Goal: Information Seeking & Learning: Learn about a topic

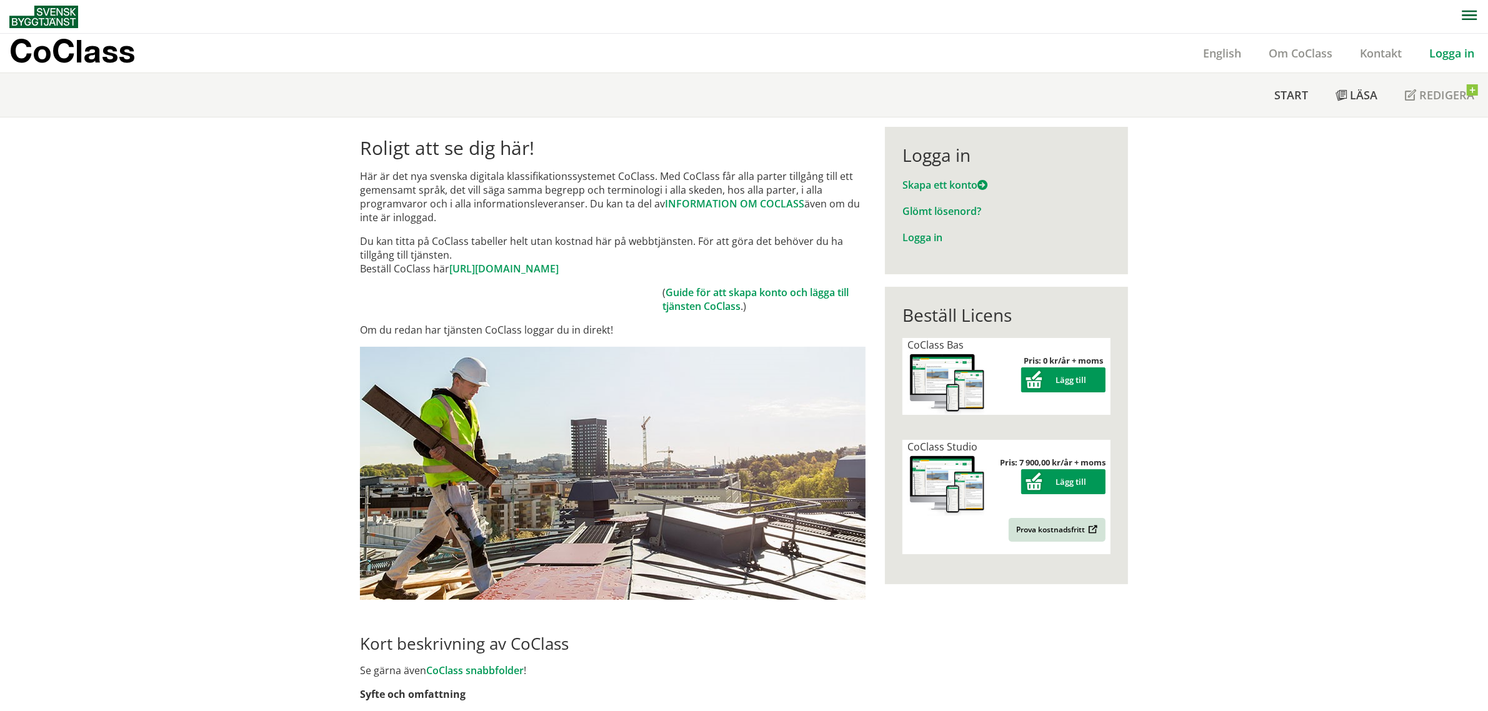
click at [1458, 52] on link "Logga in" at bounding box center [1451, 53] width 72 height 15
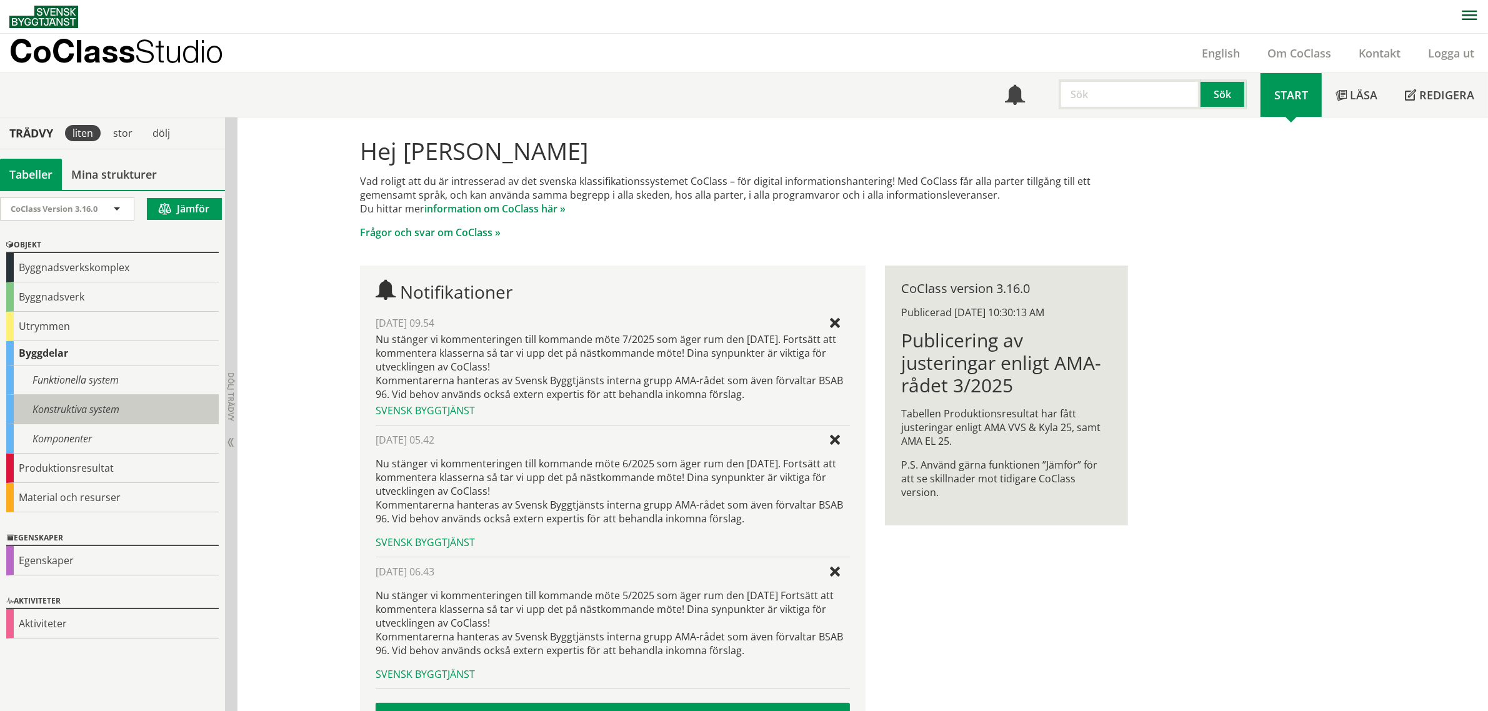
click at [94, 419] on div "Konstruktiva system" at bounding box center [112, 409] width 212 height 29
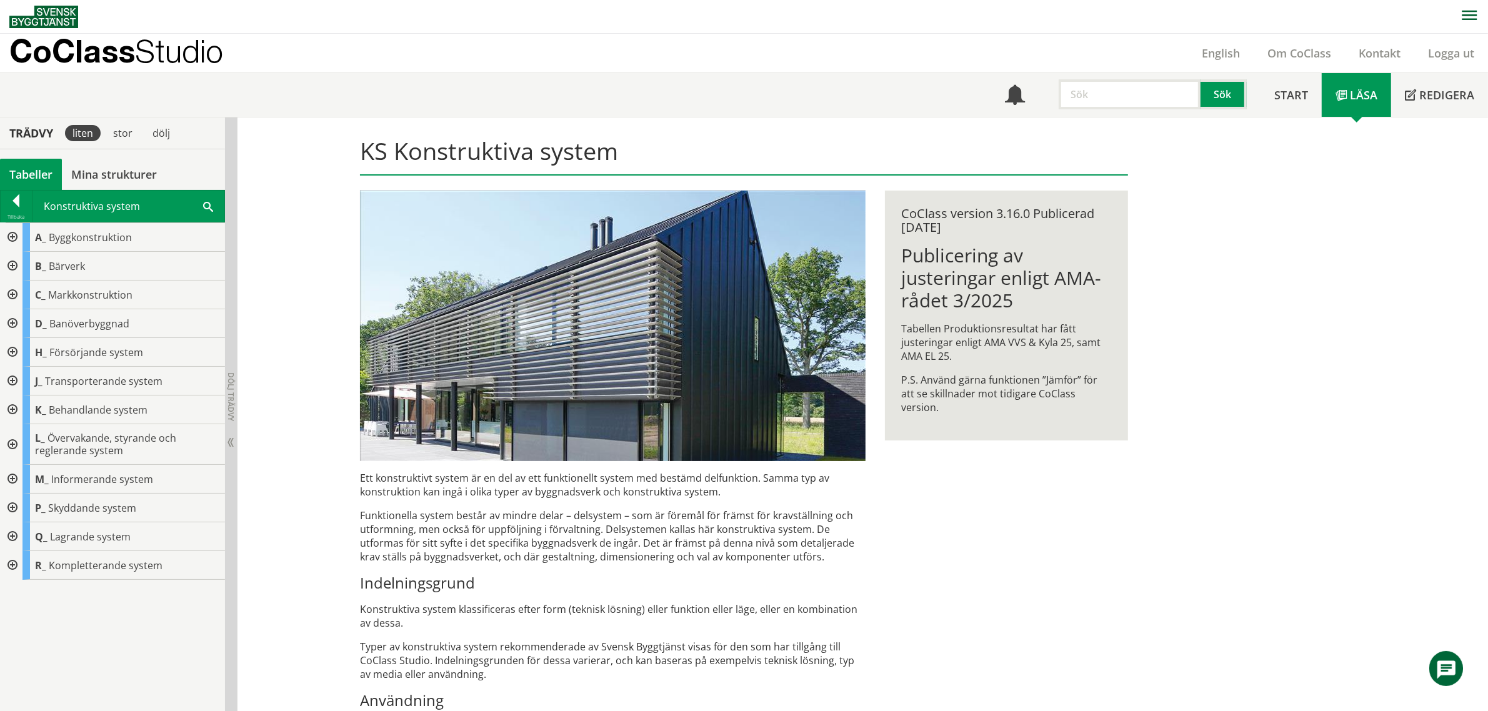
click at [11, 235] on div at bounding box center [11, 237] width 22 height 29
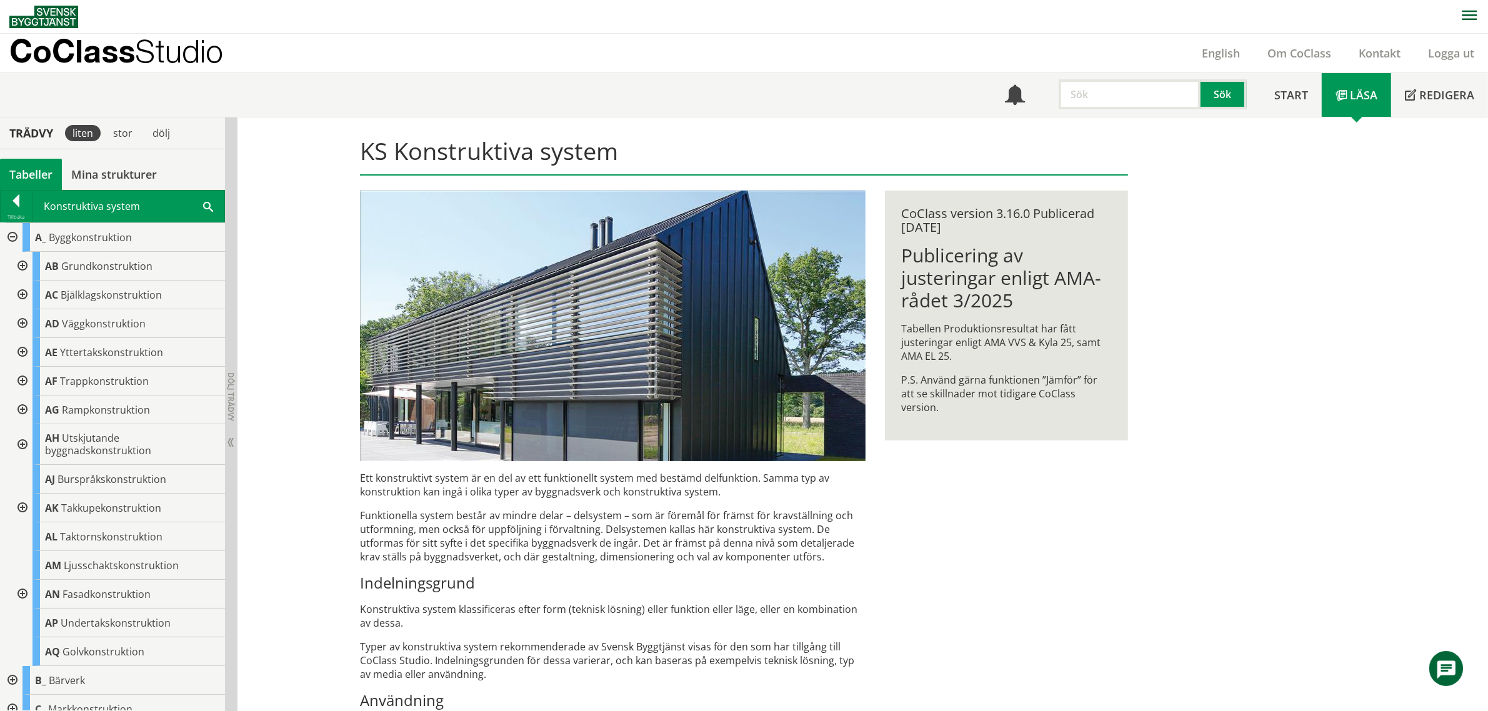
click at [25, 266] on div at bounding box center [21, 266] width 22 height 29
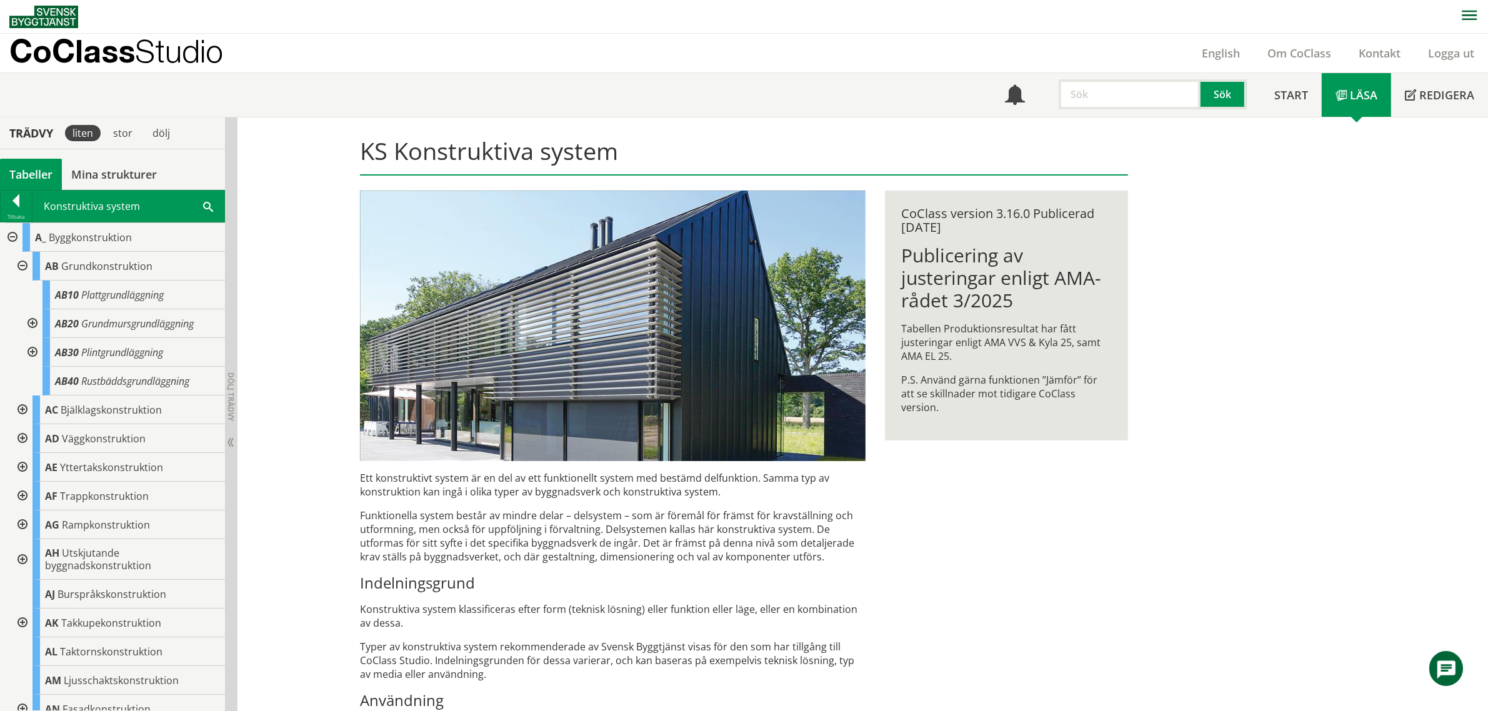
click at [29, 323] on div at bounding box center [31, 323] width 22 height 29
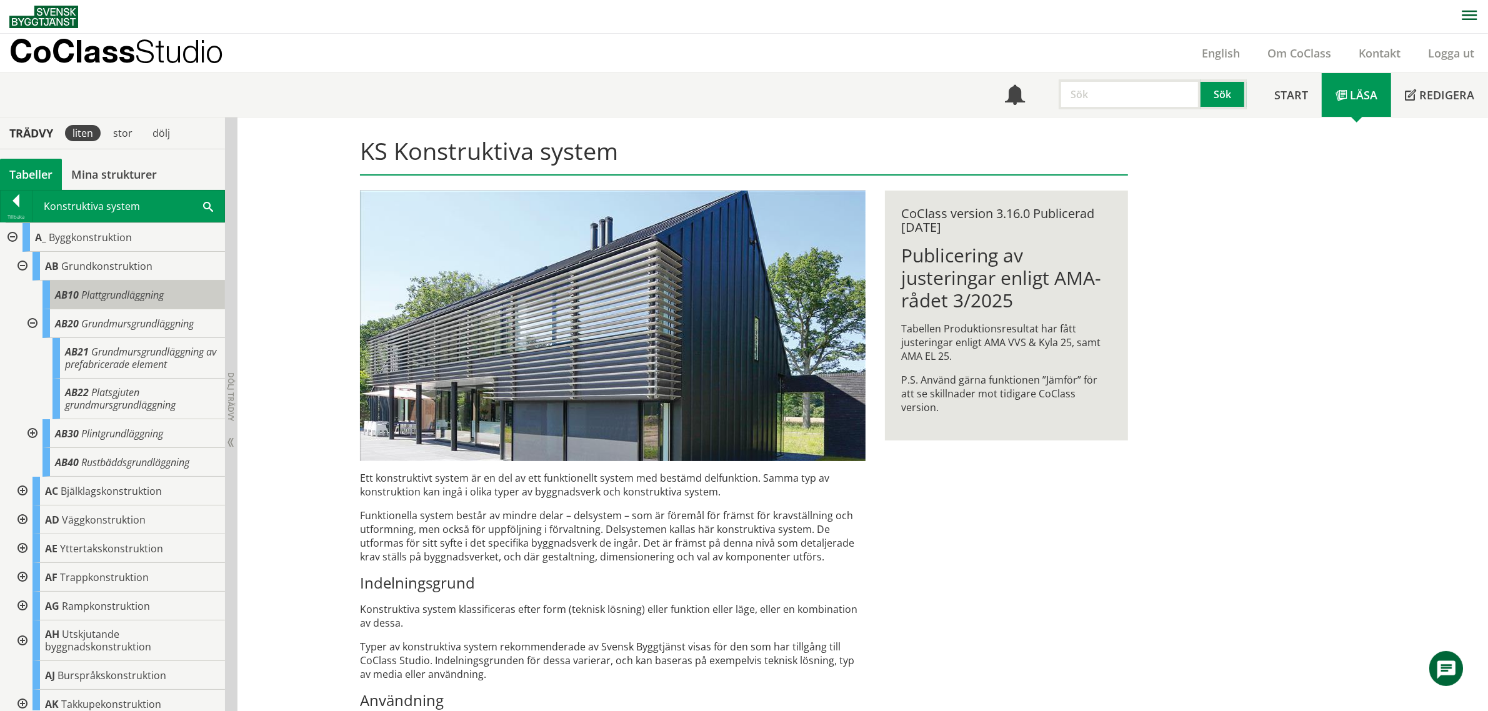
click at [117, 297] on span "Plattgrundläggning" at bounding box center [122, 295] width 82 height 14
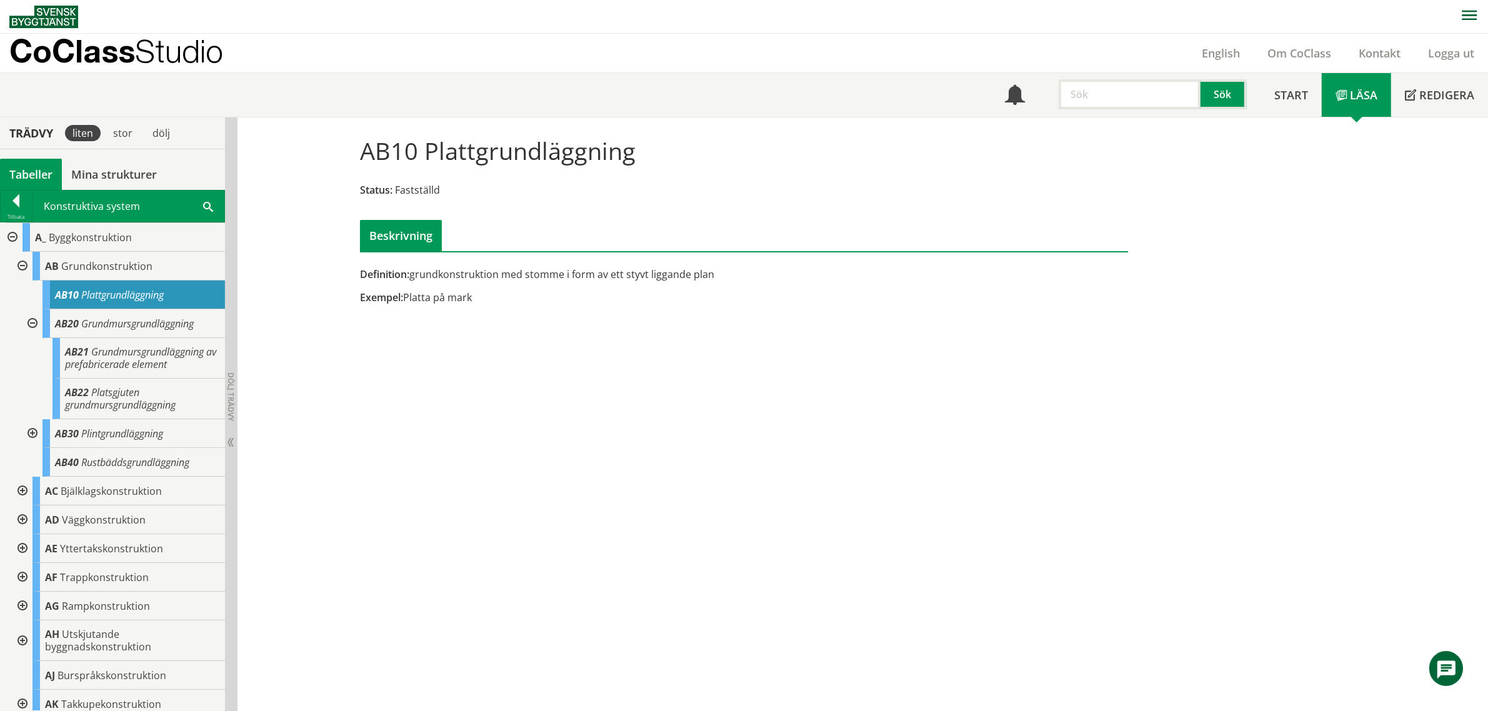
drag, startPoint x: 423, startPoint y: 156, endPoint x: 628, endPoint y: 157, distance: 204.9
click at [628, 157] on div "AB10 Plattgrundläggning Status: Fastställd Beskrivning" at bounding box center [744, 189] width 787 height 124
click at [445, 299] on div "Exempel: Platta på mark" at bounding box center [612, 298] width 505 height 14
click at [114, 326] on span "Grundmursgrundläggning" at bounding box center [137, 324] width 112 height 14
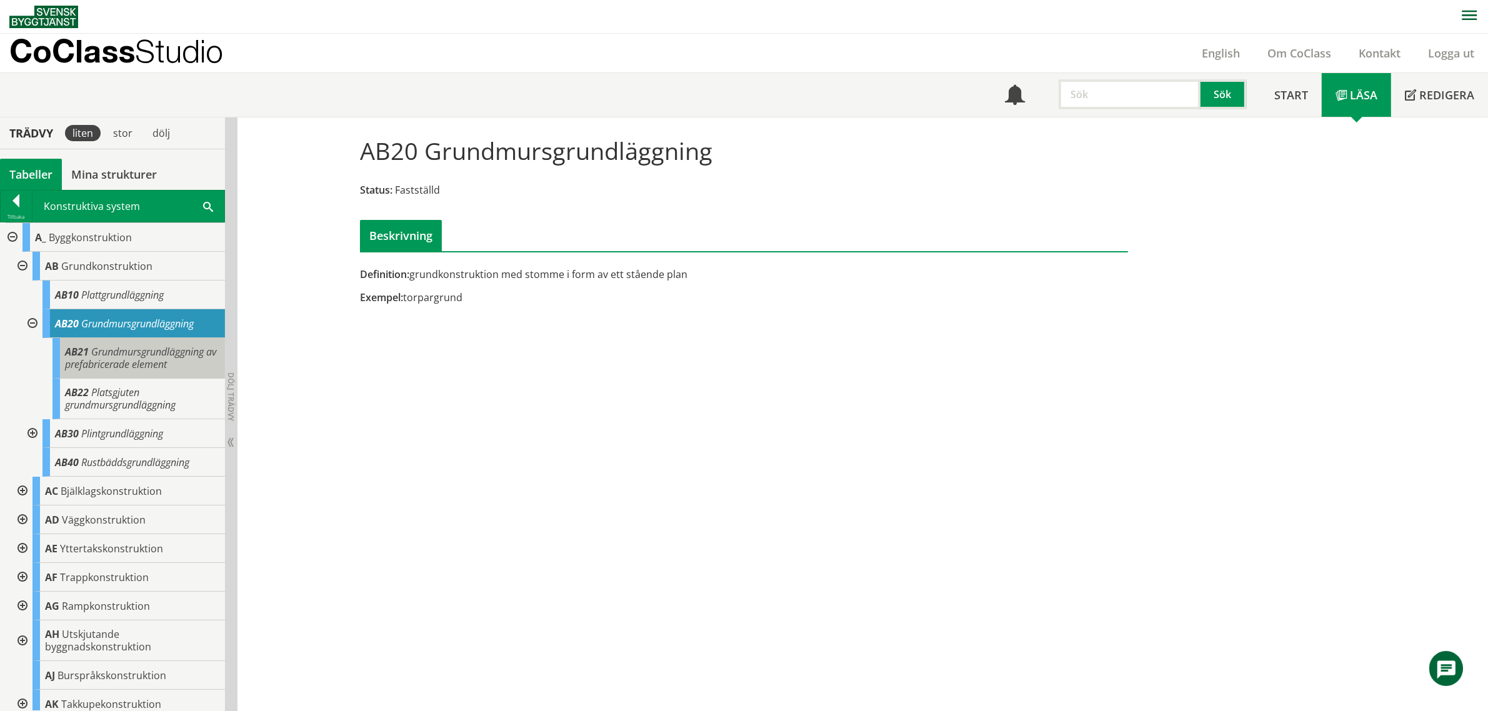
click at [111, 355] on span "Grundmursgrundläggning av prefabricerade element" at bounding box center [140, 358] width 151 height 26
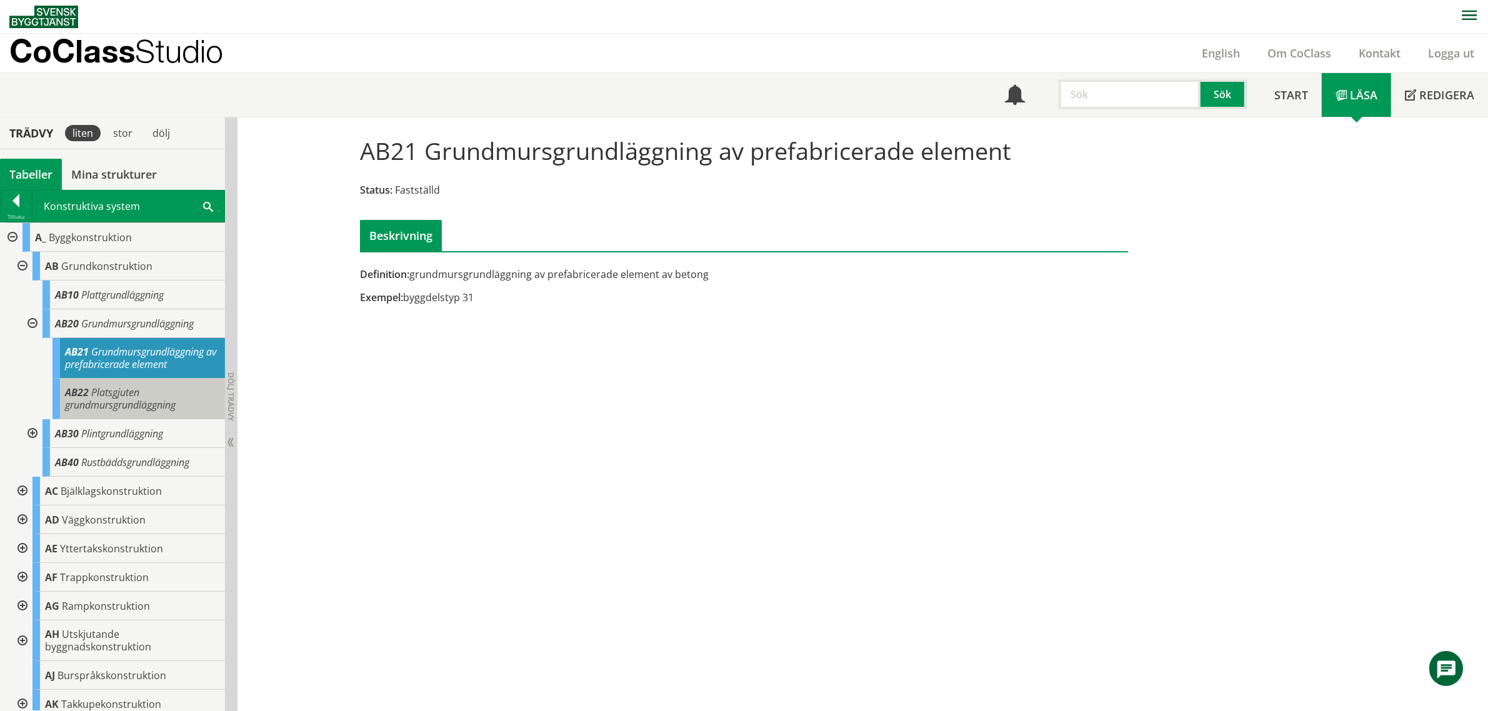
click at [153, 409] on span "Platsgjuten grundmursgrundläggning" at bounding box center [120, 399] width 111 height 26
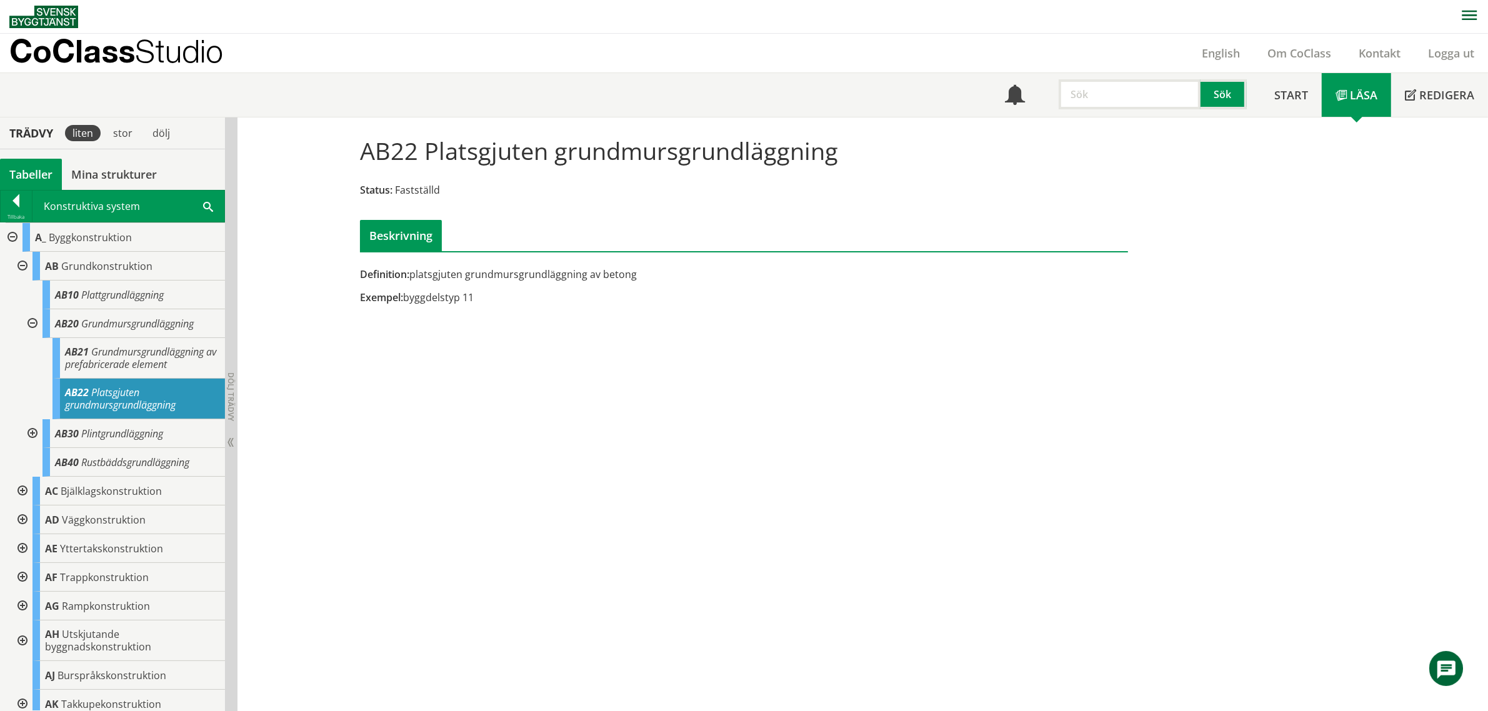
drag, startPoint x: 479, startPoint y: 151, endPoint x: 906, endPoint y: 147, distance: 426.8
click at [906, 147] on div "AB22 Platsgjuten grundmursgrundläggning Status: Fastställd Beskrivning" at bounding box center [744, 189] width 787 height 124
click at [11, 237] on div at bounding box center [11, 237] width 22 height 29
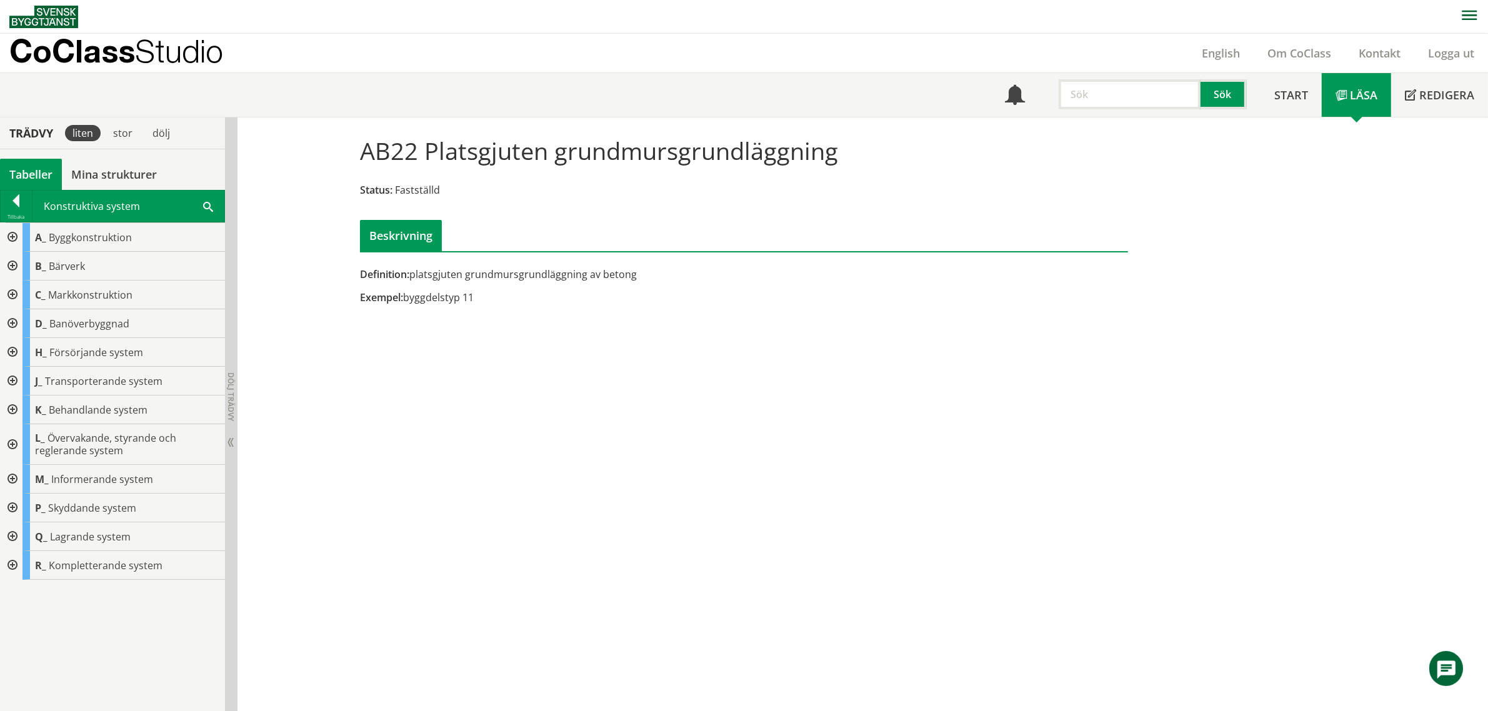
click at [7, 267] on div at bounding box center [11, 266] width 22 height 29
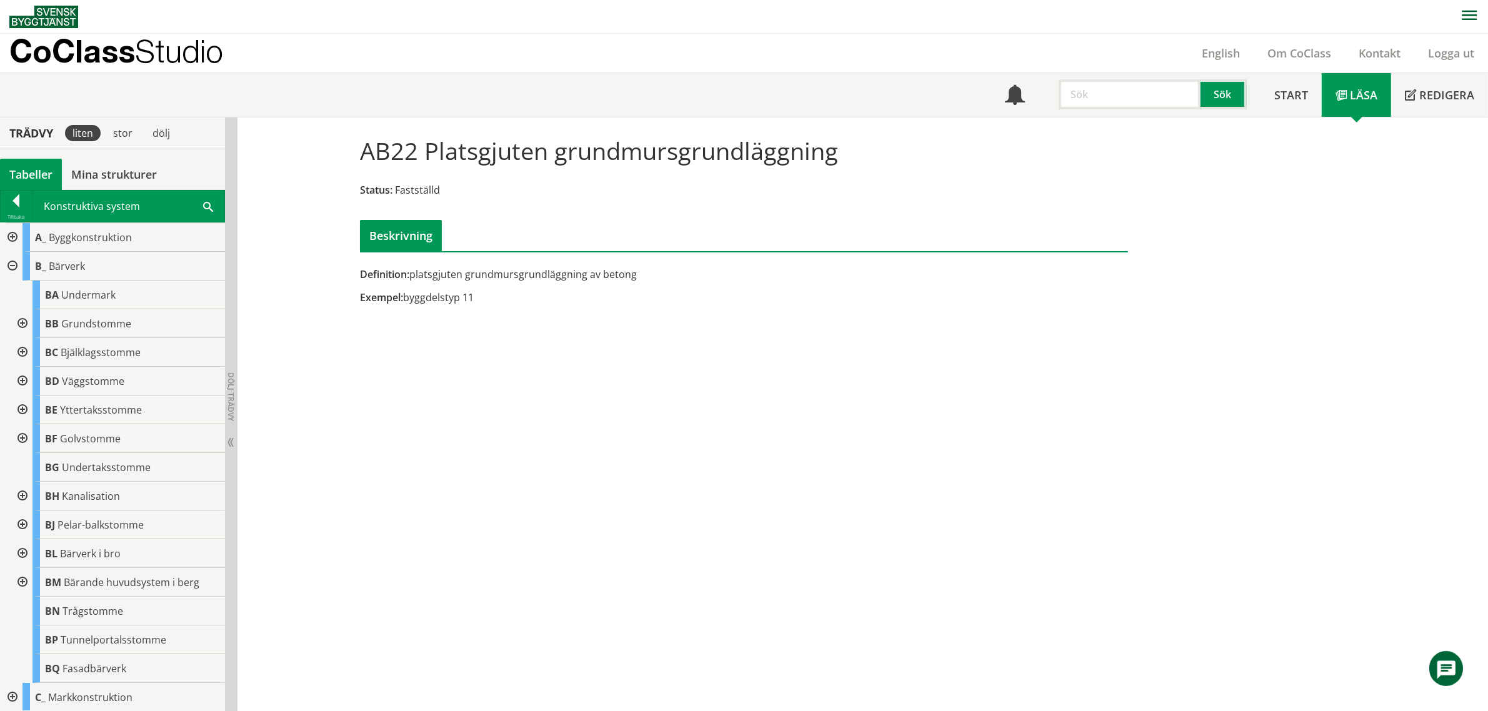
click at [20, 437] on div at bounding box center [21, 438] width 22 height 29
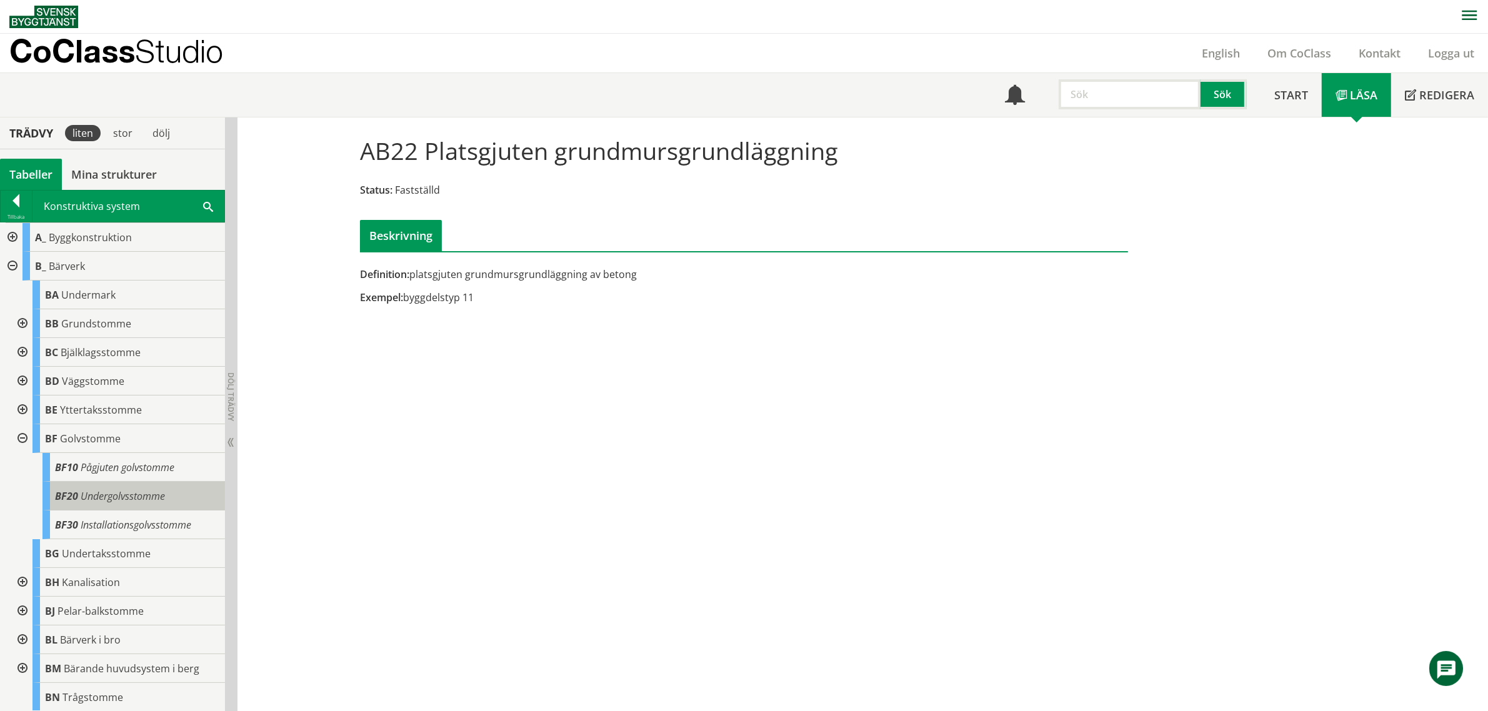
click at [147, 495] on span "Undergolvsstomme" at bounding box center [123, 496] width 84 height 14
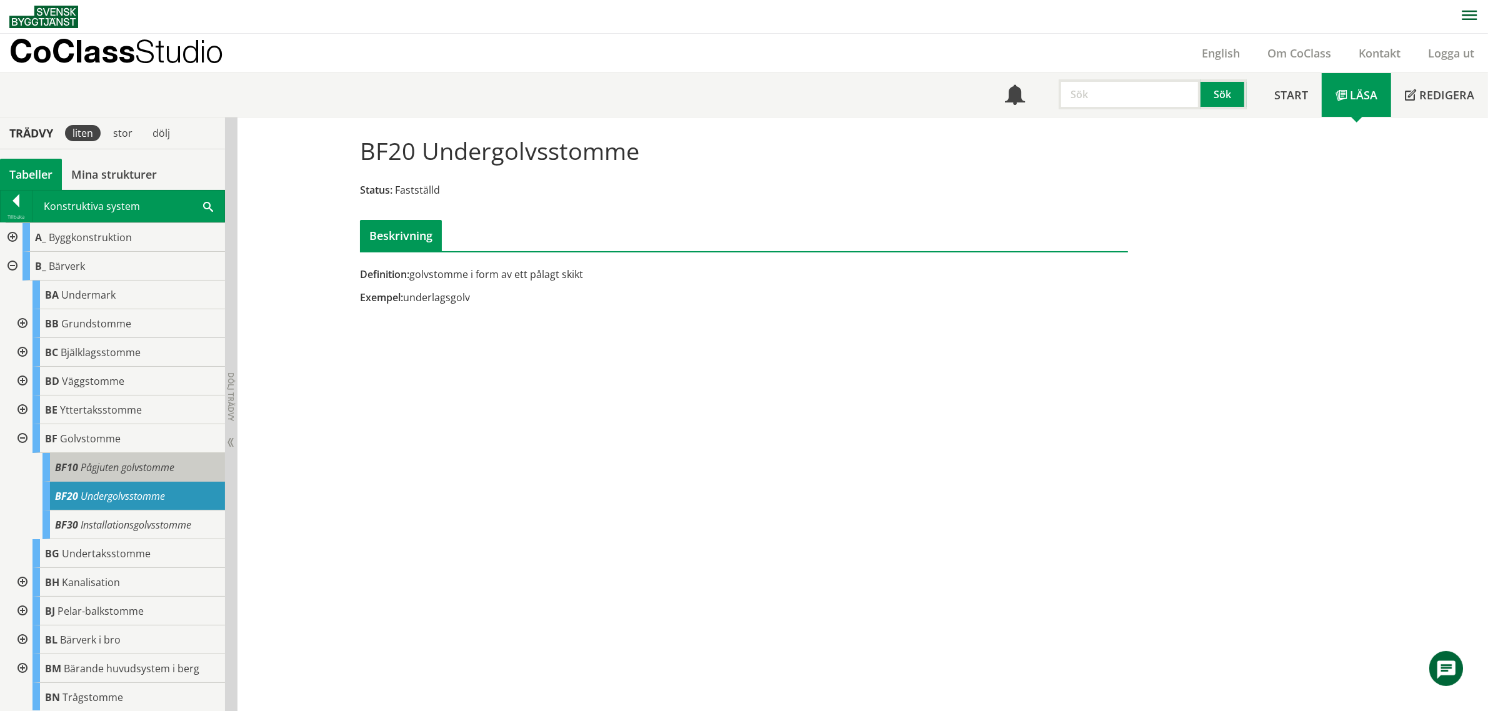
click at [138, 462] on span "Pågjuten golvstomme" at bounding box center [128, 467] width 94 height 14
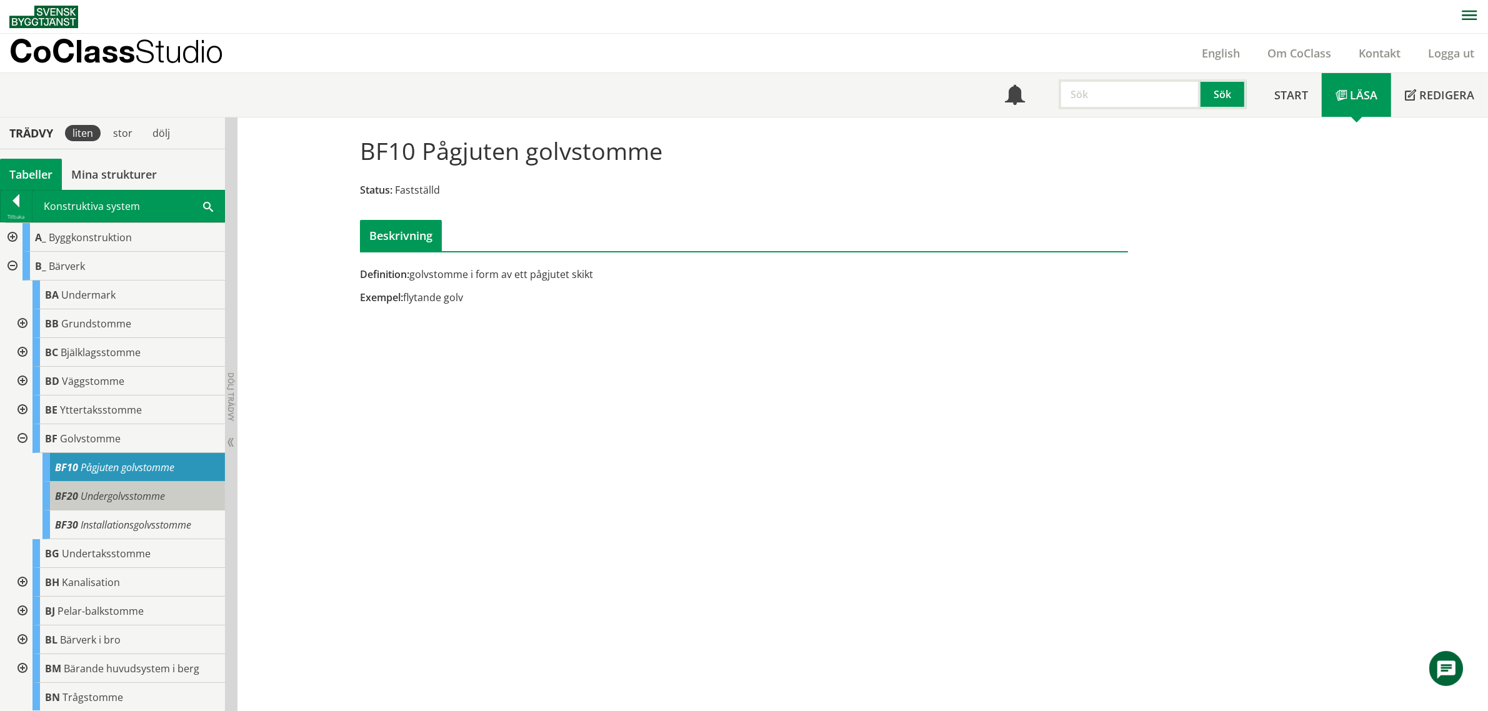
click at [142, 495] on span "Undergolvsstomme" at bounding box center [123, 496] width 84 height 14
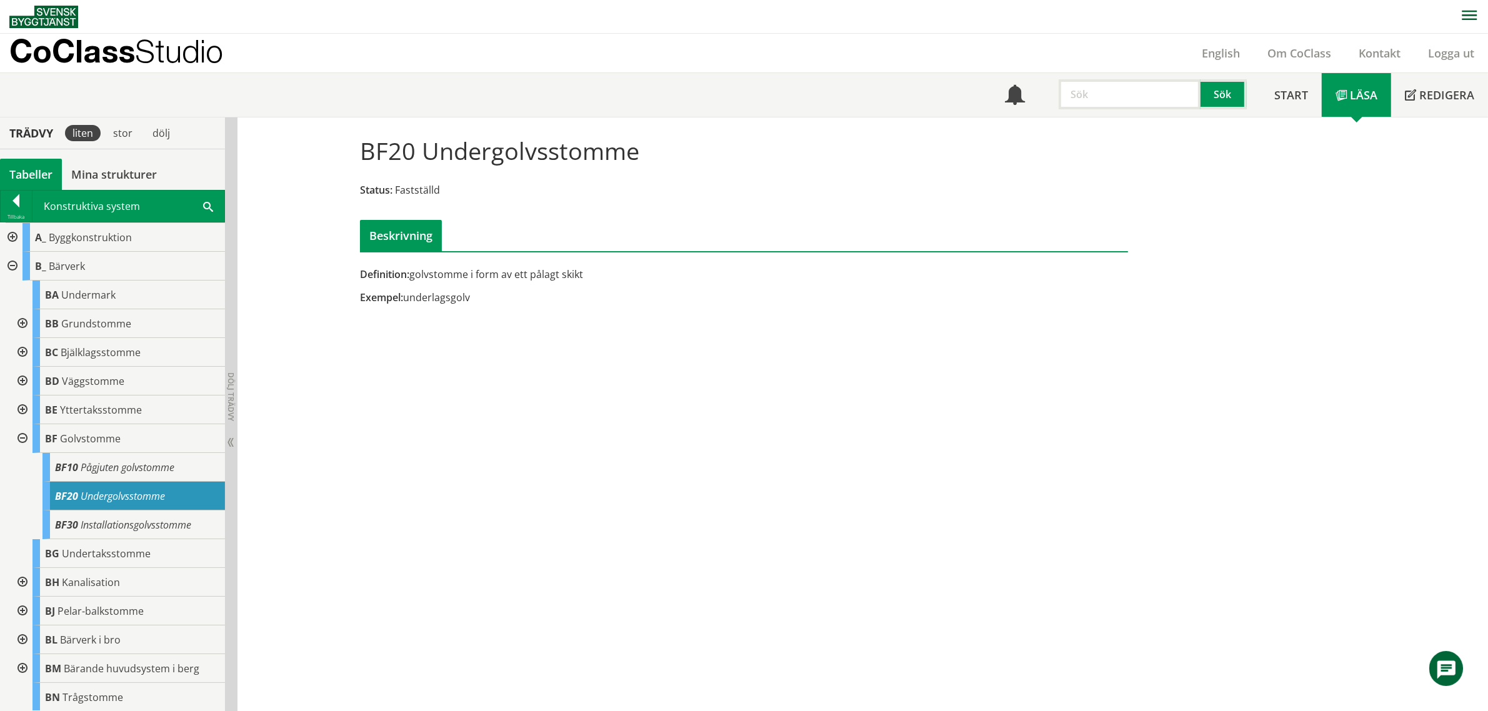
click at [13, 270] on div at bounding box center [11, 266] width 22 height 29
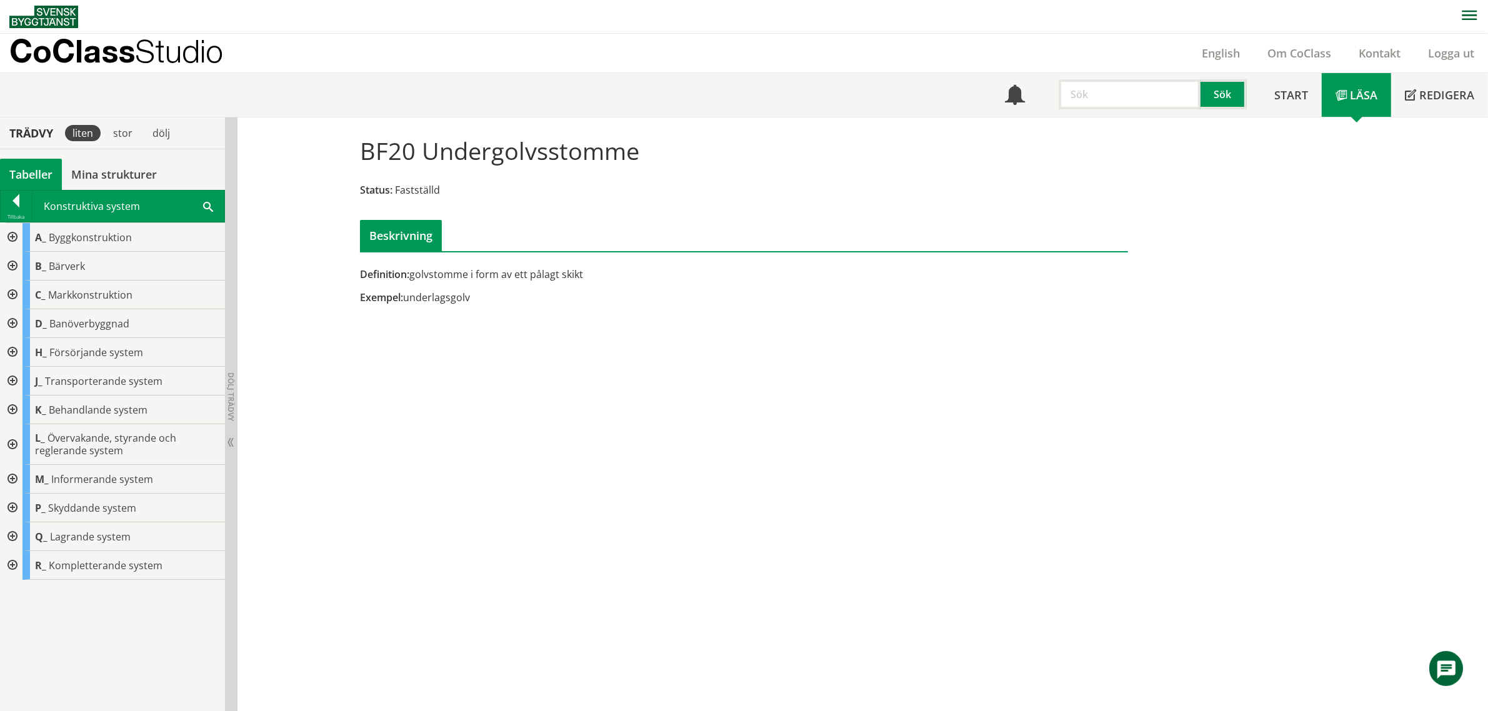
click at [8, 237] on div at bounding box center [11, 237] width 22 height 29
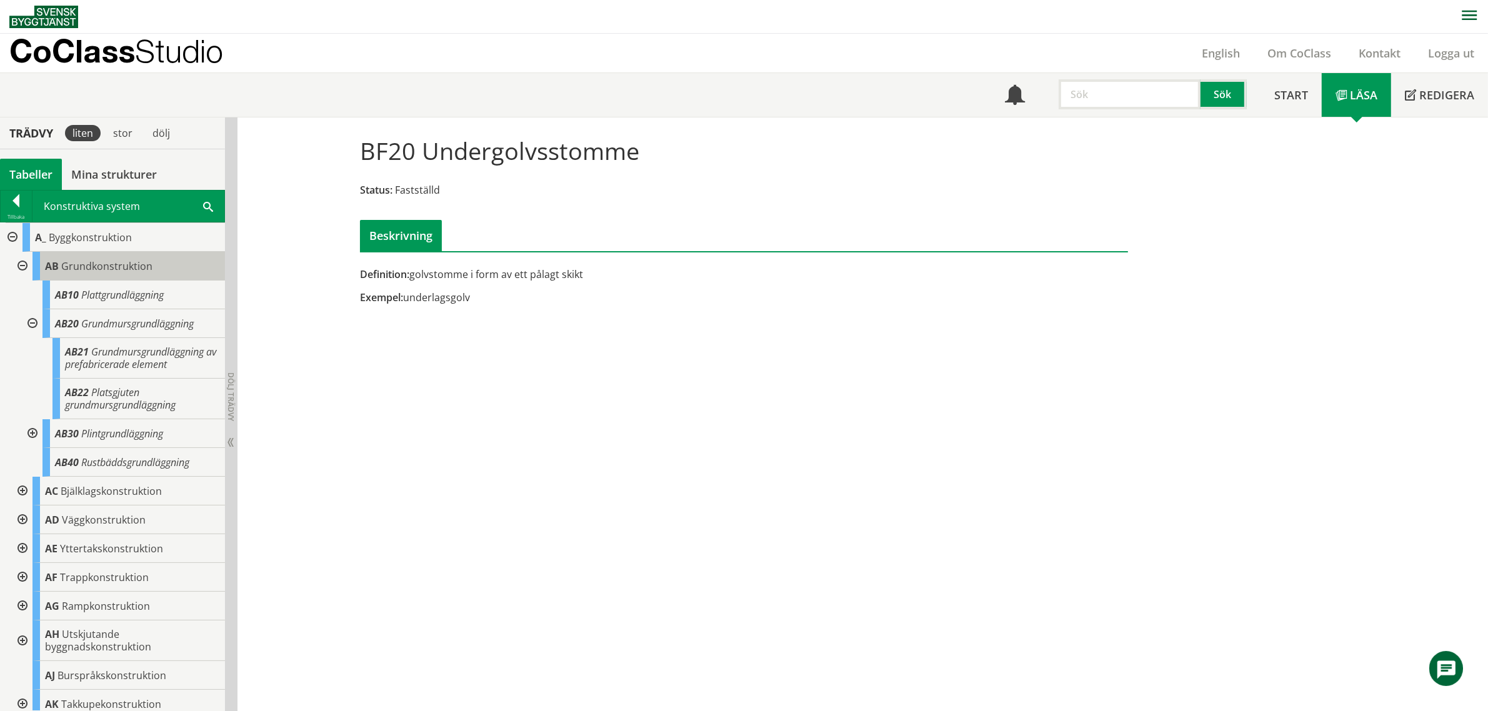
click at [106, 266] on span "Grundkonstruktion" at bounding box center [106, 266] width 91 height 14
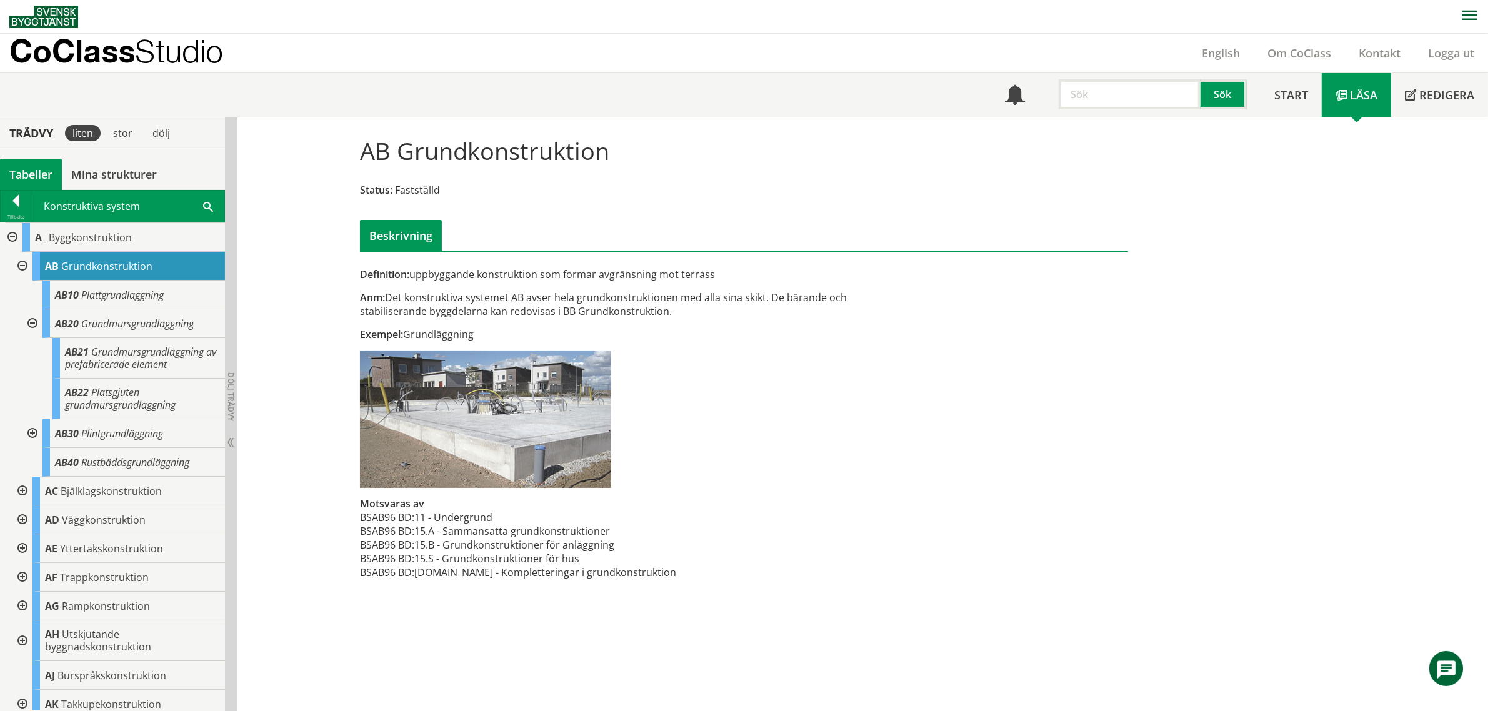
click at [447, 516] on td "11 - Undergrund" at bounding box center [545, 517] width 262 height 14
click at [121, 297] on span "Plattgrundläggning" at bounding box center [122, 295] width 82 height 14
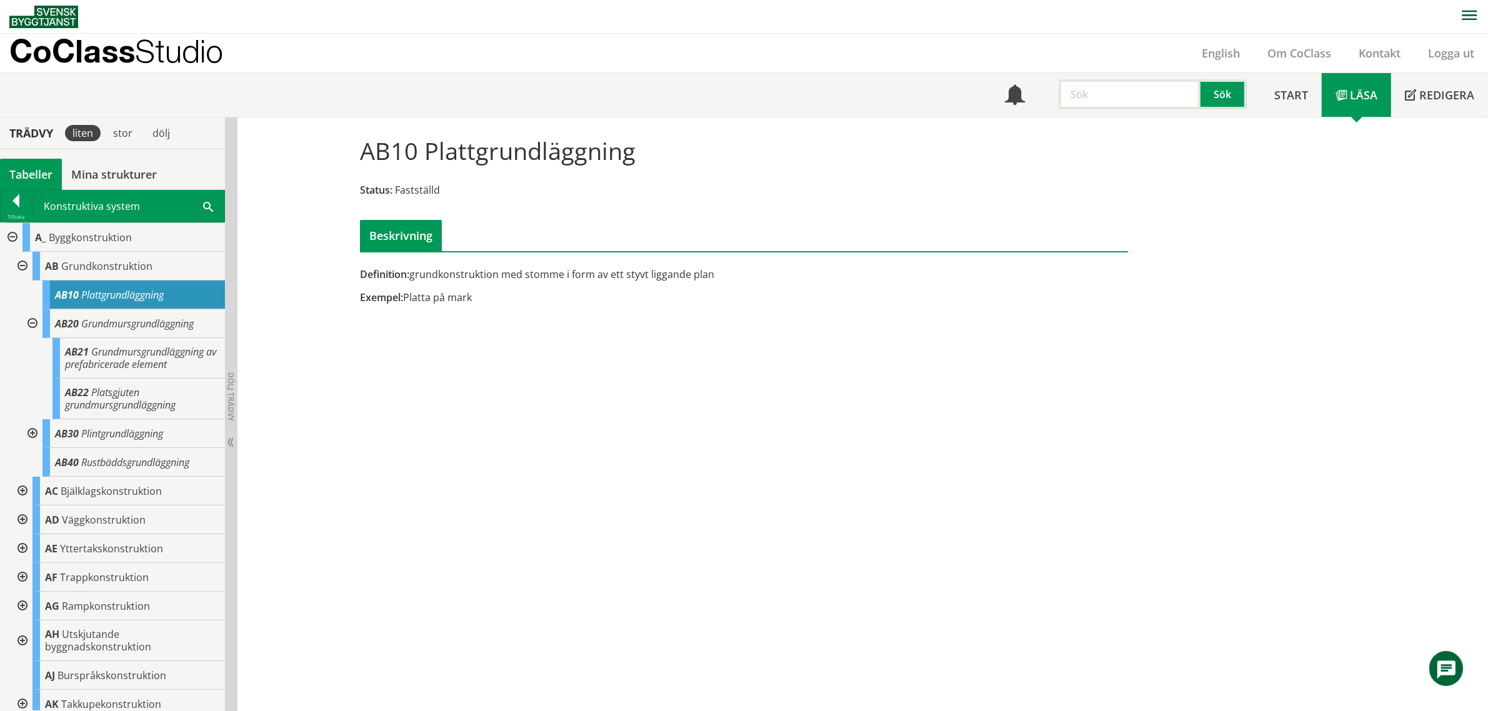
click at [14, 237] on div at bounding box center [11, 237] width 22 height 29
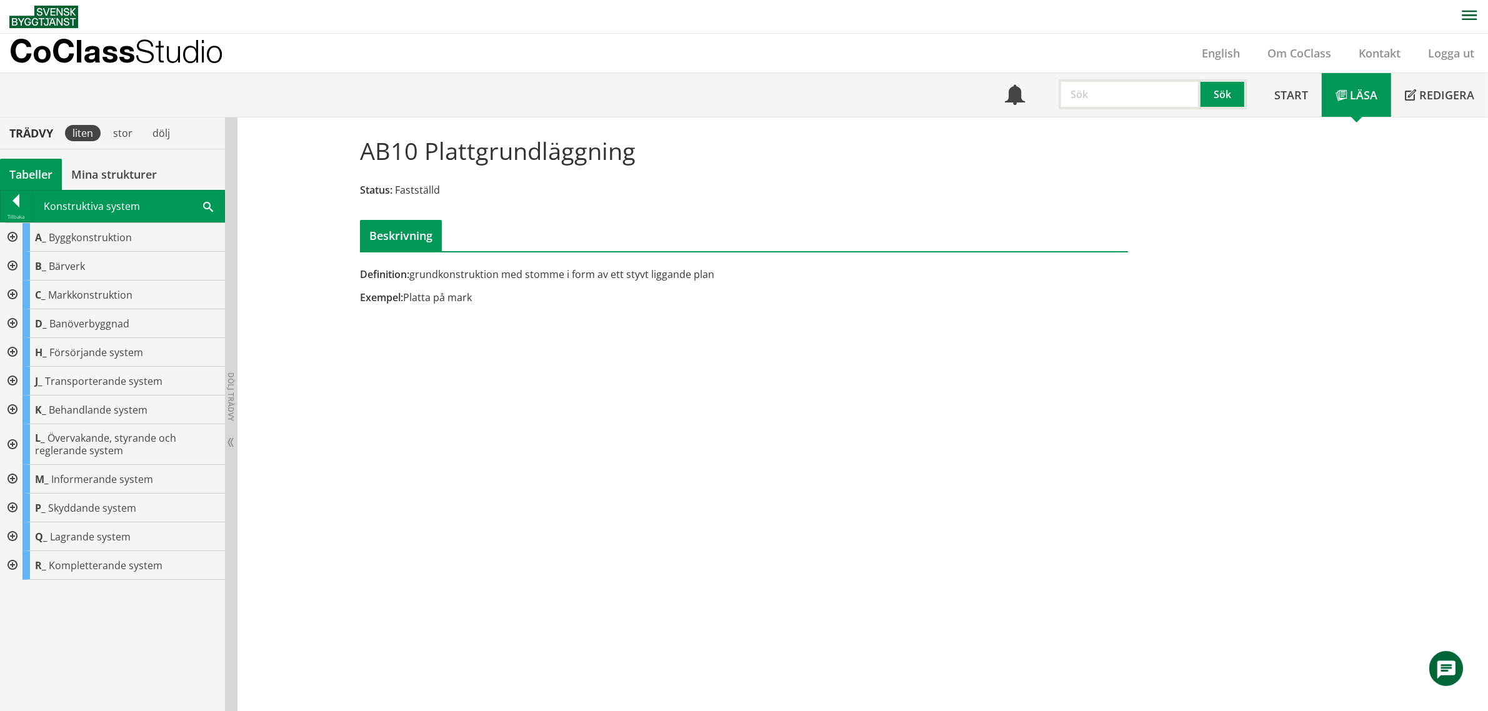
click at [13, 269] on div at bounding box center [11, 266] width 22 height 29
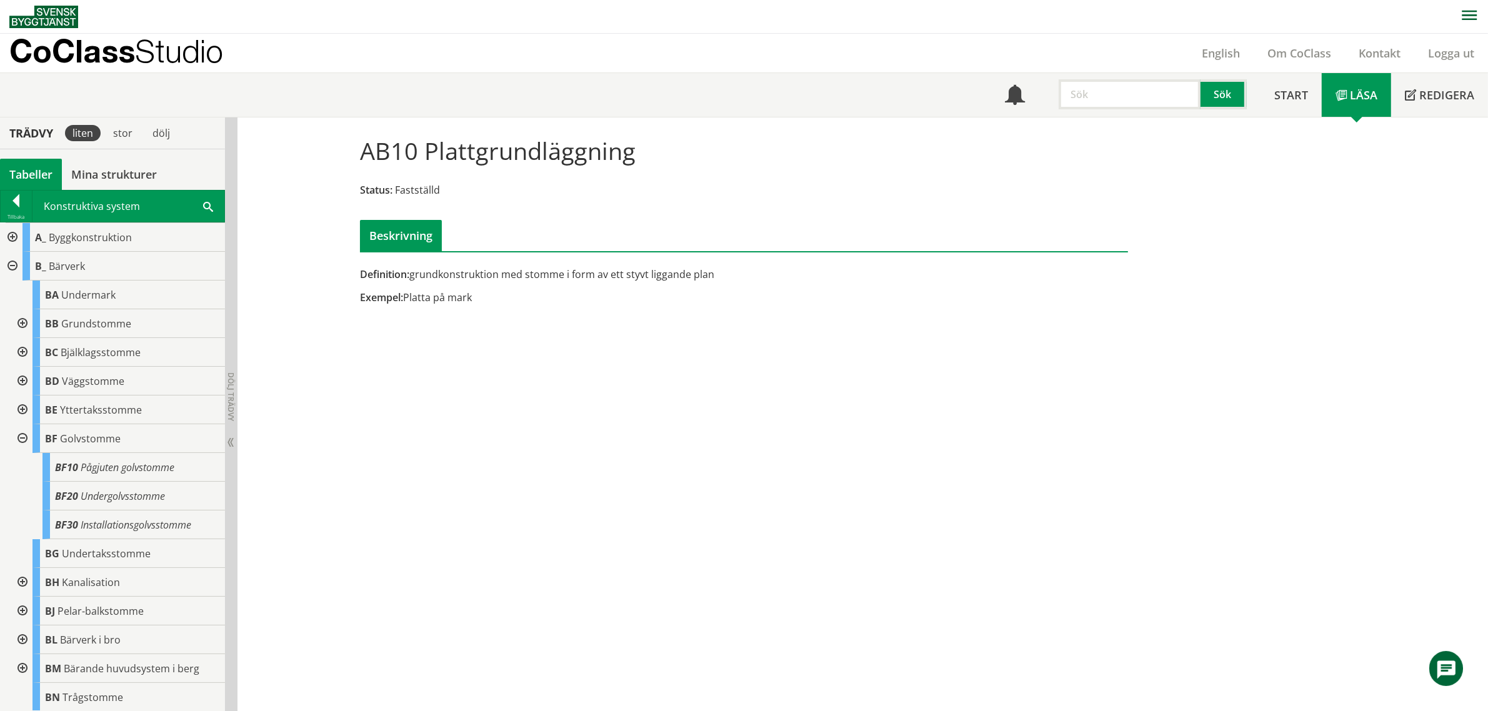
click at [19, 379] on div at bounding box center [21, 381] width 22 height 29
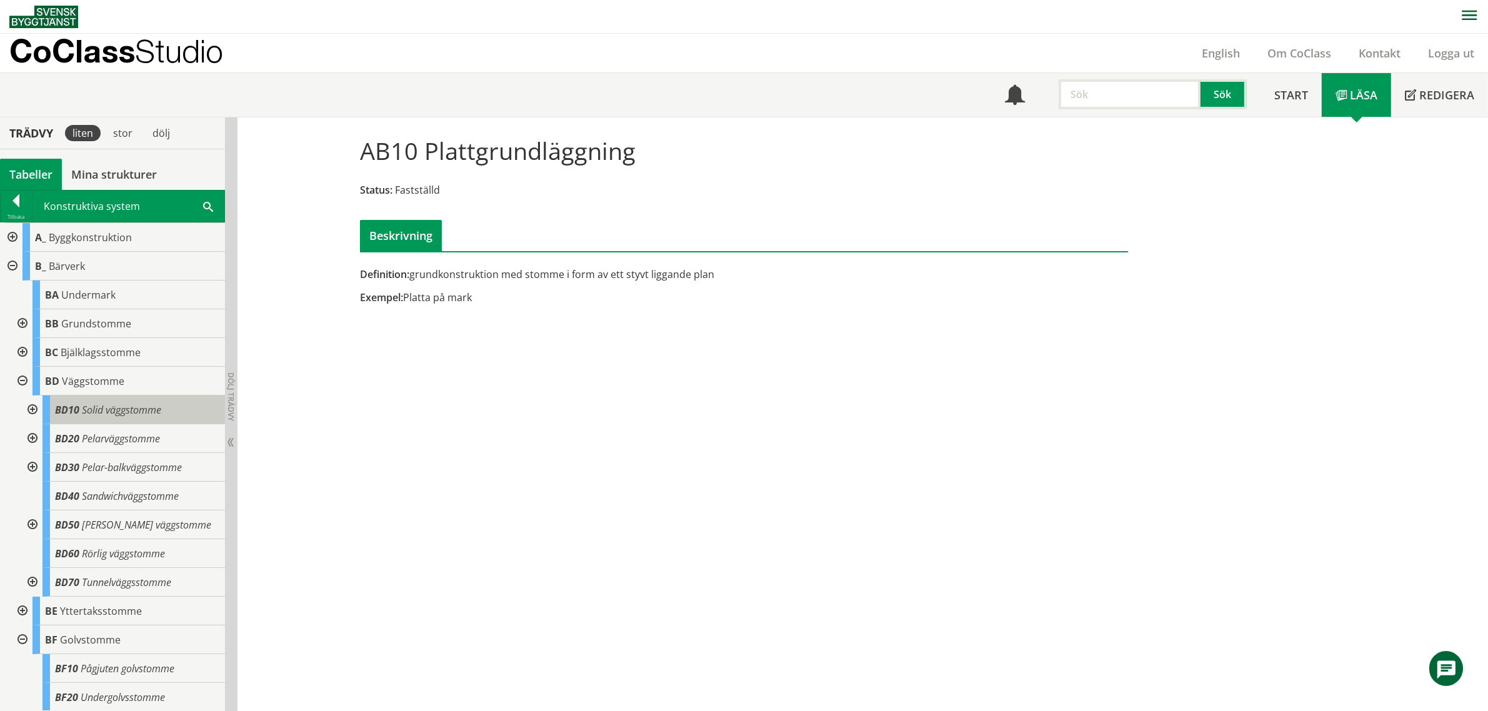
click at [129, 411] on span "Solid väggstomme" at bounding box center [121, 410] width 79 height 14
click at [32, 407] on div at bounding box center [31, 410] width 22 height 29
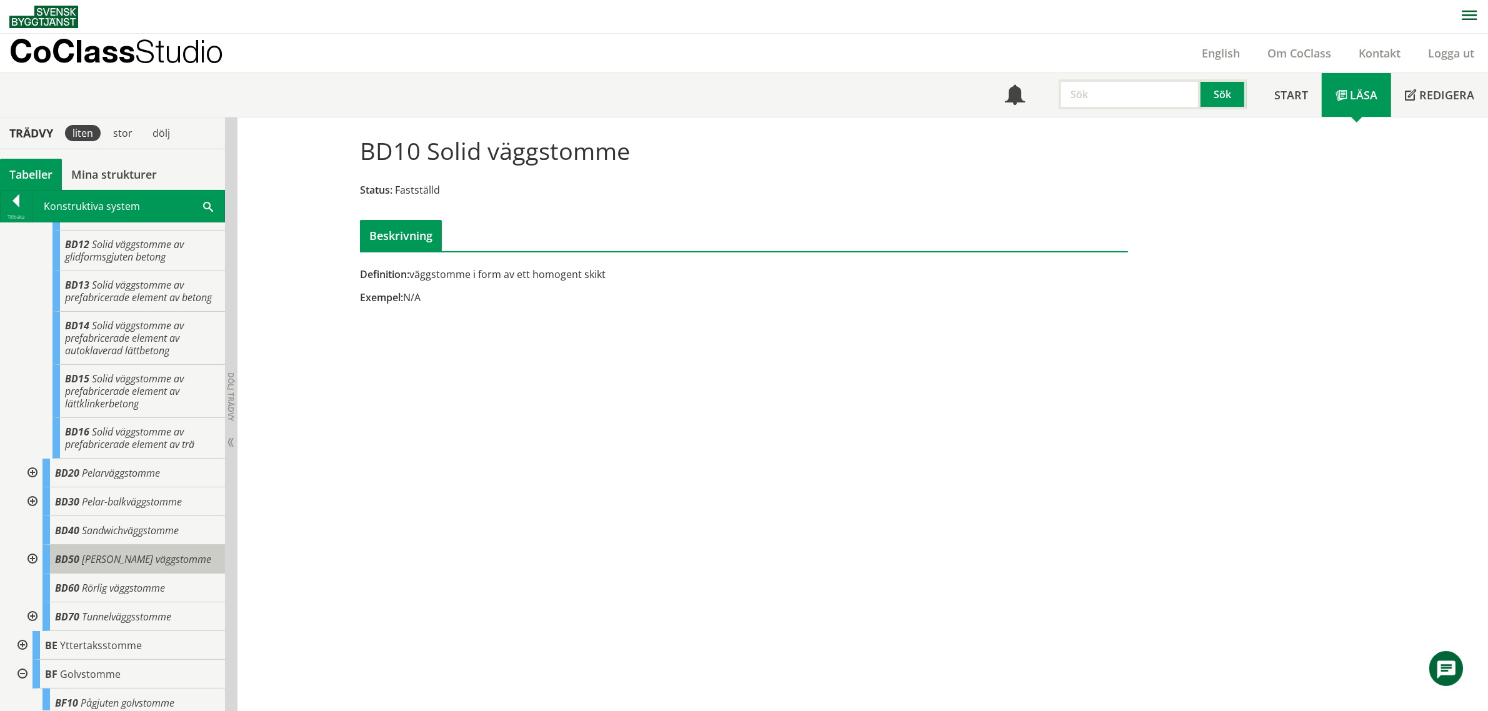
scroll to position [156, 0]
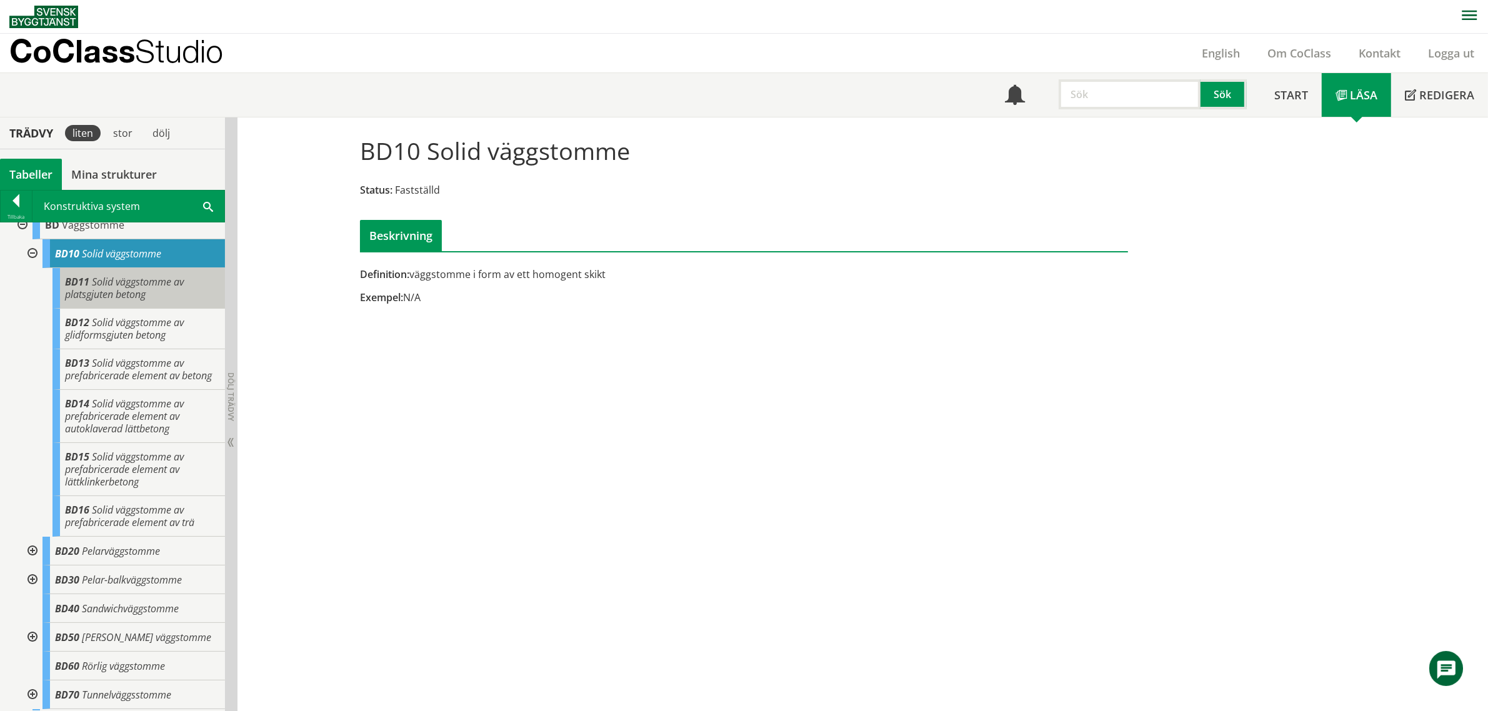
click at [148, 289] on div "BD11 Solid väggstomme av platsgjuten betong" at bounding box center [138, 288] width 172 height 41
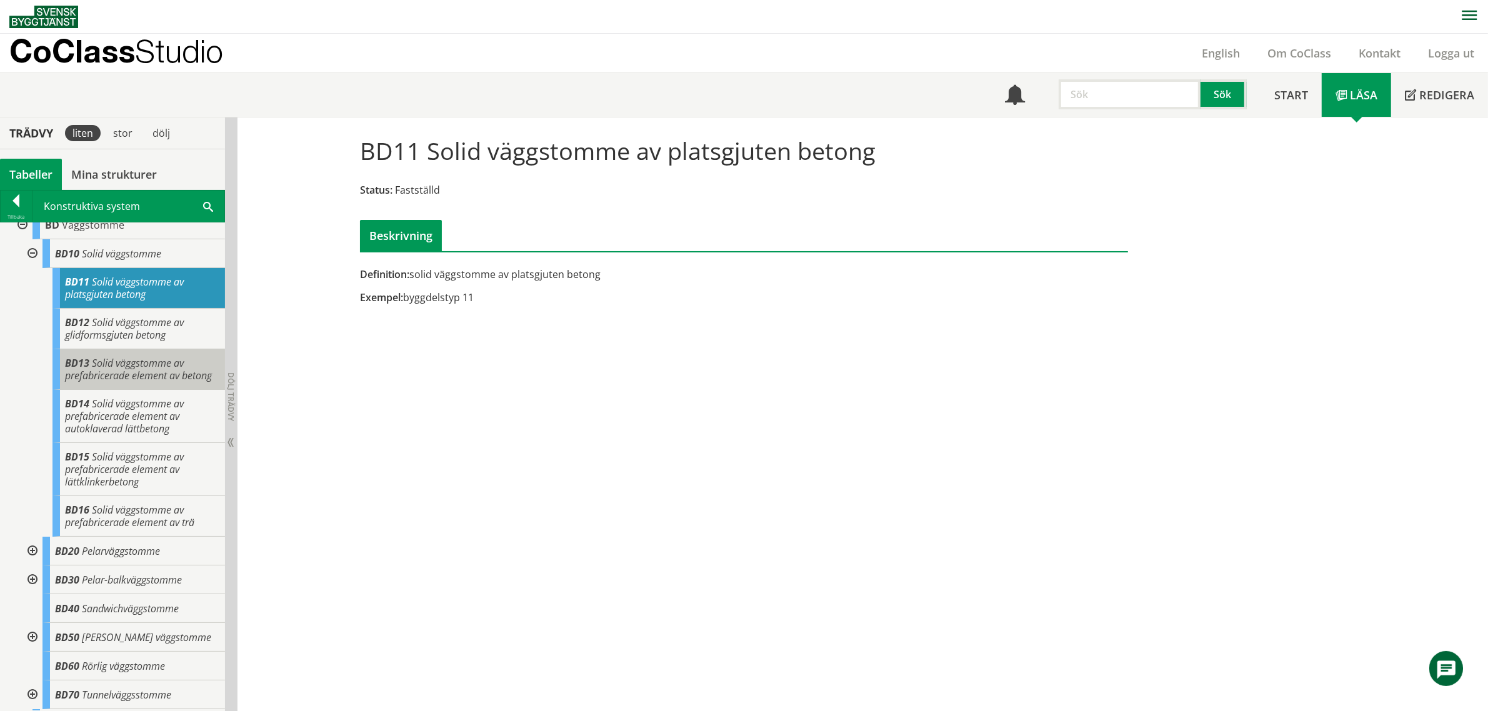
click at [146, 386] on div "BD13 Solid väggstomme av prefabricerade element av betong" at bounding box center [138, 369] width 172 height 41
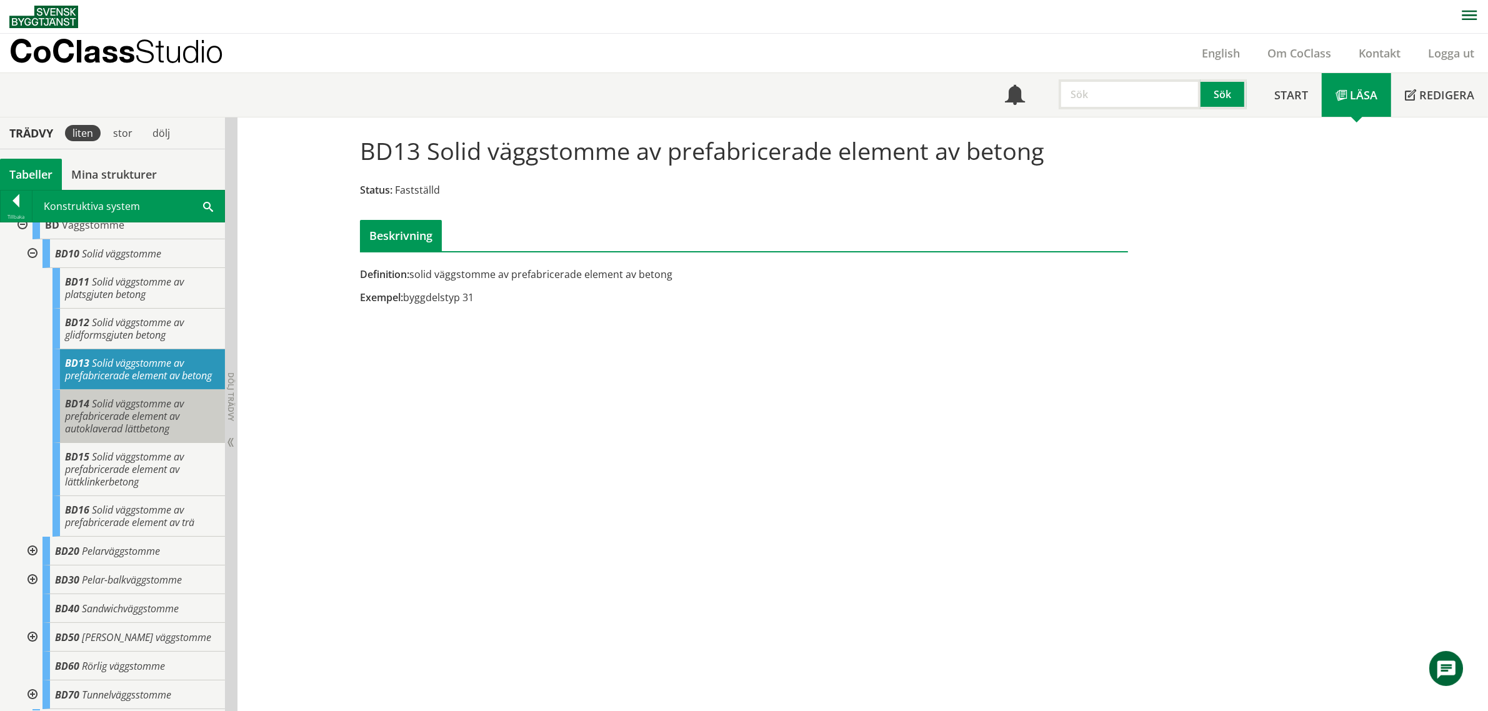
click at [141, 435] on span "Solid väggstomme av prefabricerade element av autoklaverad lättbetong" at bounding box center [124, 416] width 119 height 39
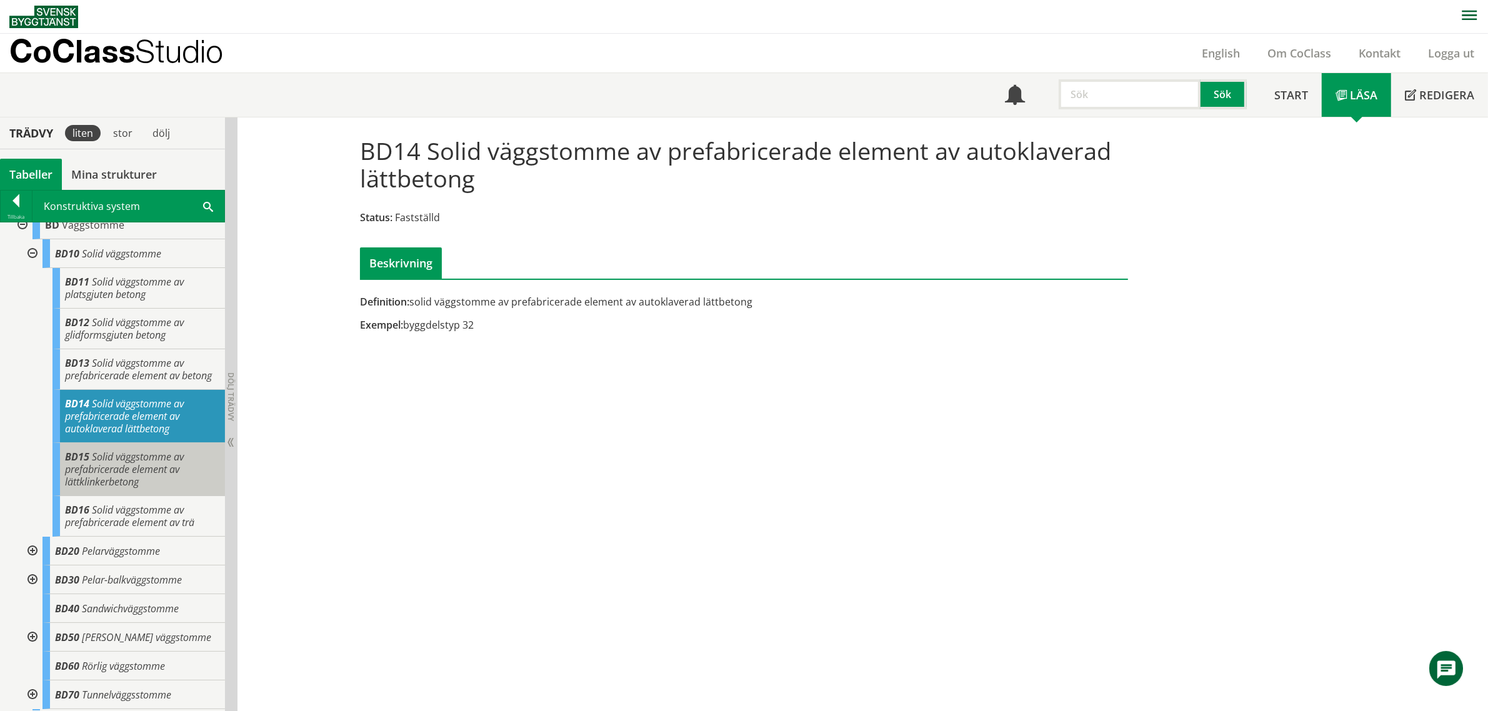
click at [135, 489] on span "Solid väggstomme av prefabricerade element av lättklinkerbetong" at bounding box center [124, 469] width 119 height 39
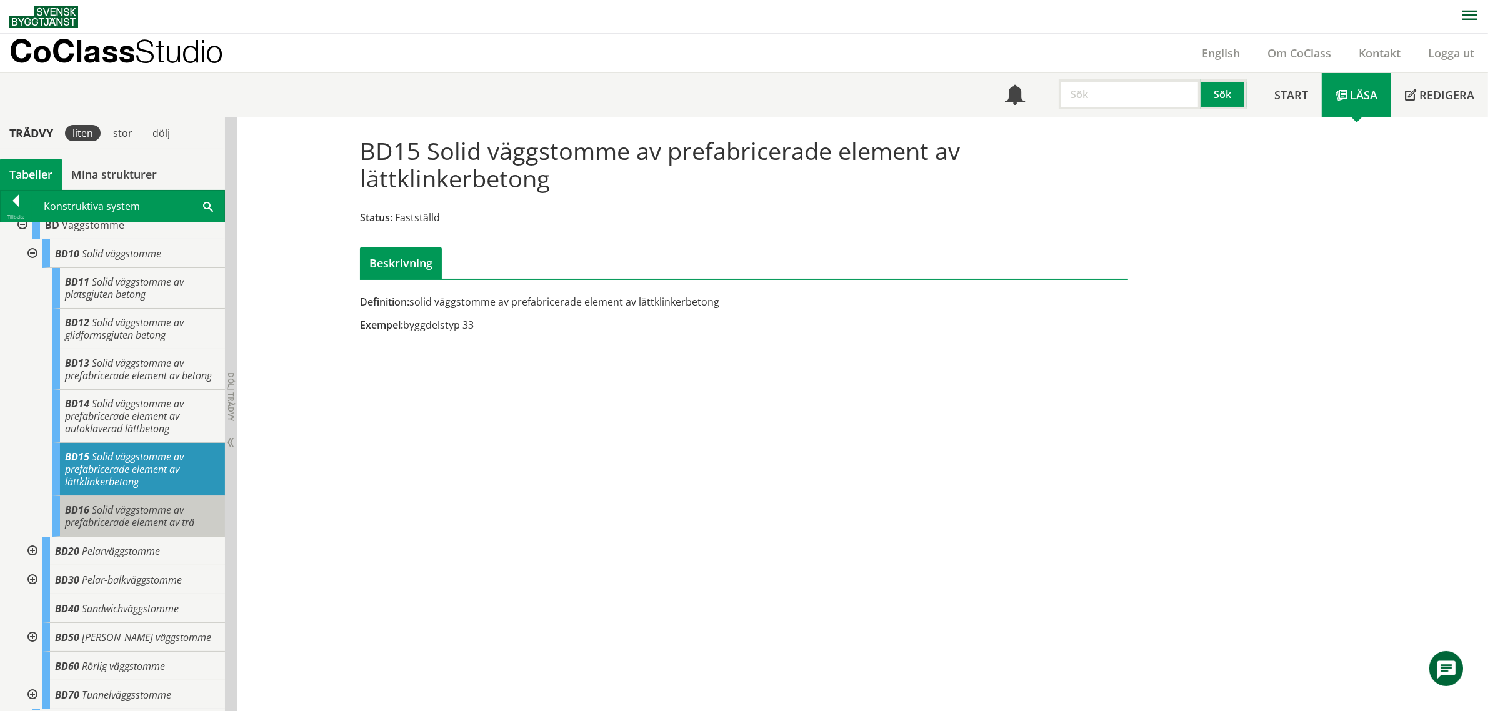
click at [156, 529] on span "Solid väggstomme av prefabricerade element av trä" at bounding box center [129, 516] width 129 height 26
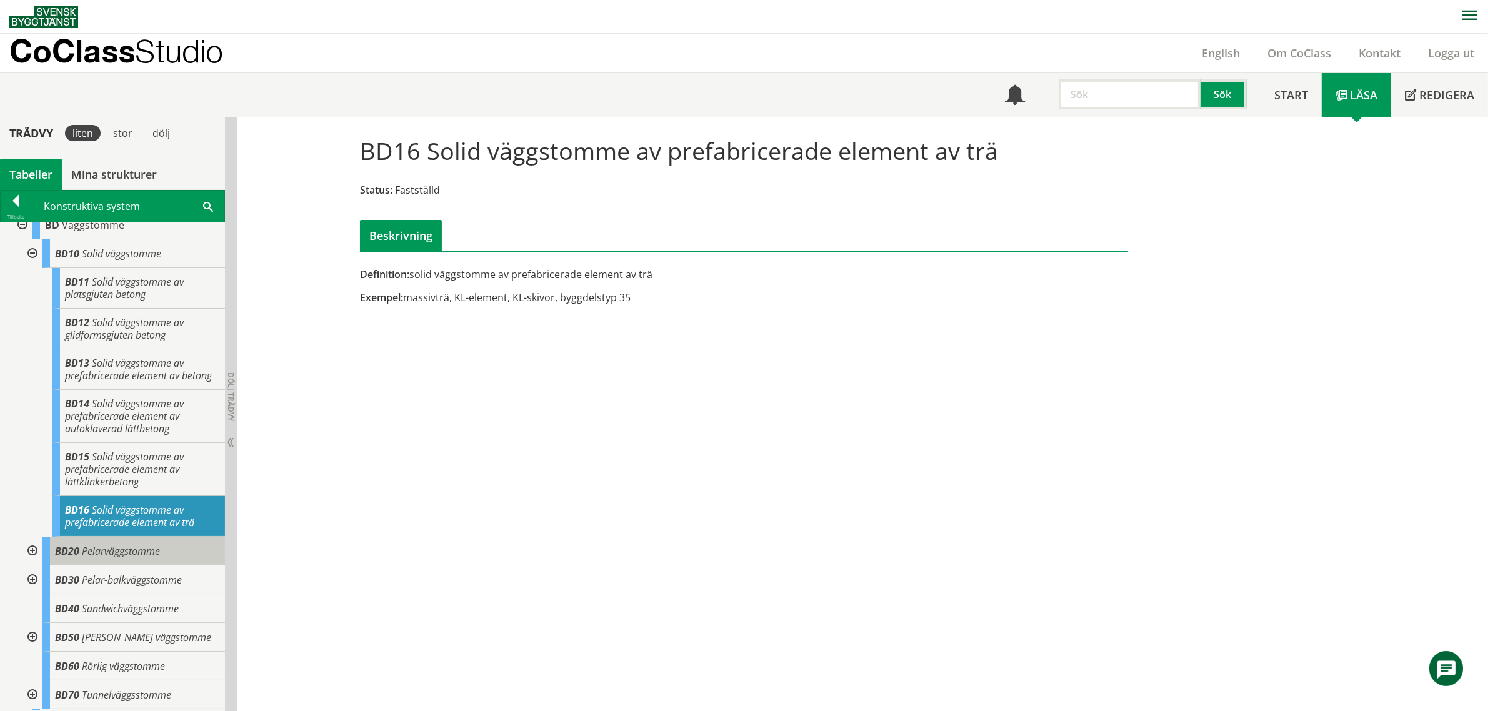
click at [136, 558] on span "Pelarväggstomme" at bounding box center [121, 551] width 78 height 14
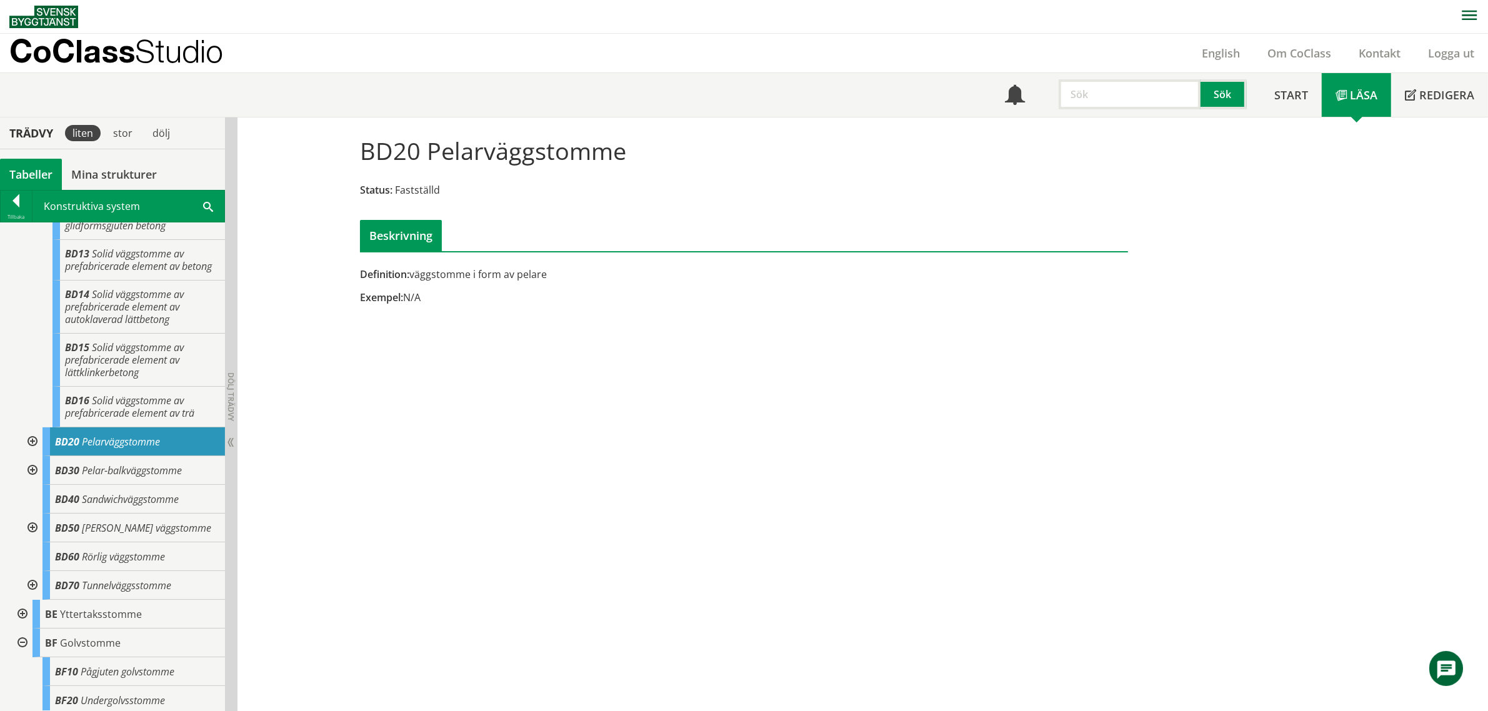
scroll to position [312, 0]
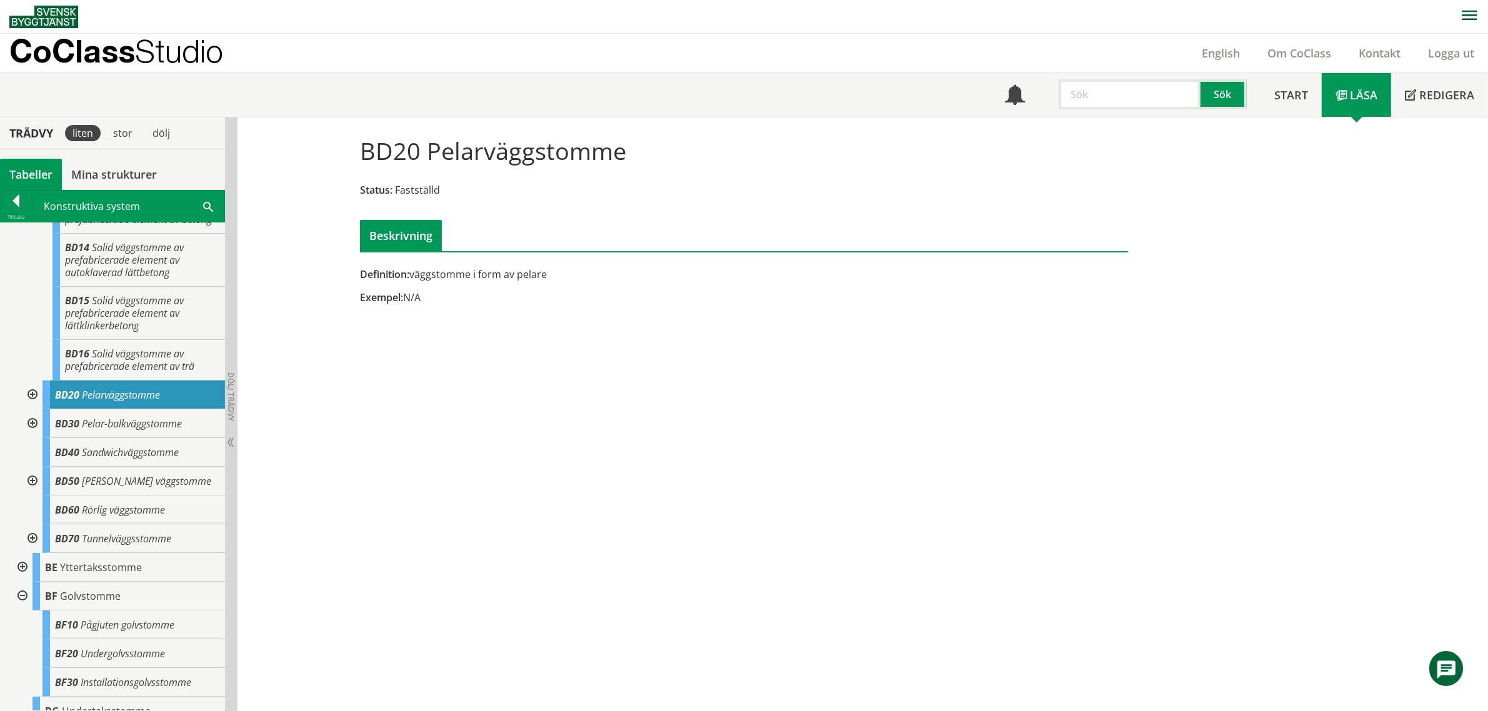
click at [122, 402] on span "Pelarväggstomme" at bounding box center [121, 395] width 78 height 14
click at [32, 407] on div at bounding box center [31, 395] width 22 height 29
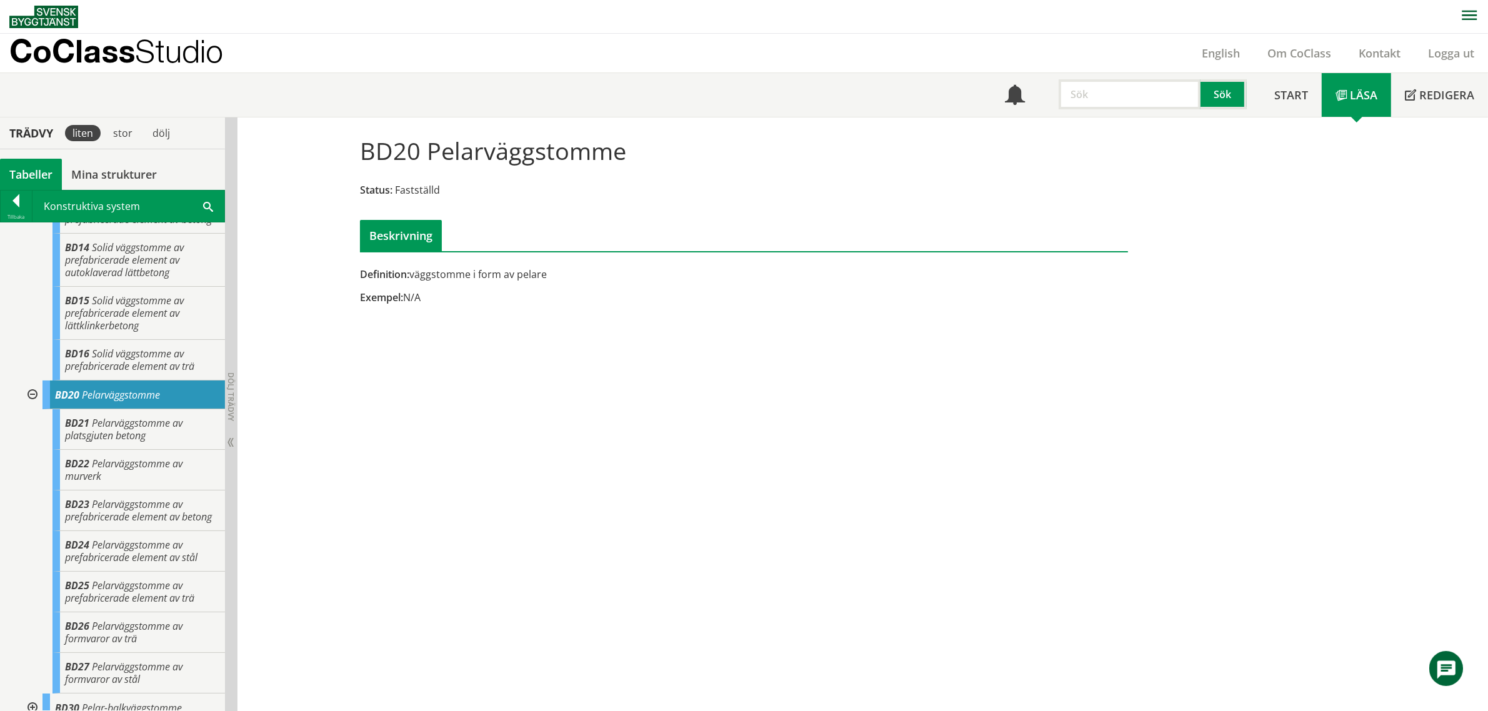
click at [29, 407] on div at bounding box center [31, 395] width 22 height 29
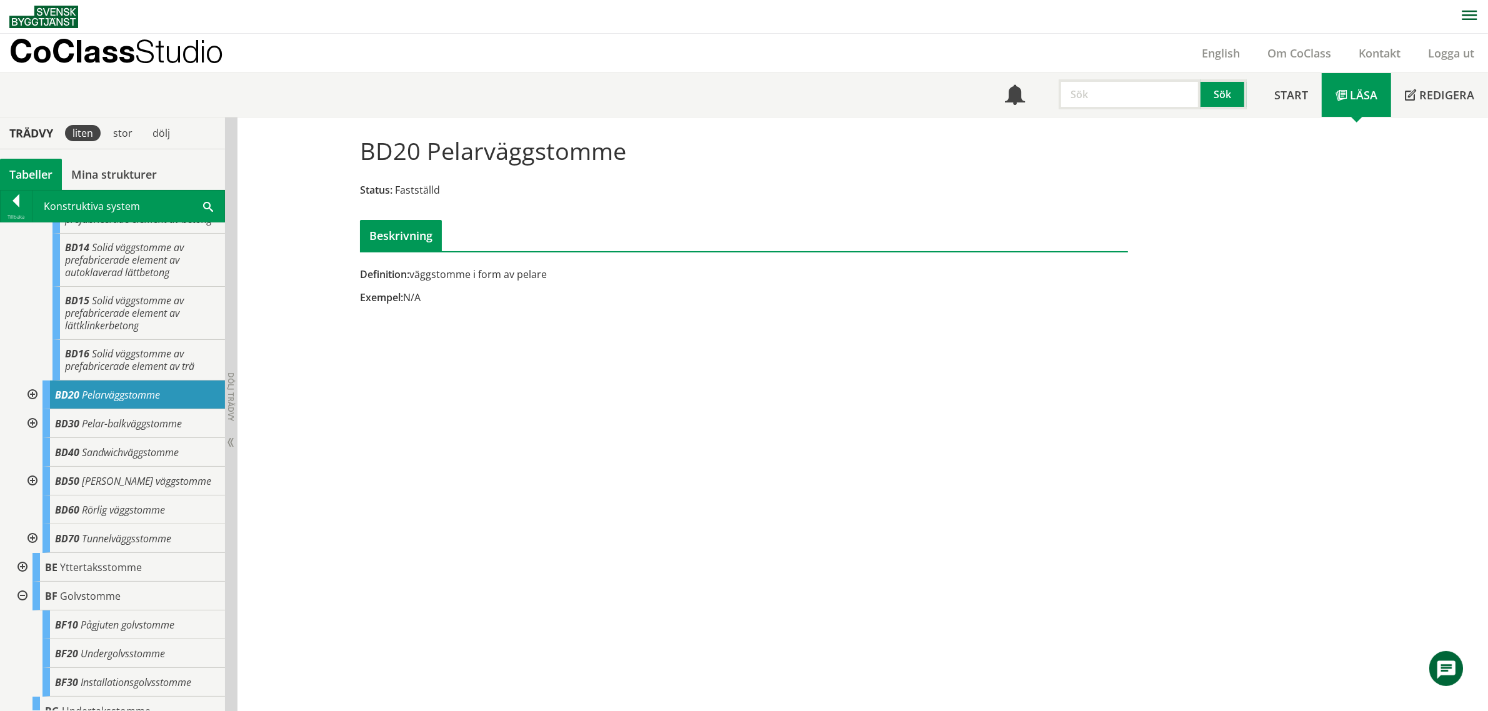
scroll to position [0, 0]
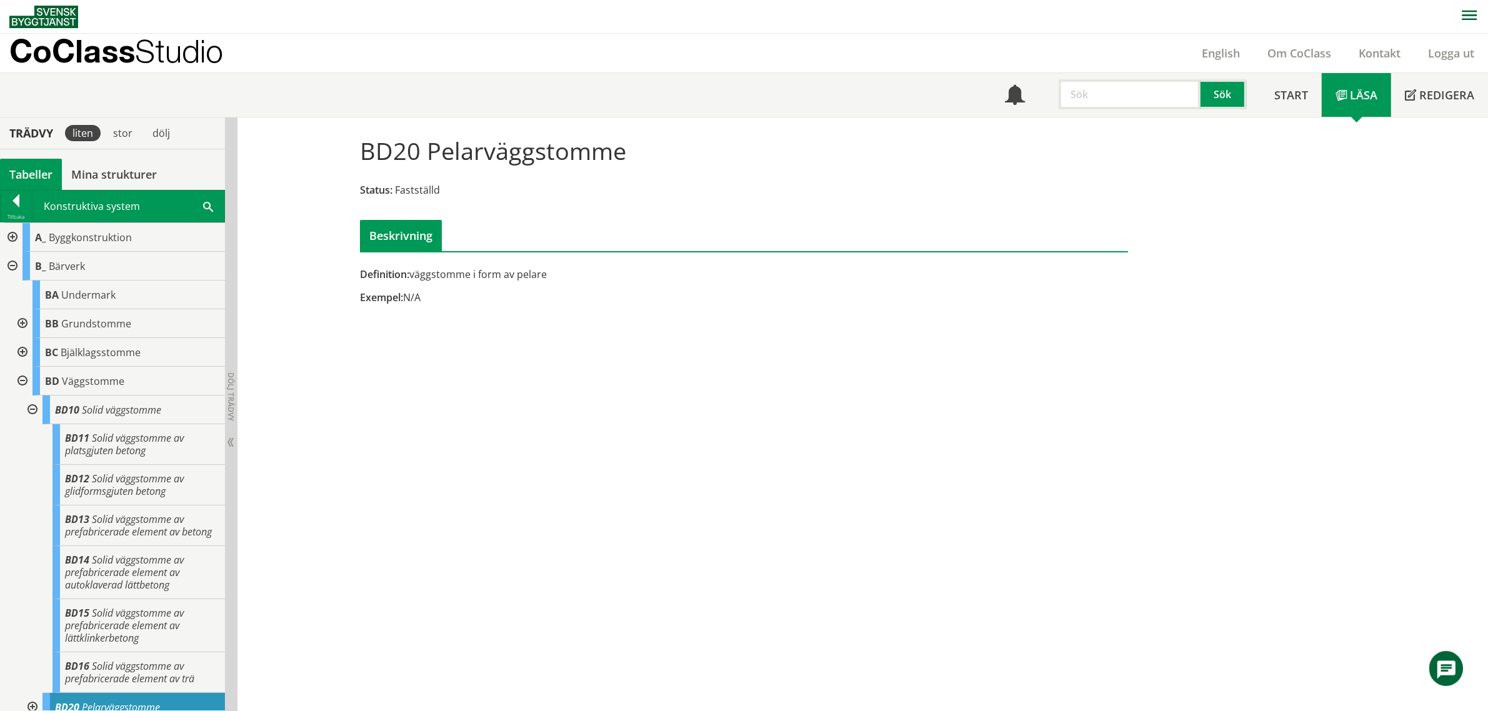
click at [10, 264] on div at bounding box center [11, 266] width 22 height 29
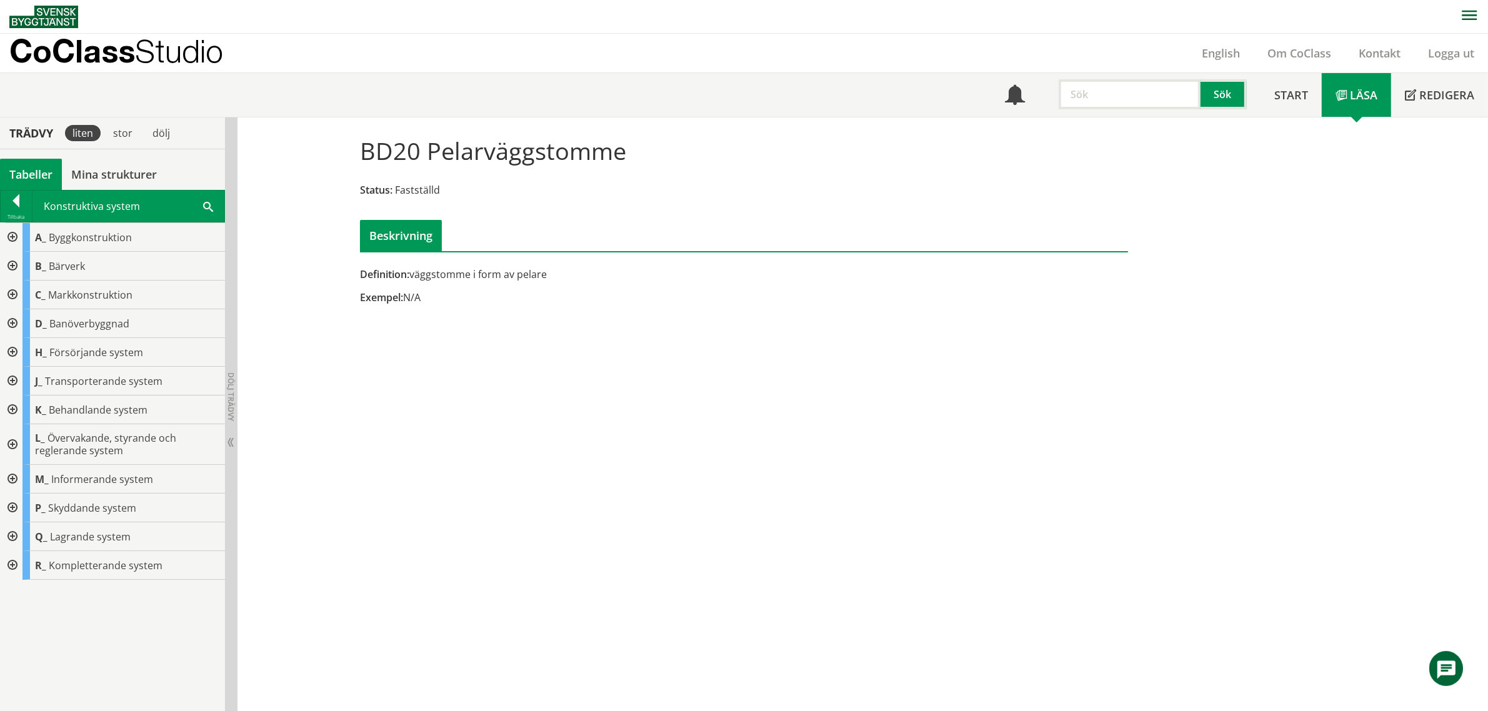
click at [9, 238] on div at bounding box center [11, 237] width 22 height 29
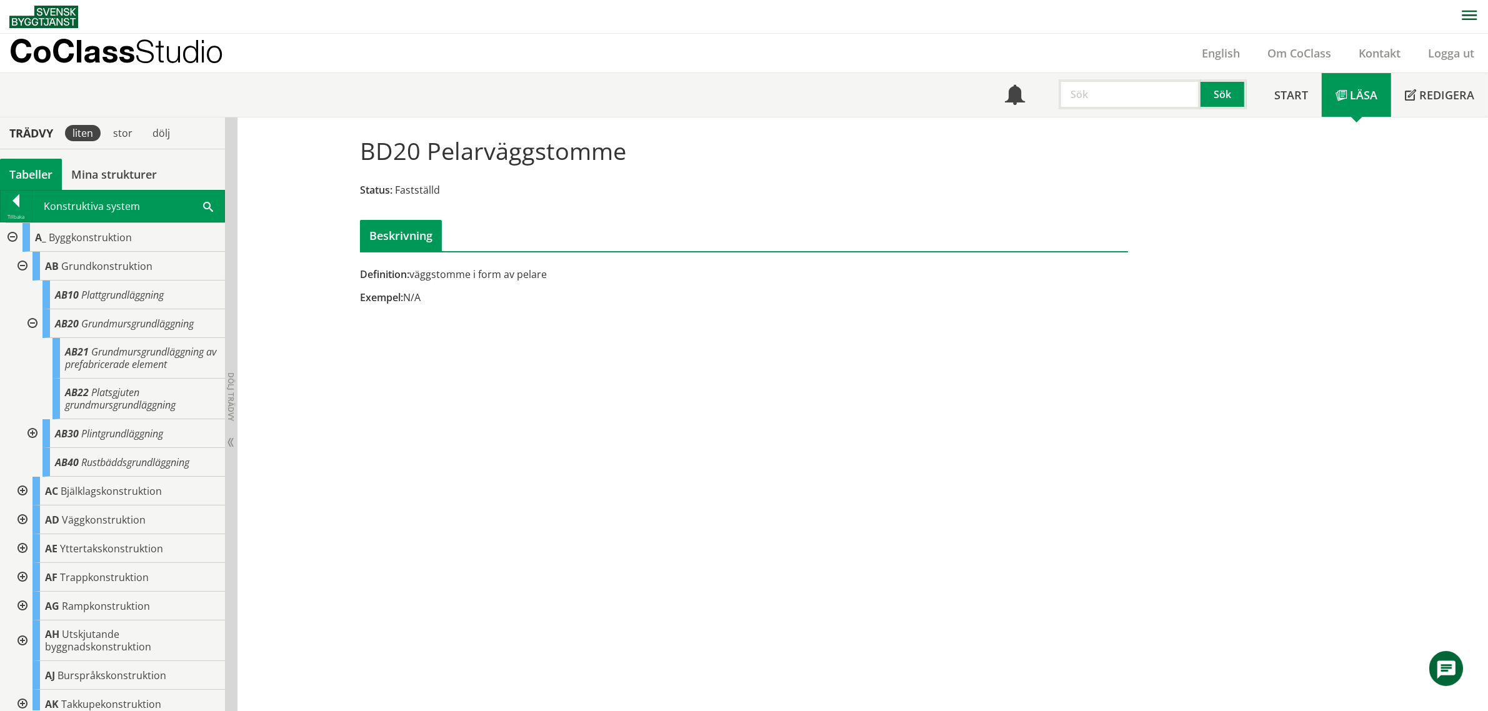
click at [12, 232] on div at bounding box center [11, 237] width 22 height 29
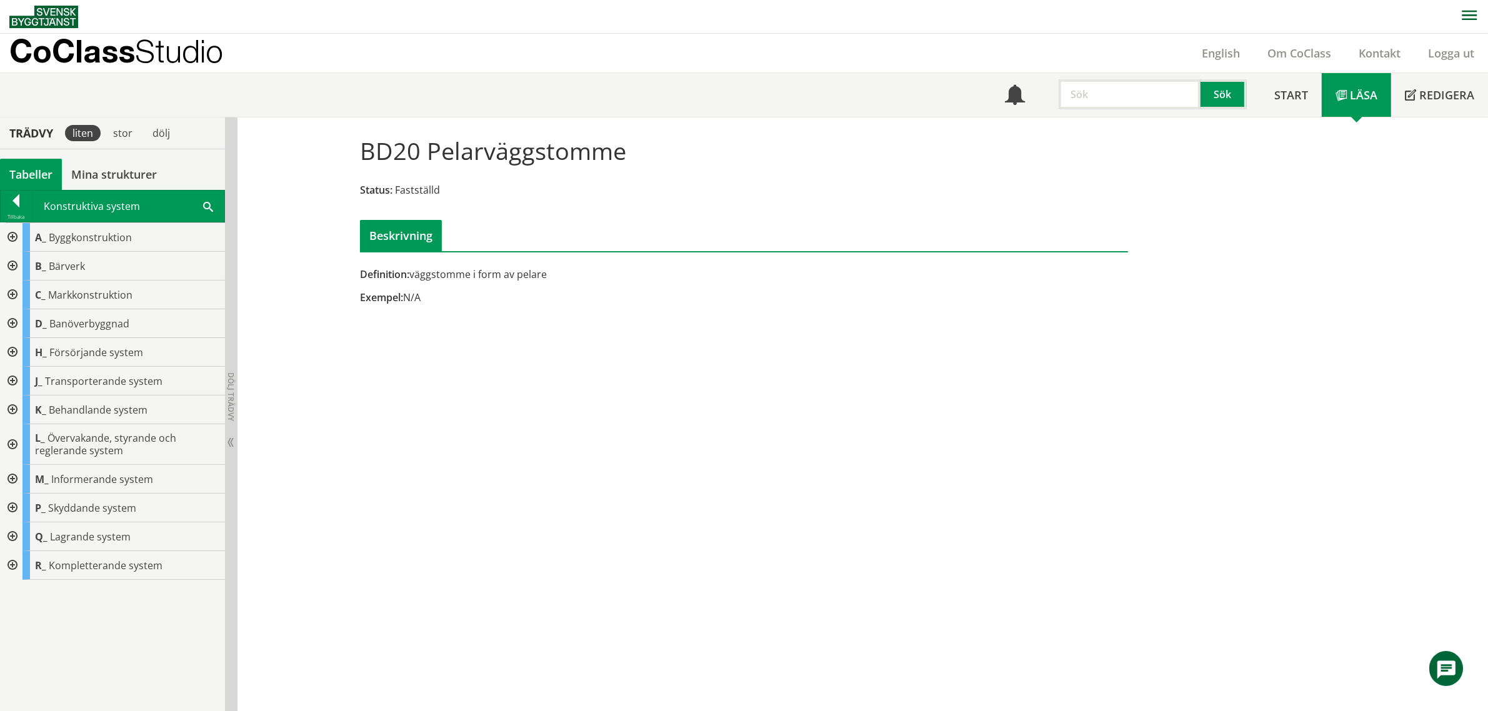
click at [11, 239] on div at bounding box center [11, 237] width 22 height 29
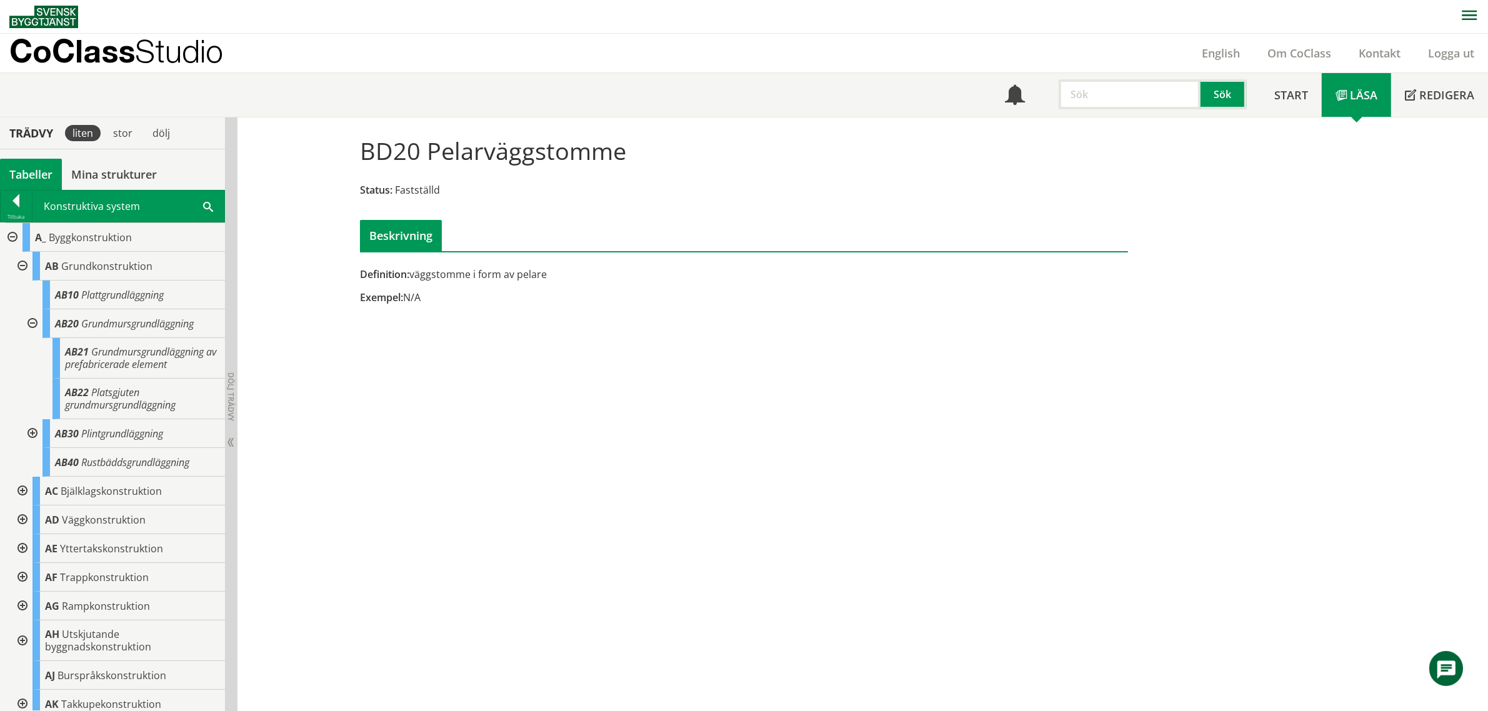
click at [19, 266] on div at bounding box center [21, 266] width 22 height 29
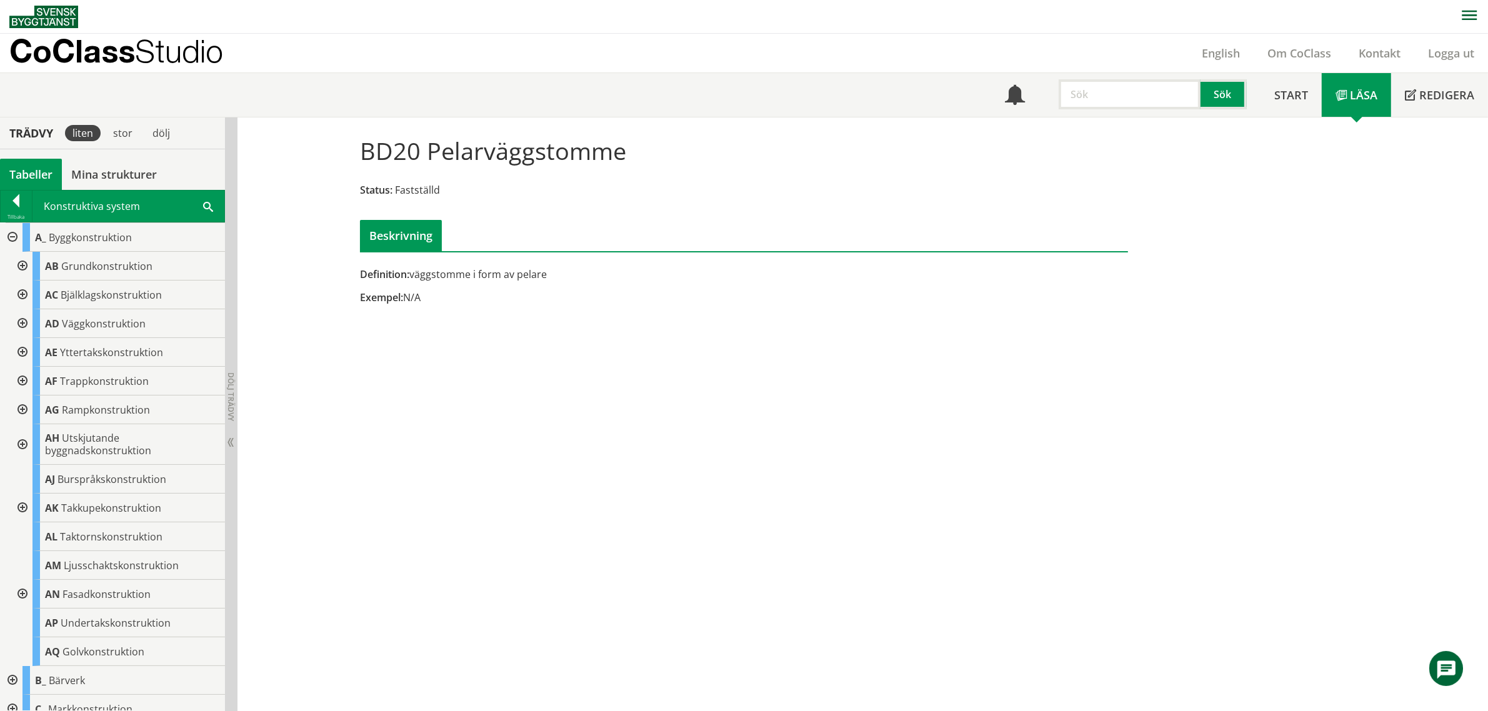
click at [21, 321] on div at bounding box center [21, 323] width 22 height 29
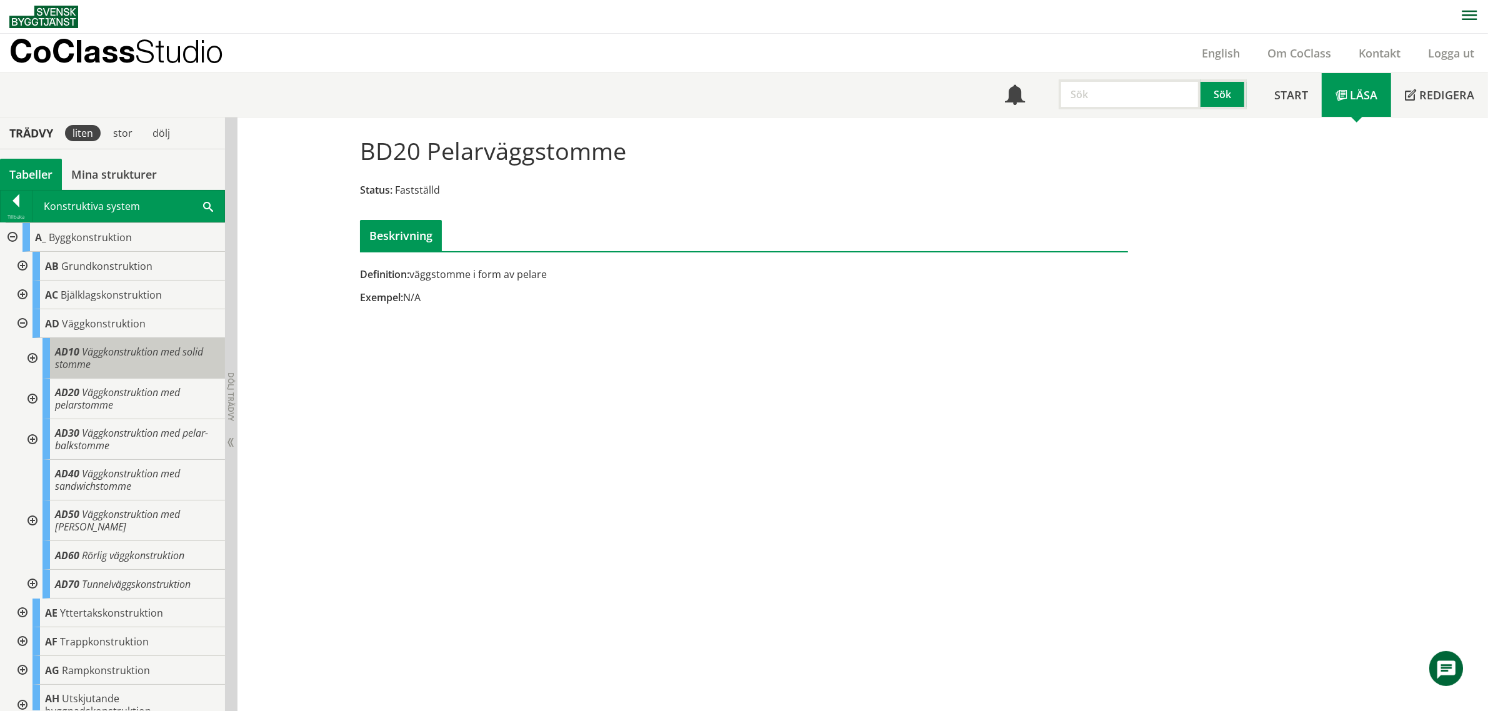
click at [128, 366] on div "AD10 Väggkonstruktion med solid stomme" at bounding box center [133, 358] width 182 height 41
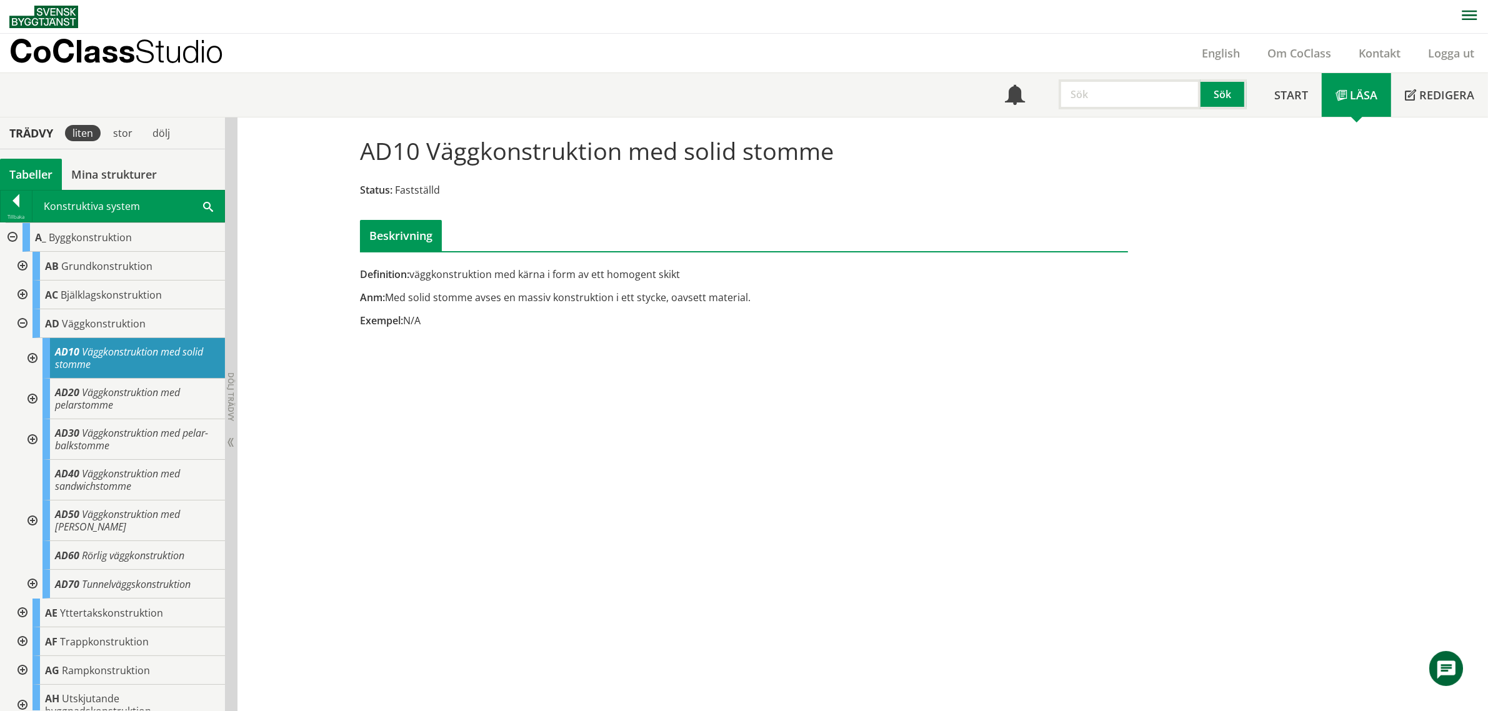
click at [29, 359] on div at bounding box center [31, 358] width 22 height 41
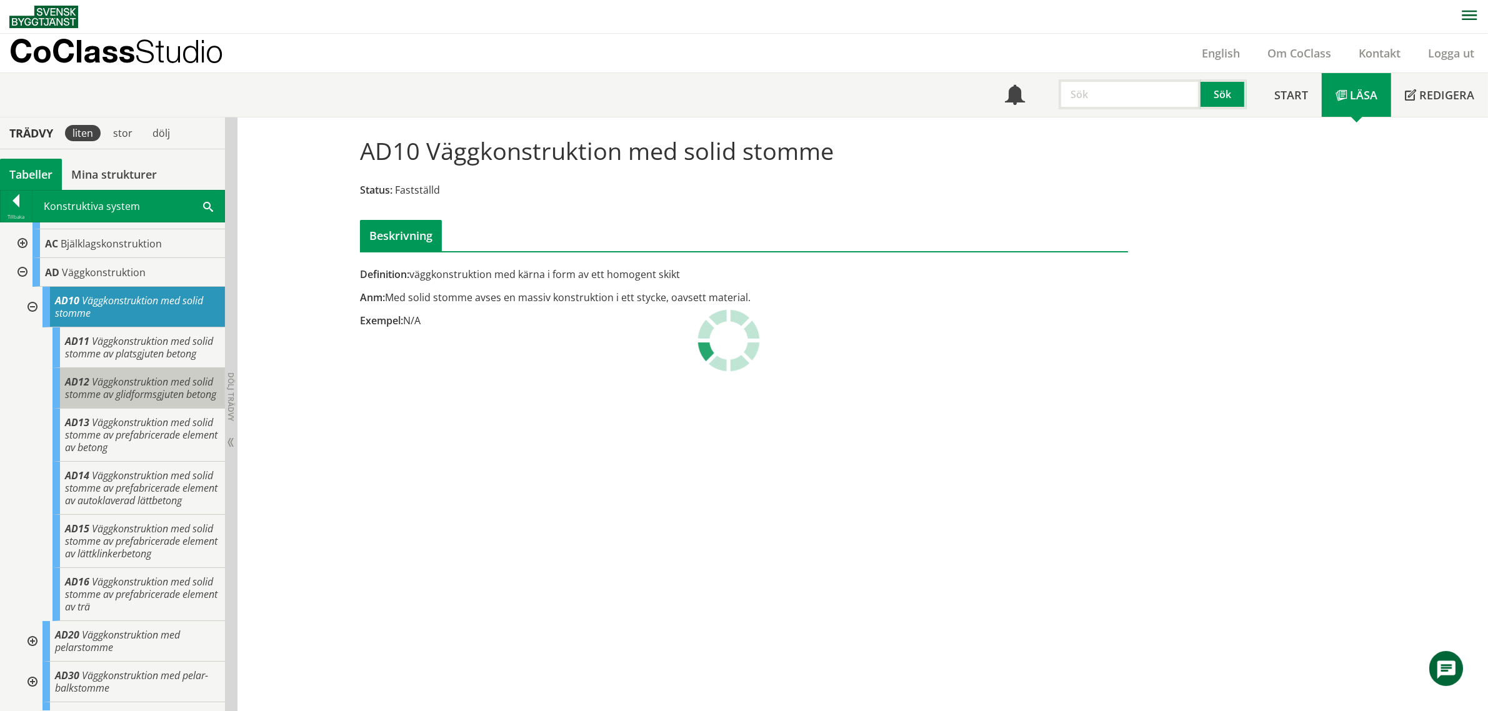
scroll to position [78, 0]
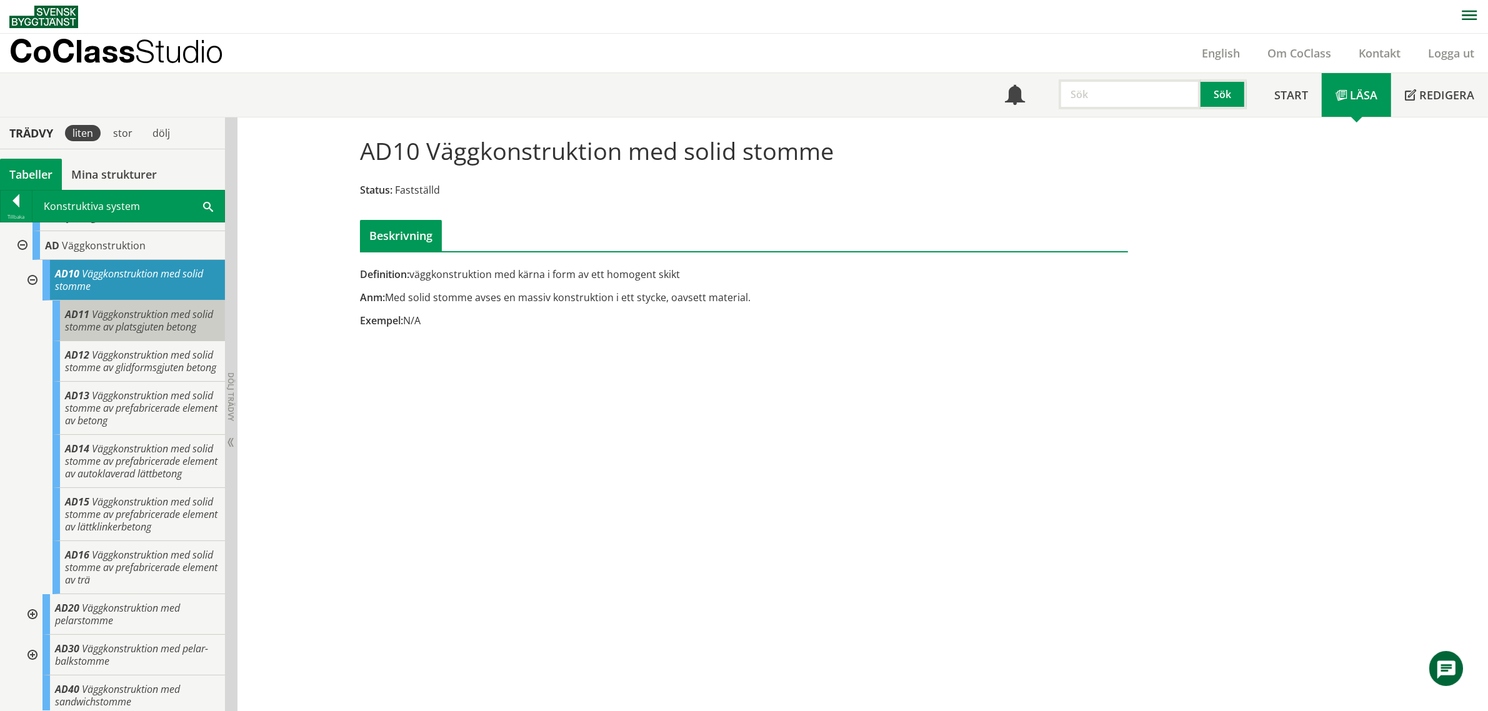
click at [119, 329] on span "Väggkonstruktion med solid stomme av platsgjuten betong" at bounding box center [139, 320] width 148 height 26
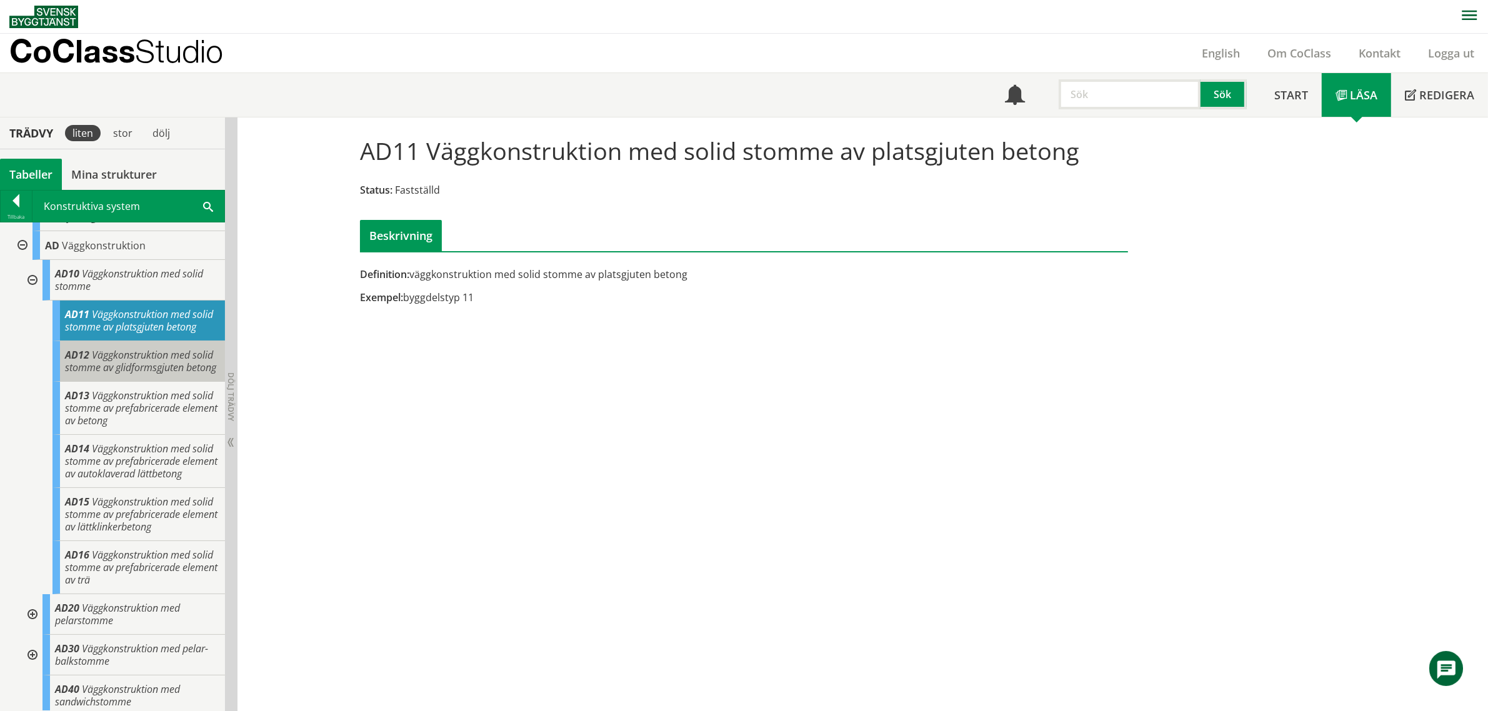
scroll to position [156, 0]
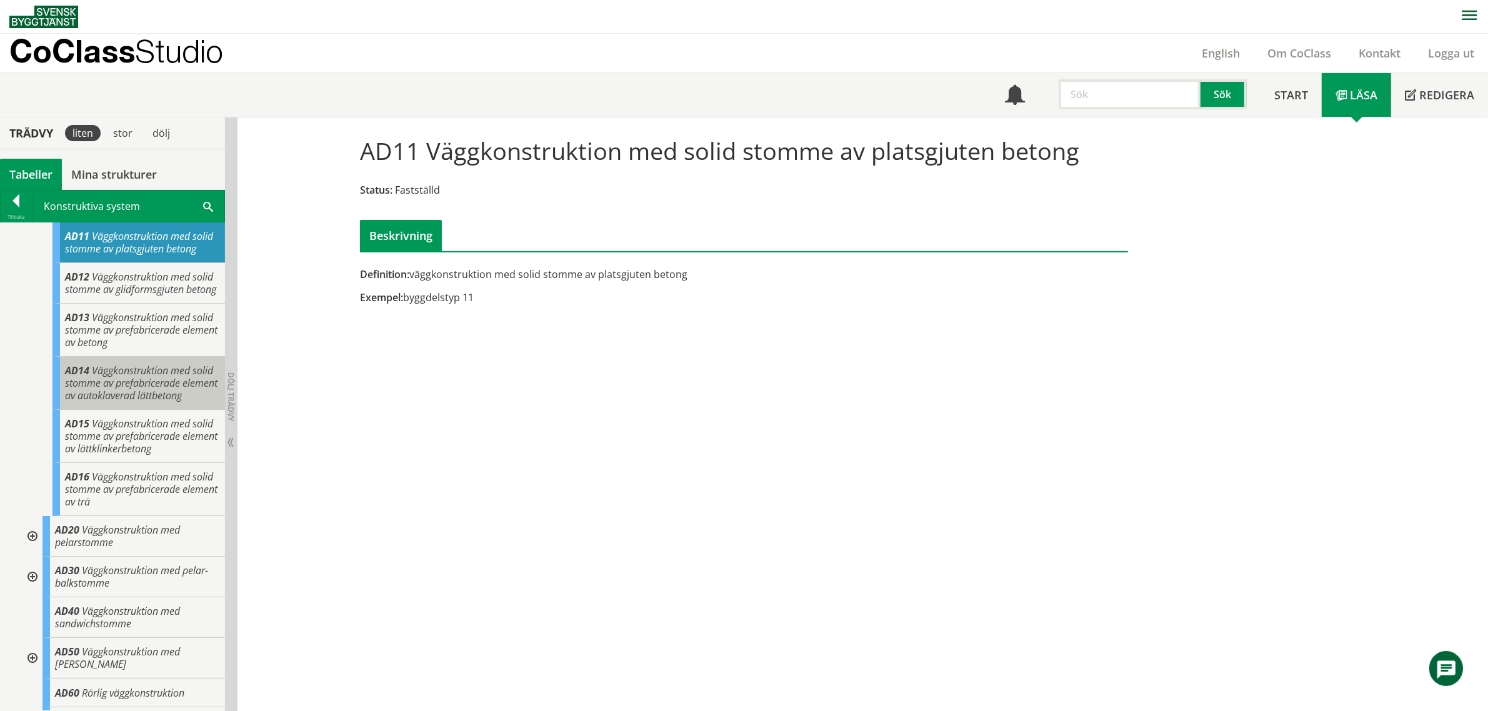
click at [139, 410] on div "AD14 Väggkonstruktion med solid stomme av prefabricerade element av autoklavera…" at bounding box center [138, 383] width 172 height 53
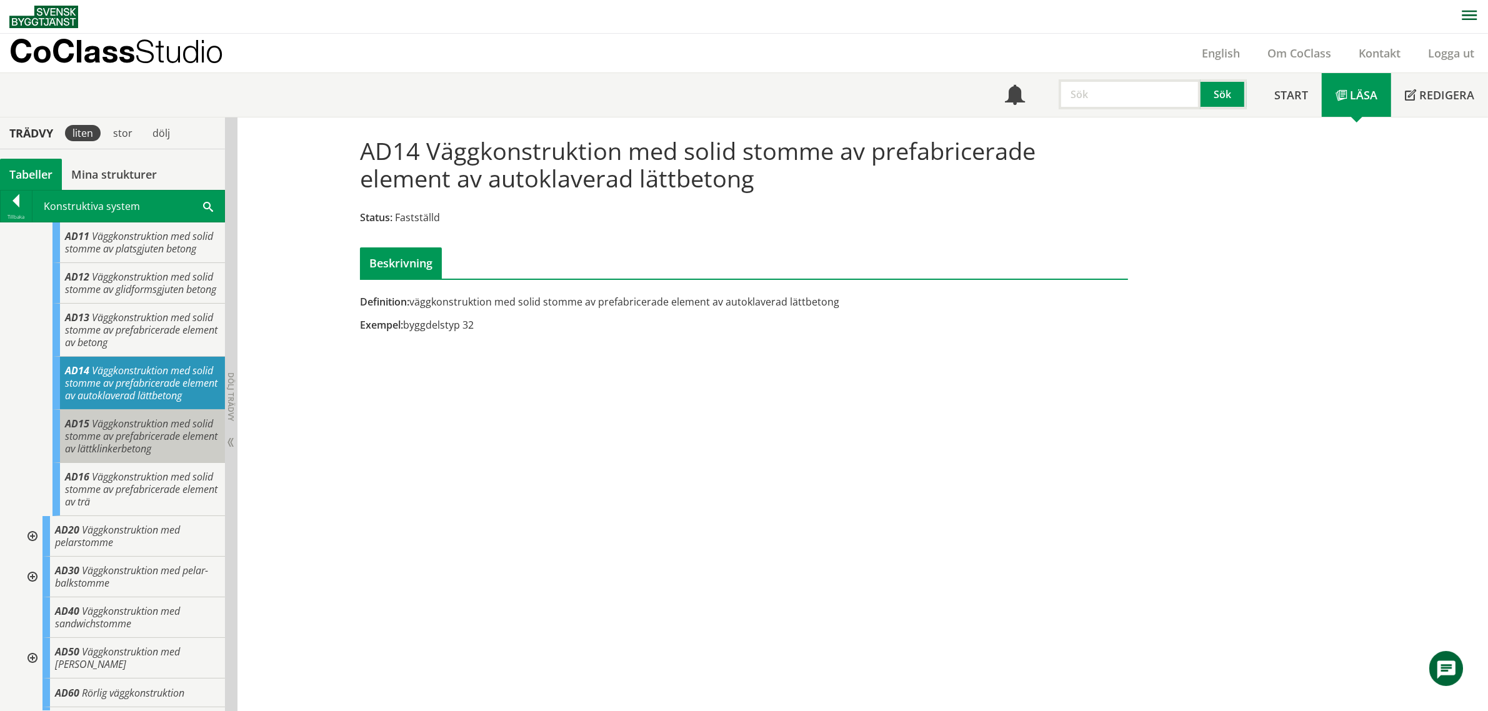
click at [130, 455] on span "Väggkonstruktion med solid stomme av prefabricerade element av lättklinkerbetong" at bounding box center [141, 436] width 152 height 39
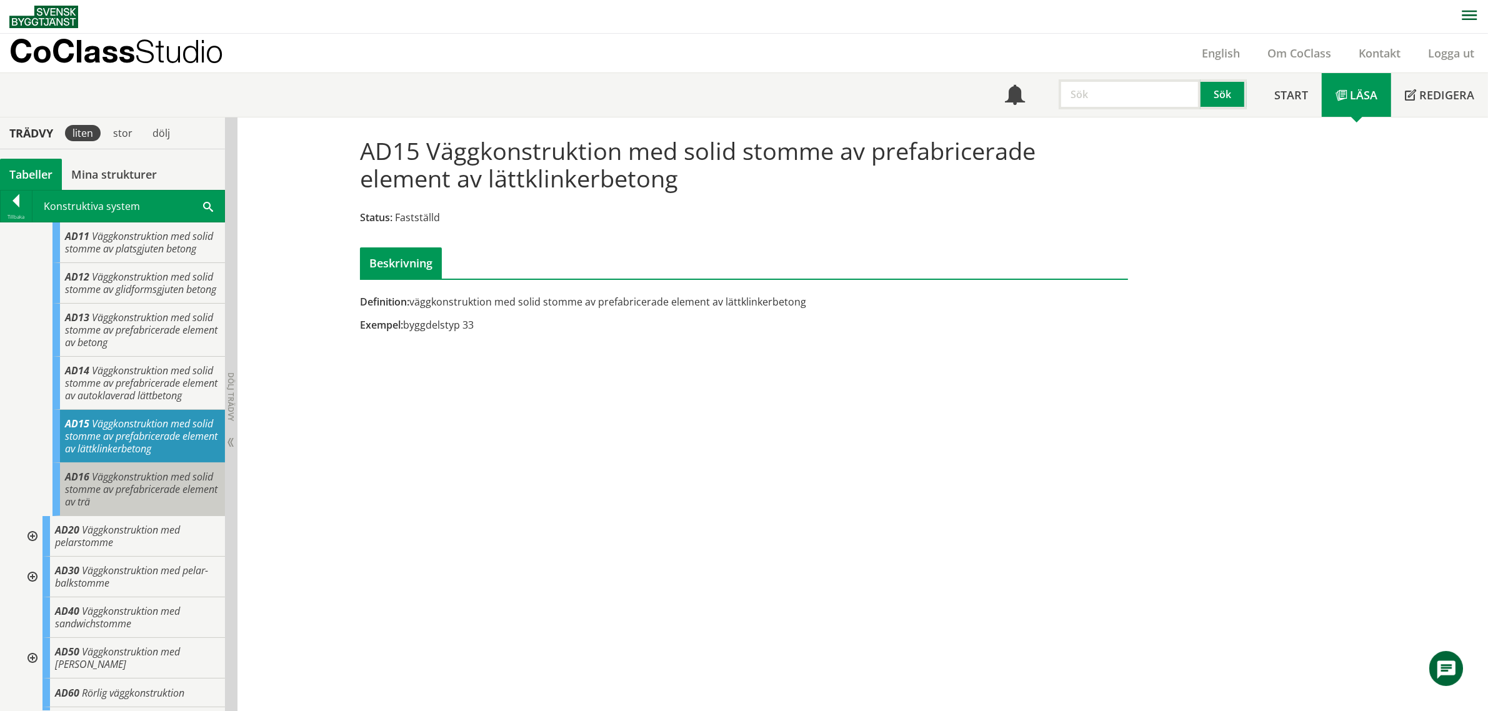
click at [144, 516] on div "AD16 Väggkonstruktion med solid stomme av prefabricerade element av trä" at bounding box center [138, 489] width 172 height 53
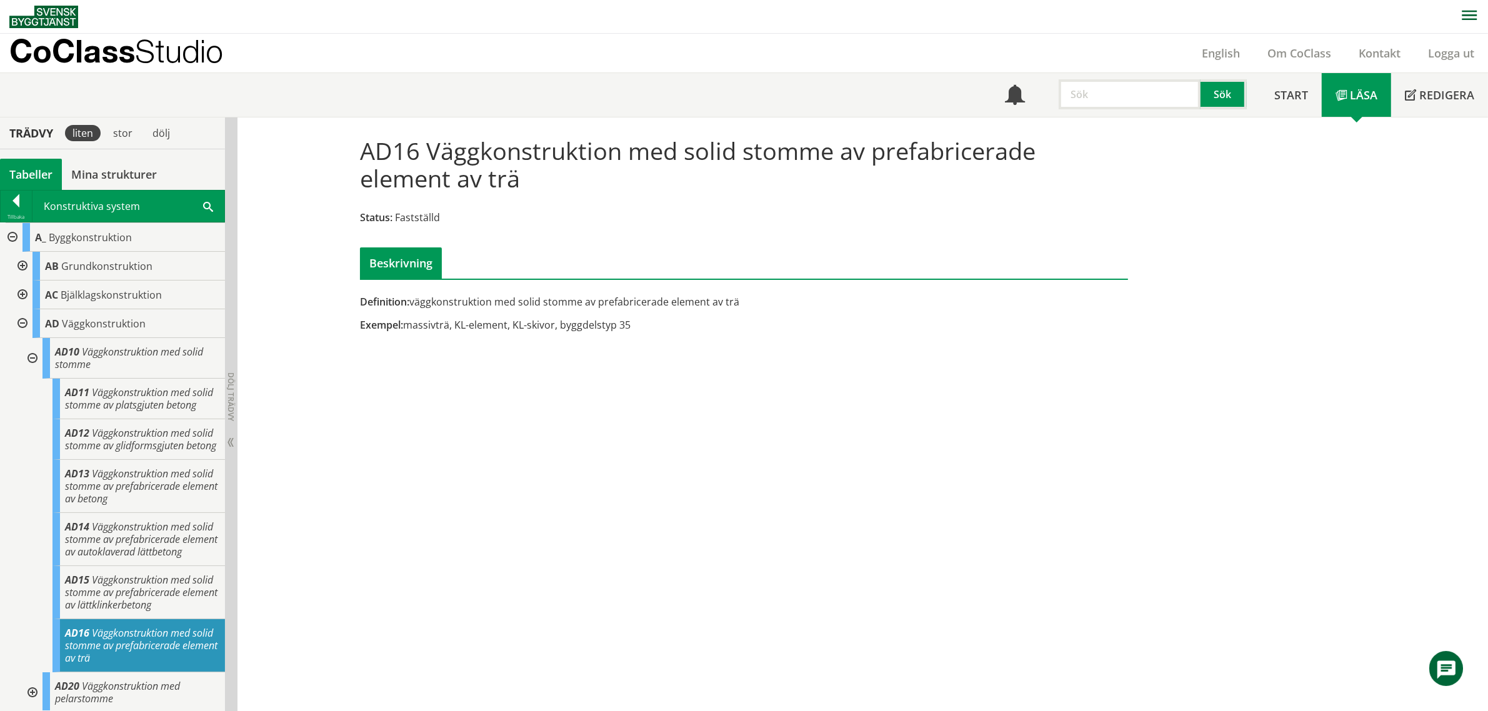
click at [29, 354] on div at bounding box center [31, 358] width 22 height 41
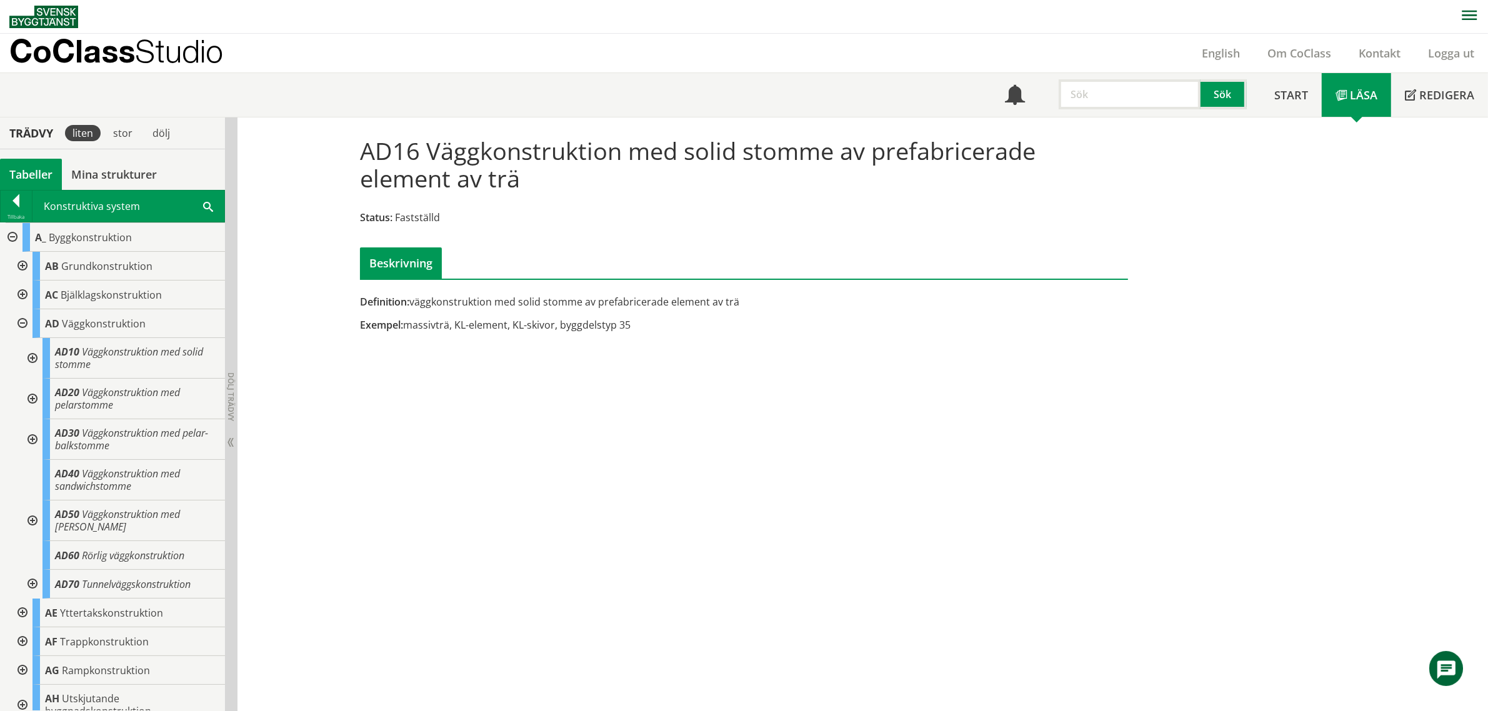
click at [19, 322] on div at bounding box center [21, 323] width 22 height 29
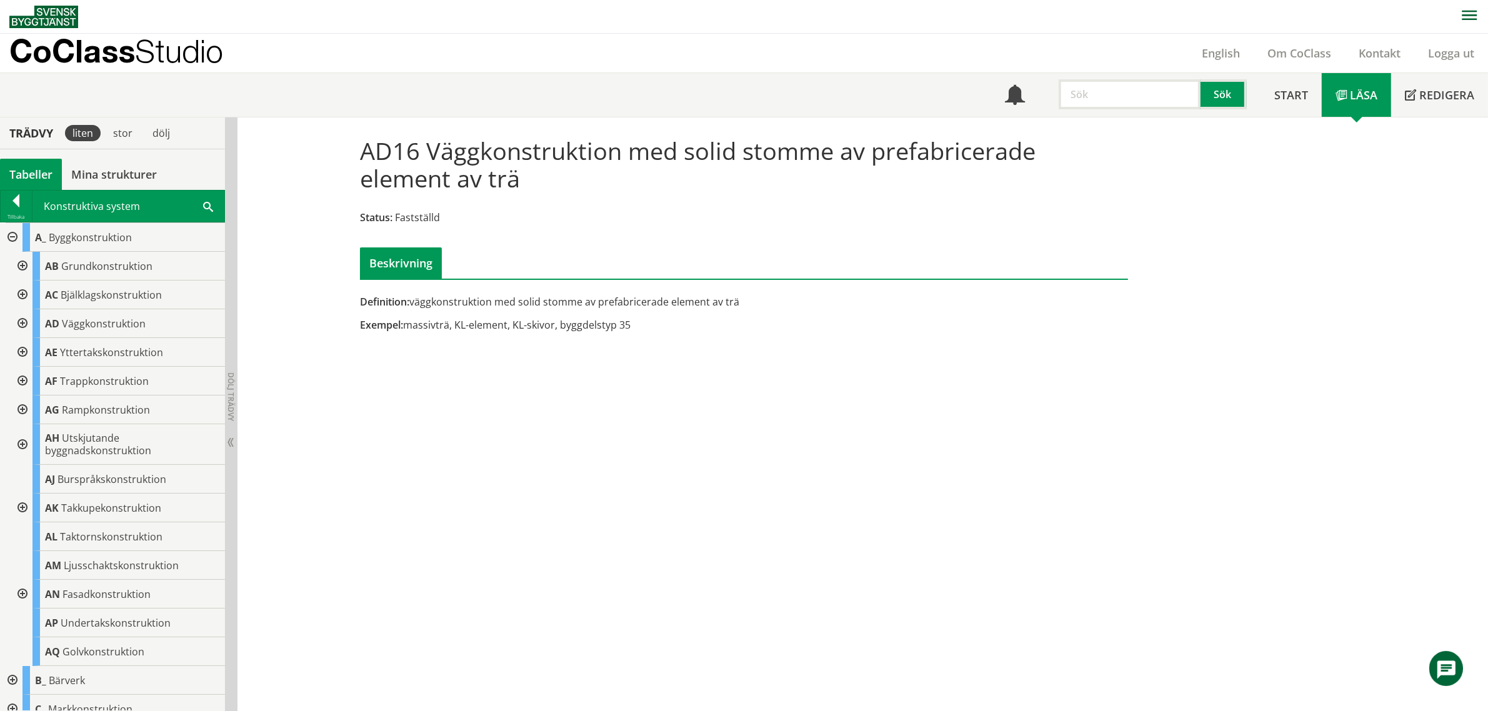
click at [8, 235] on div at bounding box center [11, 237] width 22 height 29
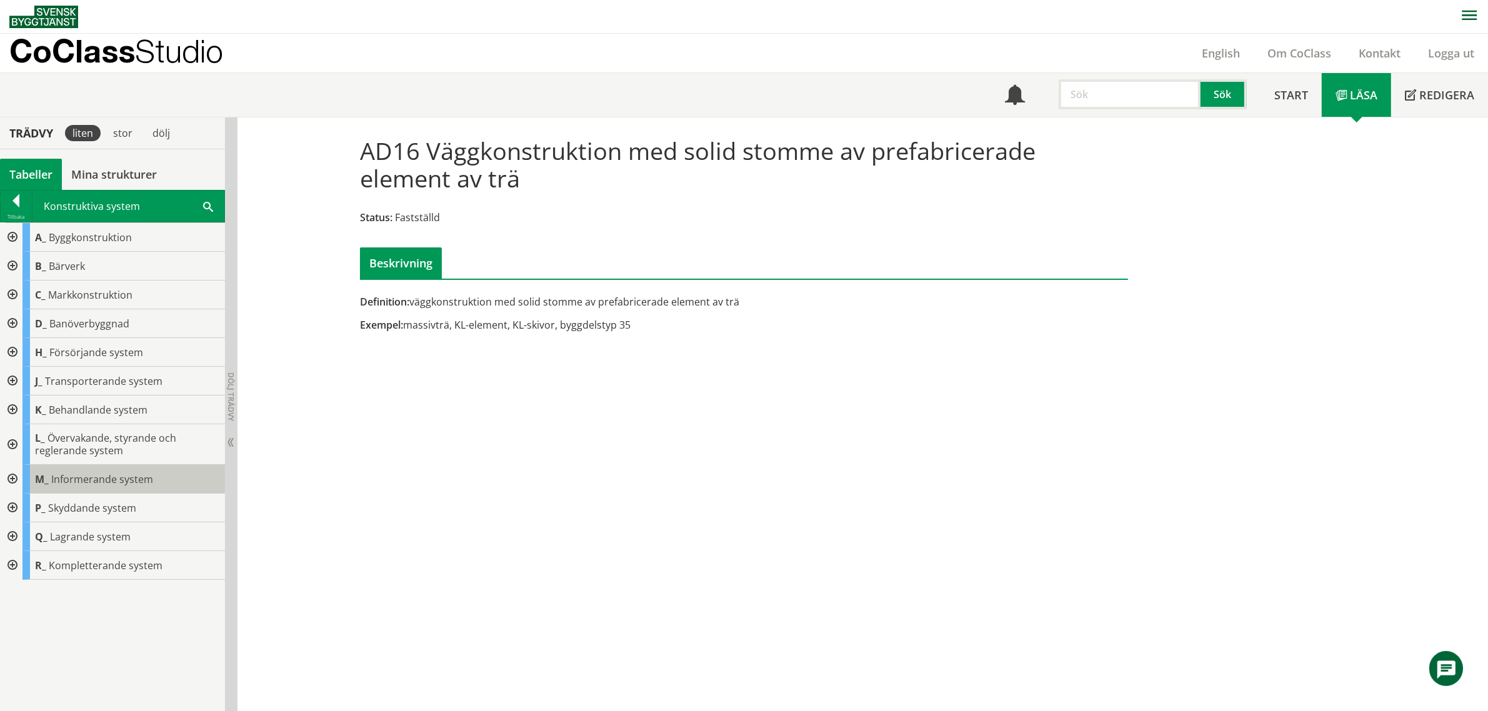
scroll to position [1, 0]
click at [8, 564] on div at bounding box center [11, 564] width 22 height 29
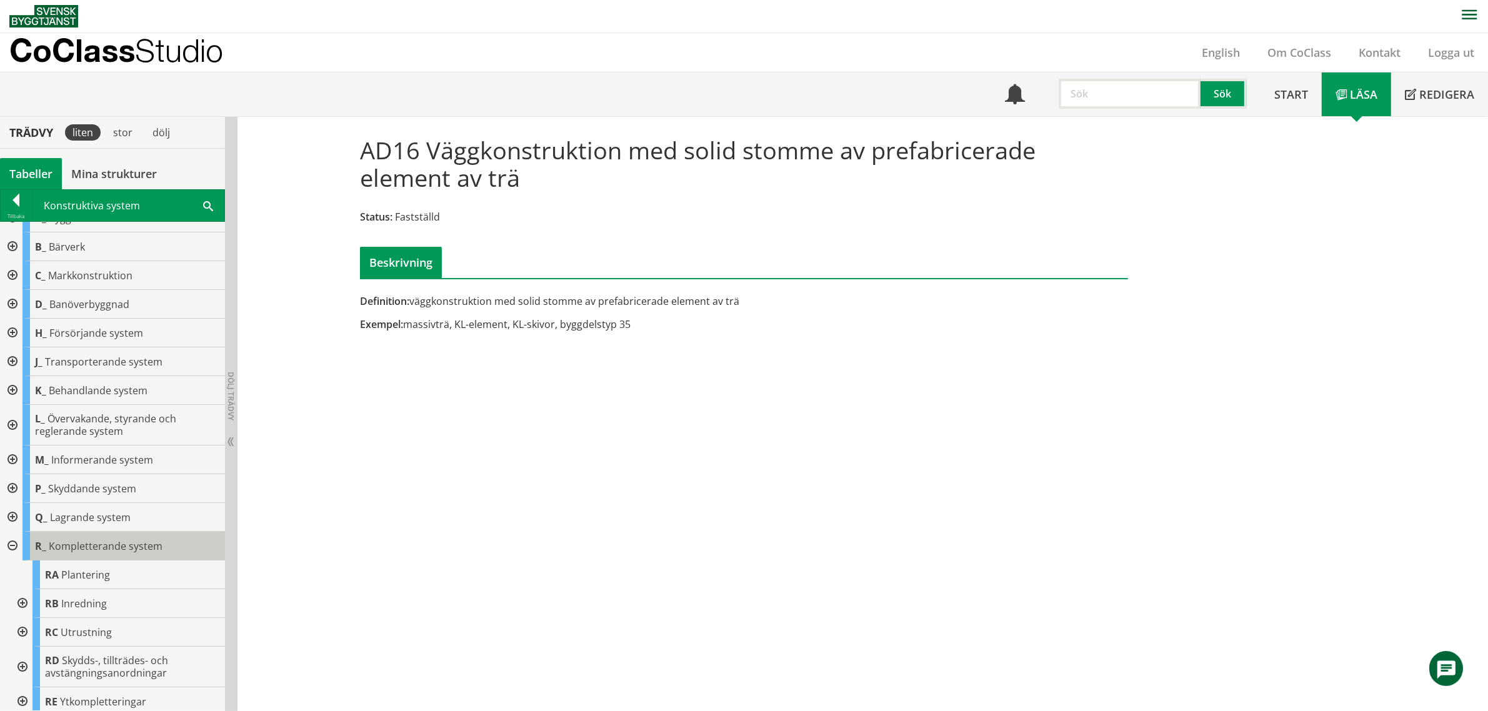
scroll to position [24, 0]
click at [19, 660] on div at bounding box center [21, 662] width 22 height 41
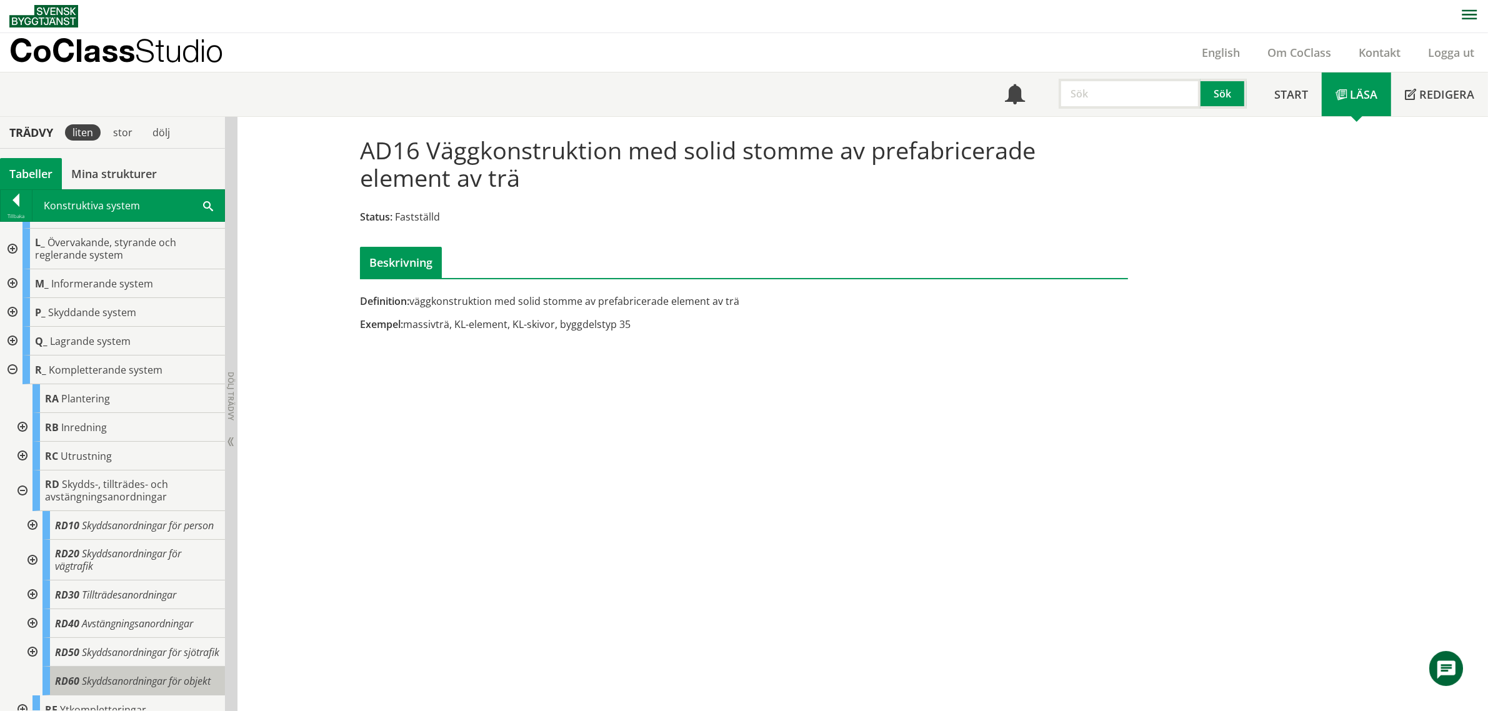
scroll to position [244, 0]
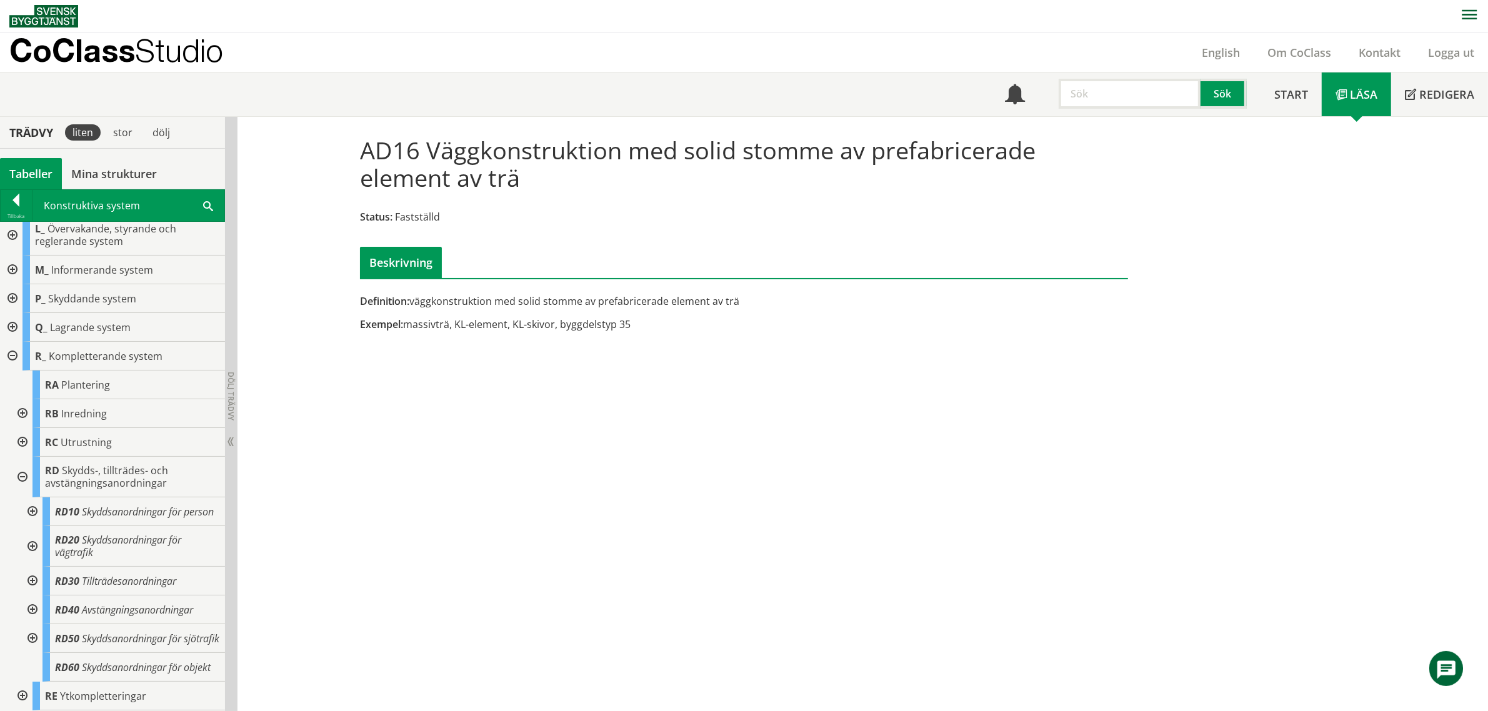
click at [32, 567] on div at bounding box center [31, 581] width 22 height 29
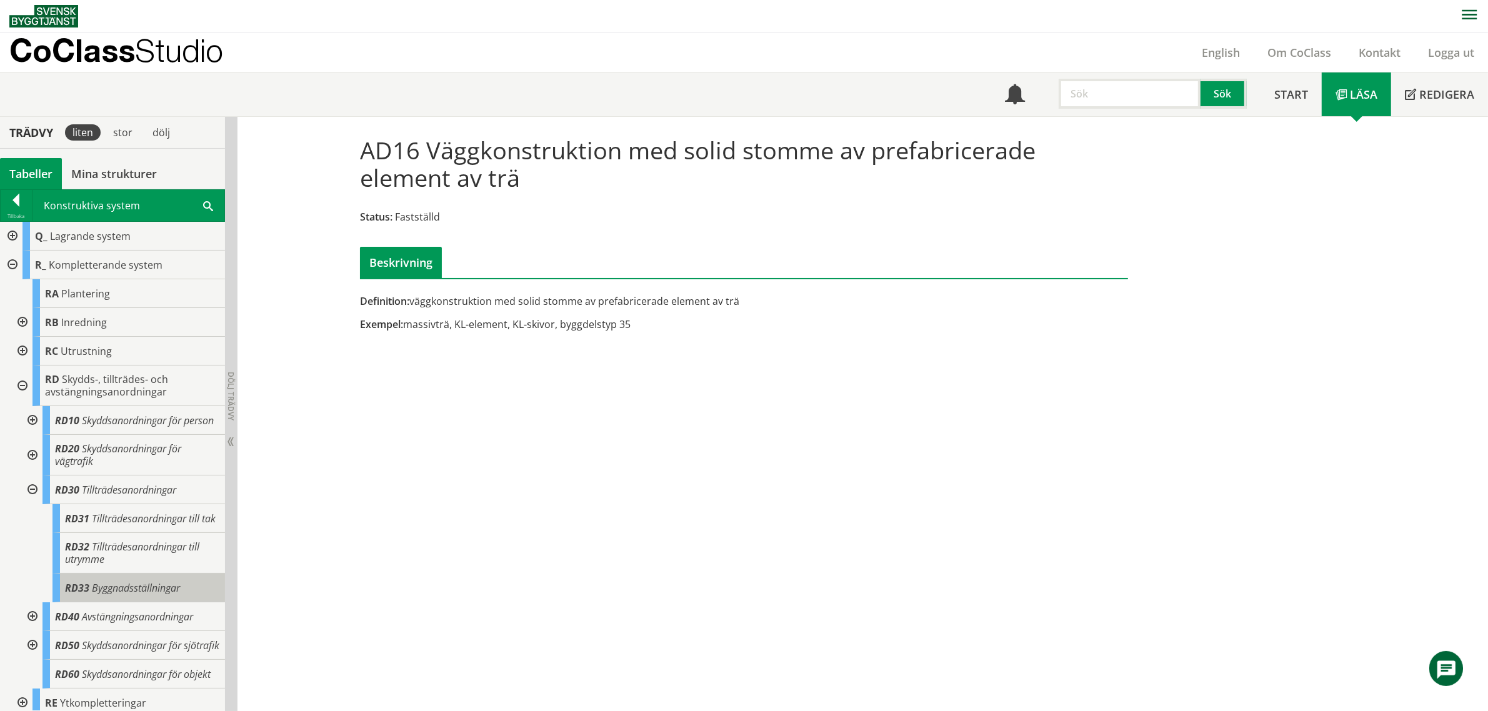
scroll to position [355, 0]
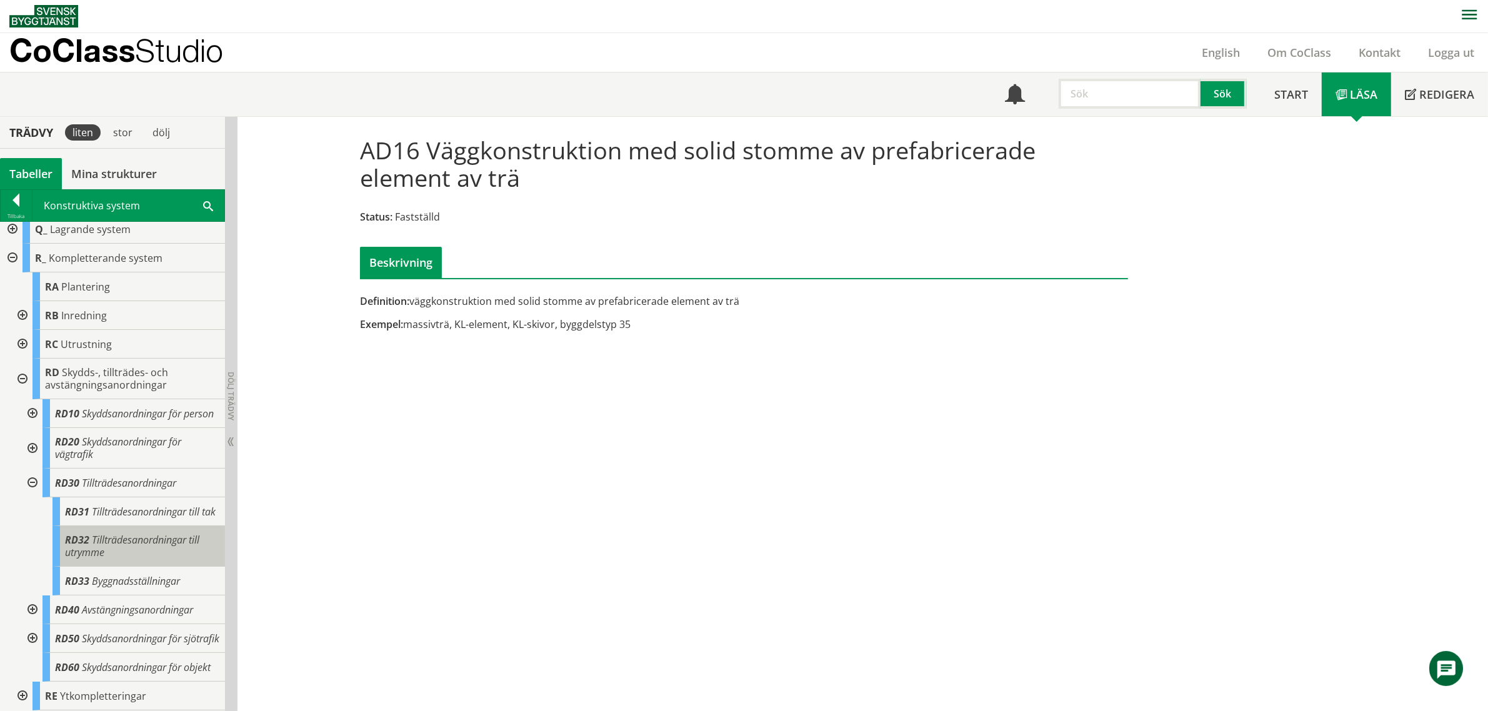
click at [111, 533] on span "Tillträdesanordningar till utrymme" at bounding box center [132, 546] width 134 height 26
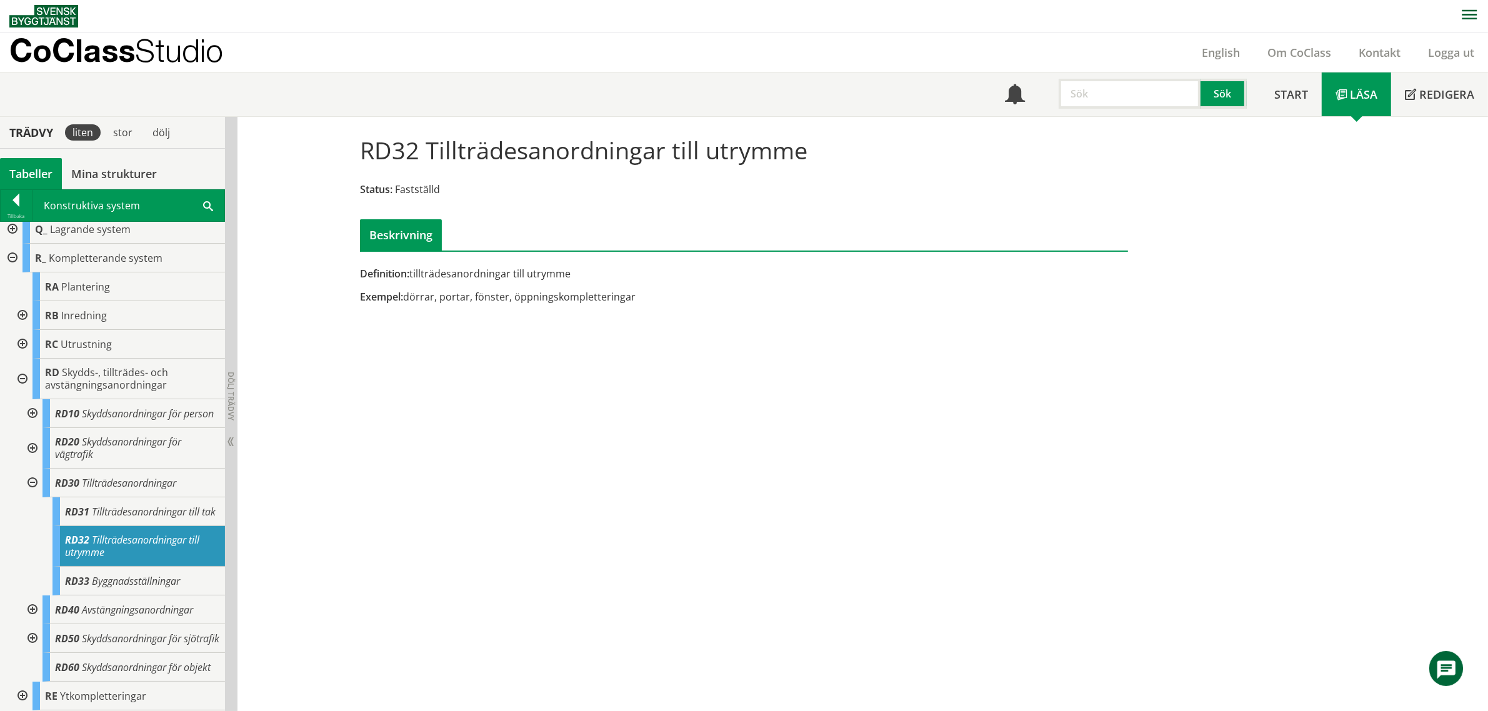
click at [33, 469] on div at bounding box center [31, 483] width 22 height 29
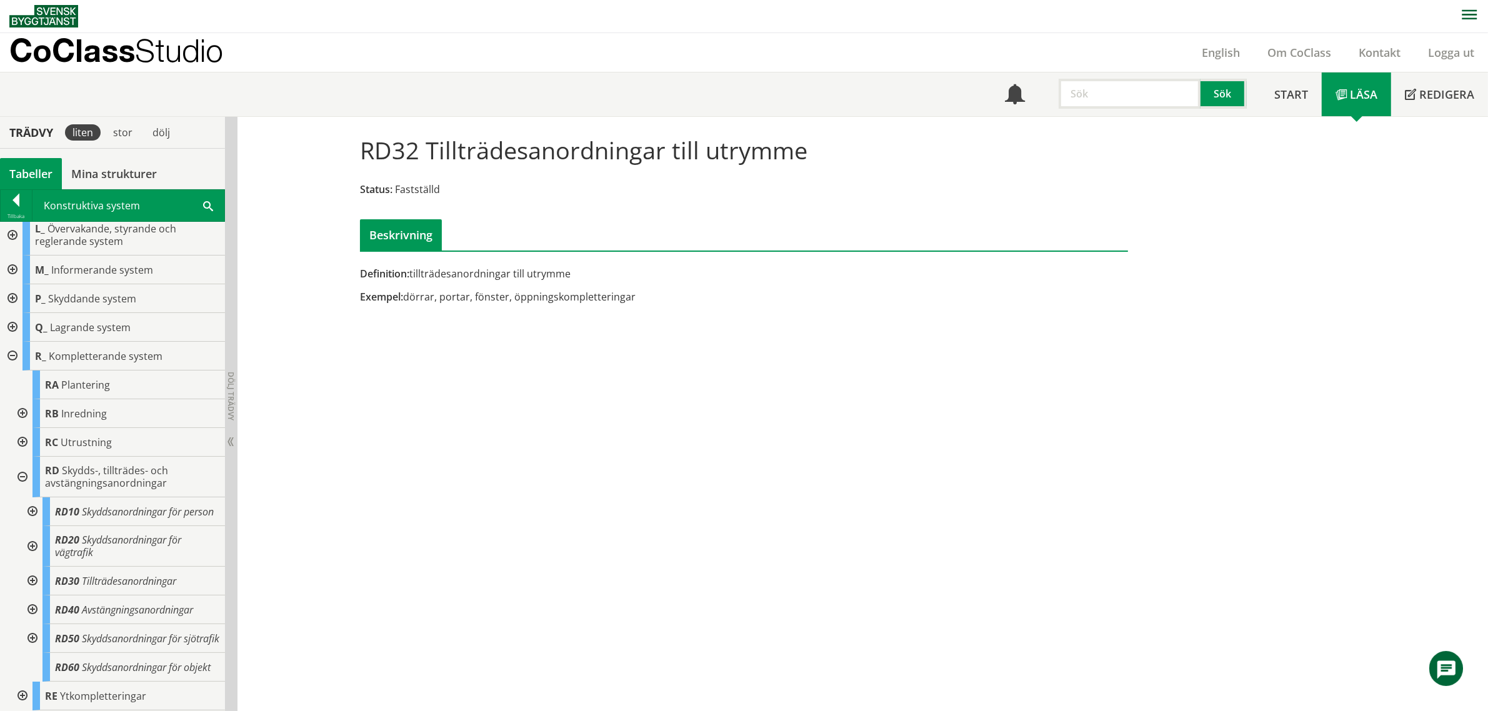
click at [23, 457] on div at bounding box center [21, 477] width 22 height 41
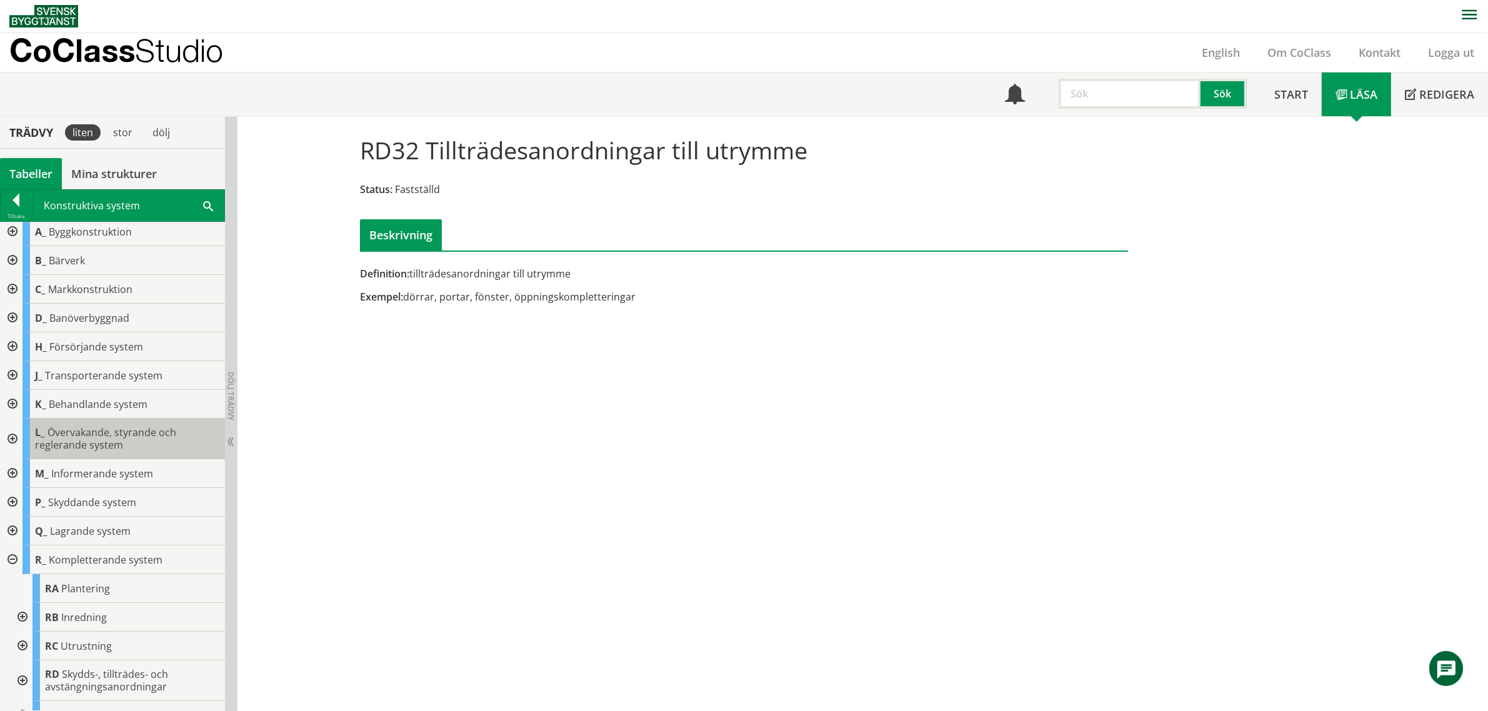
scroll to position [0, 0]
click at [11, 236] on div at bounding box center [11, 236] width 22 height 29
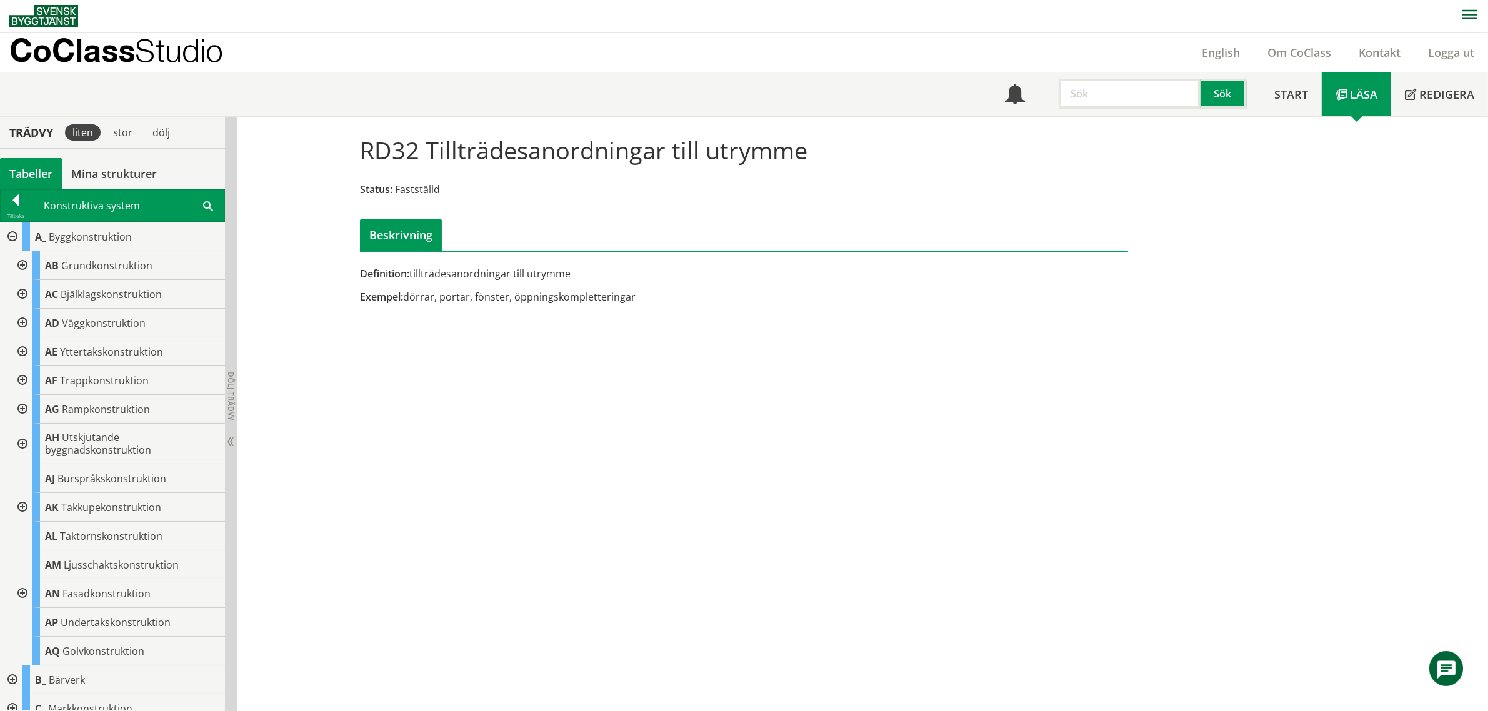
click at [21, 323] on div at bounding box center [21, 323] width 22 height 29
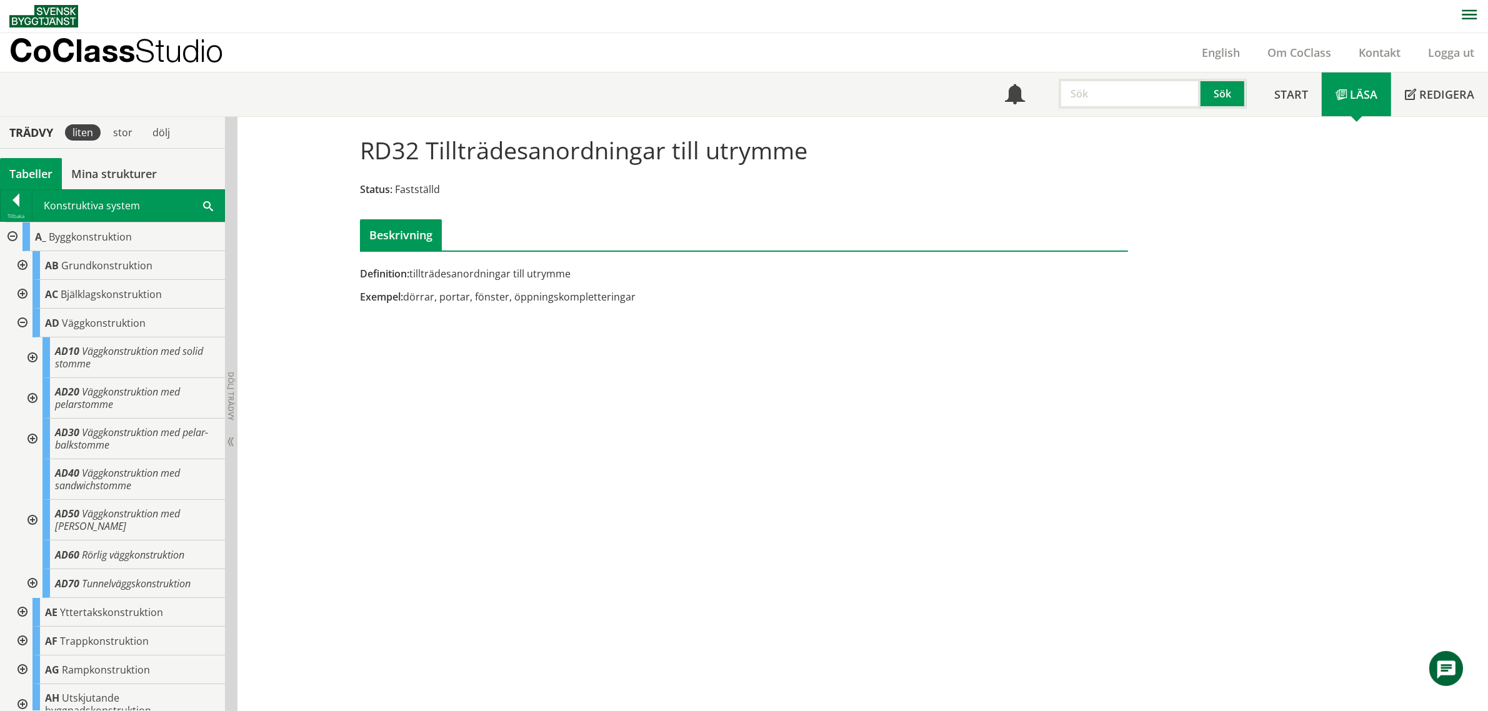
click at [28, 357] on div at bounding box center [31, 357] width 22 height 41
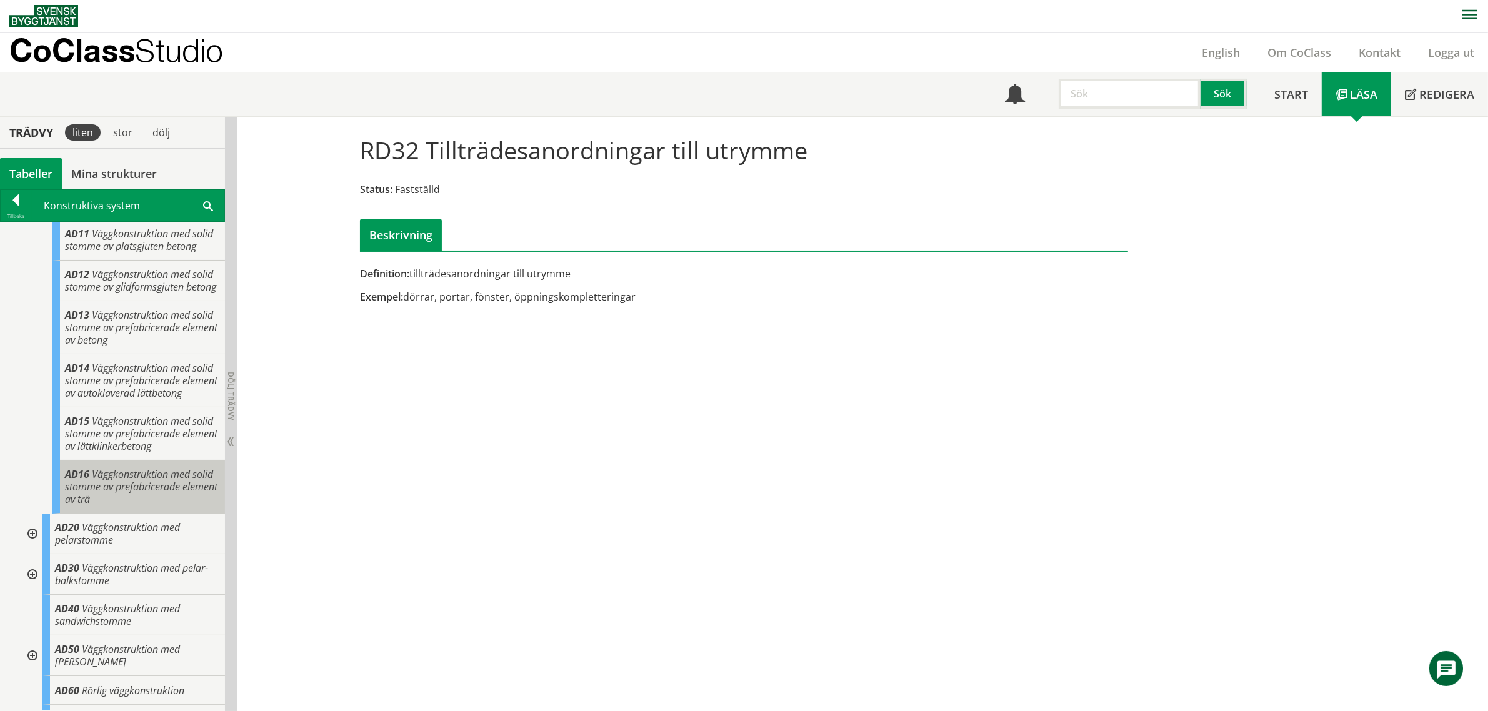
scroll to position [234, 0]
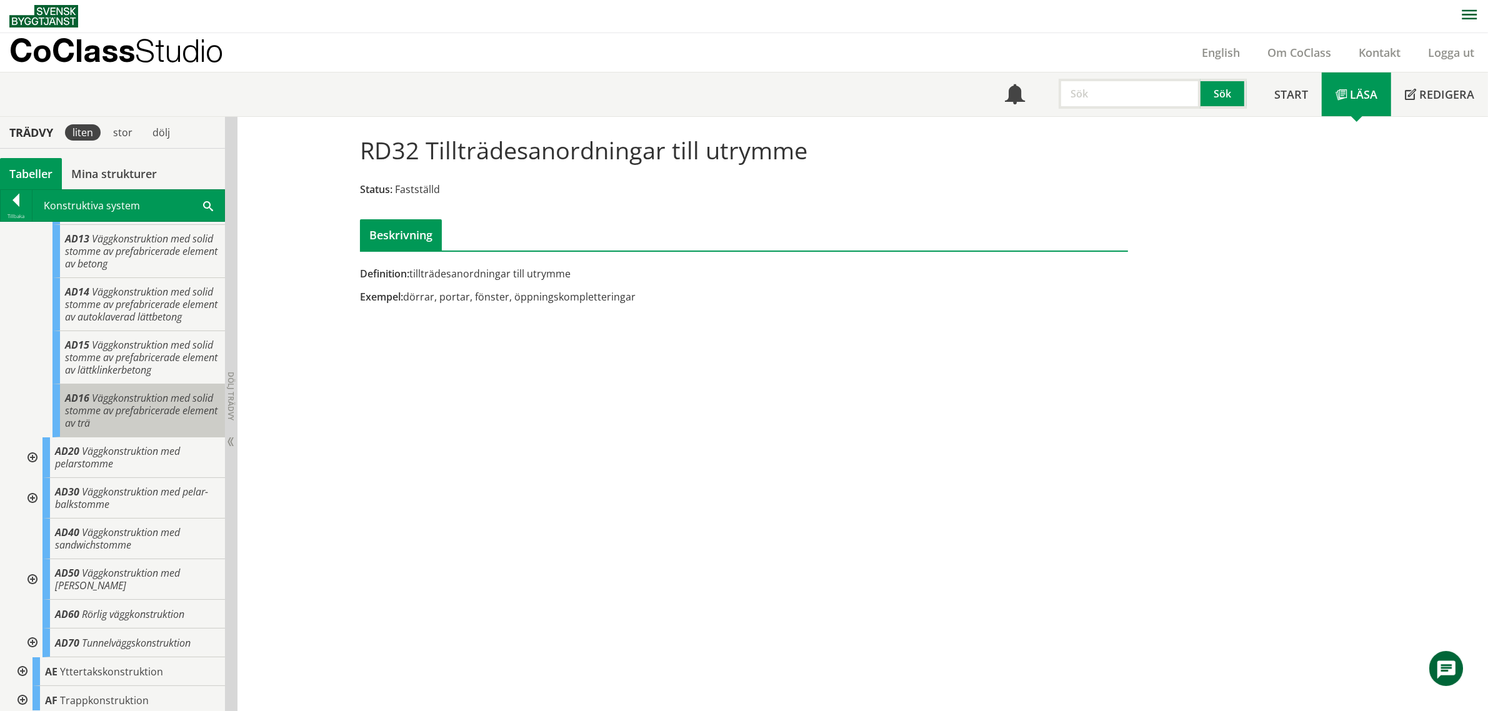
click at [145, 430] on span "Väggkonstruktion med solid stomme av prefabricerade element av trä" at bounding box center [141, 410] width 152 height 39
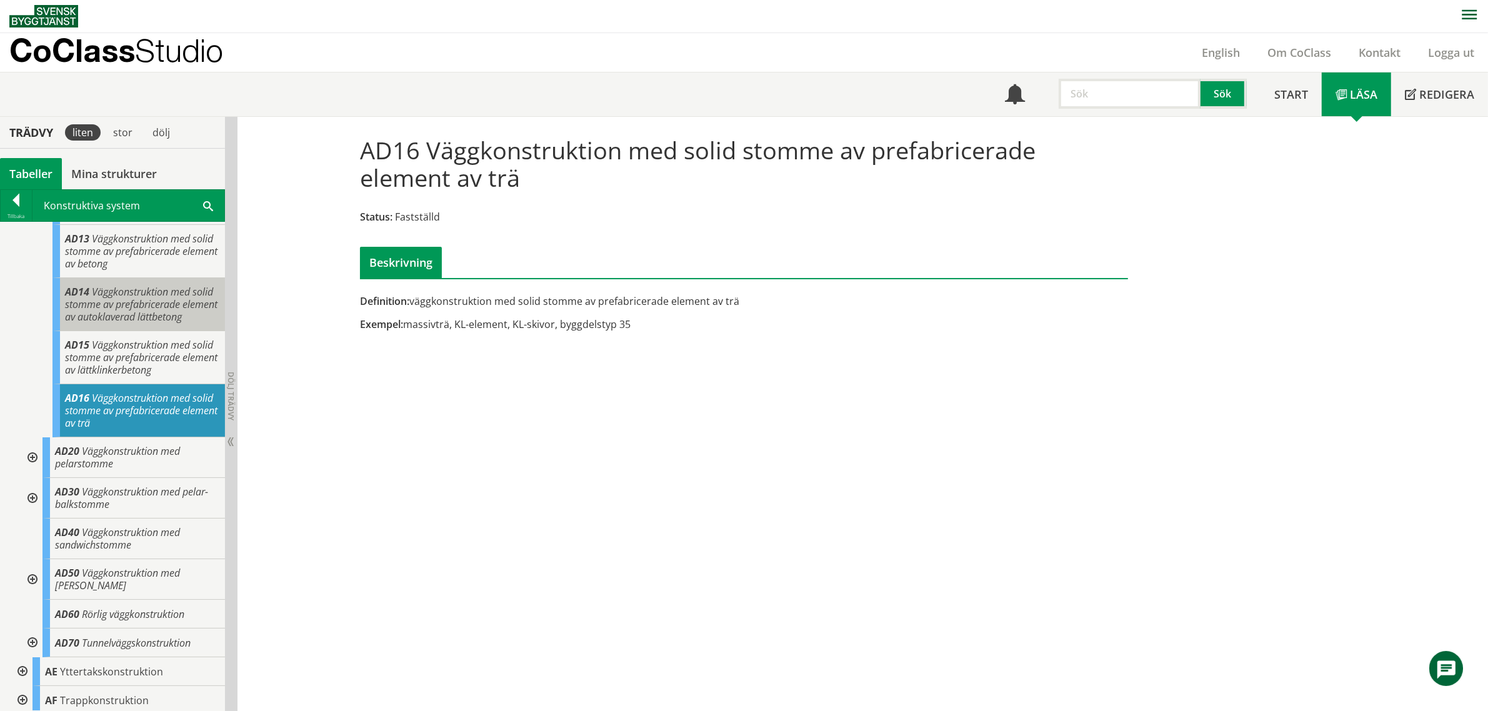
click at [138, 324] on span "Väggkonstruktion med solid stomme av prefabricerade element av autoklaverad lät…" at bounding box center [141, 304] width 152 height 39
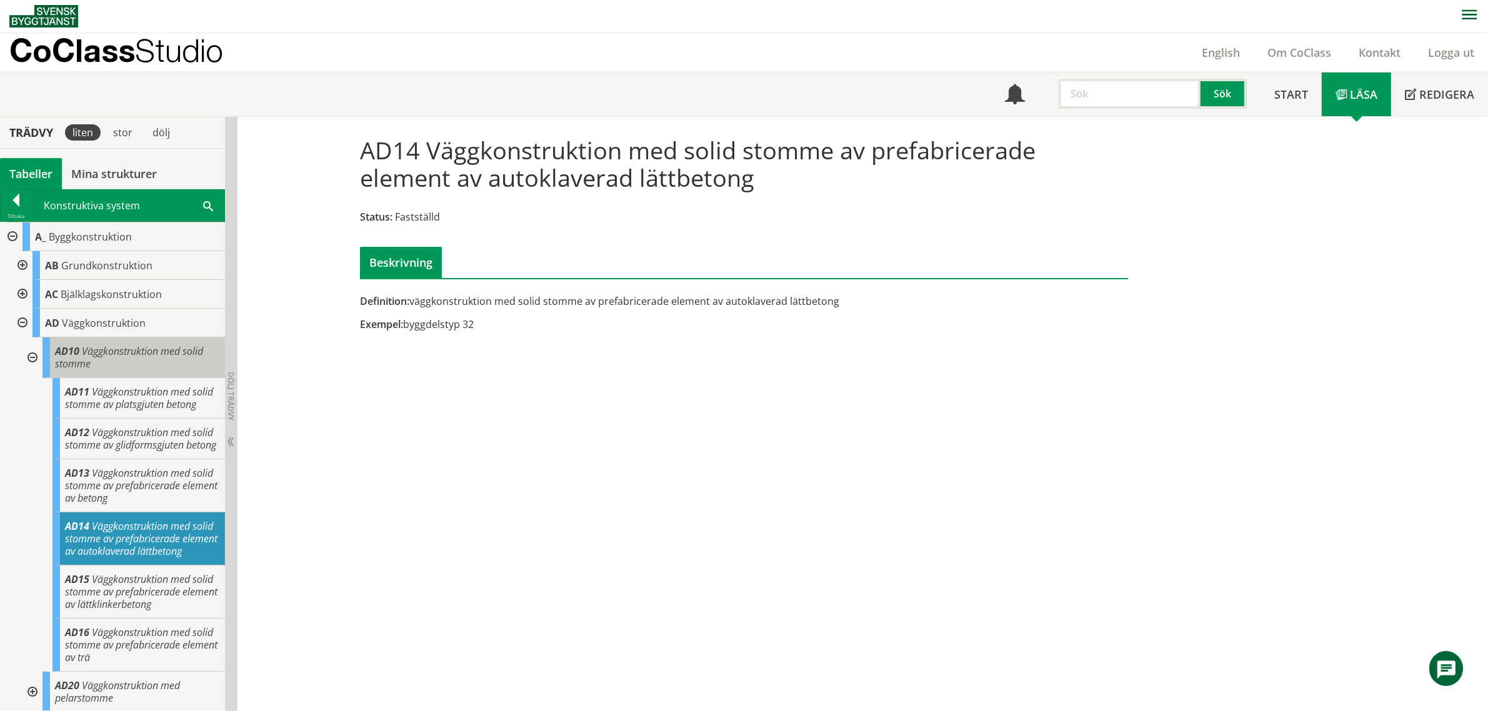
click at [117, 364] on div "AD10 Väggkonstruktion med solid stomme" at bounding box center [133, 357] width 182 height 41
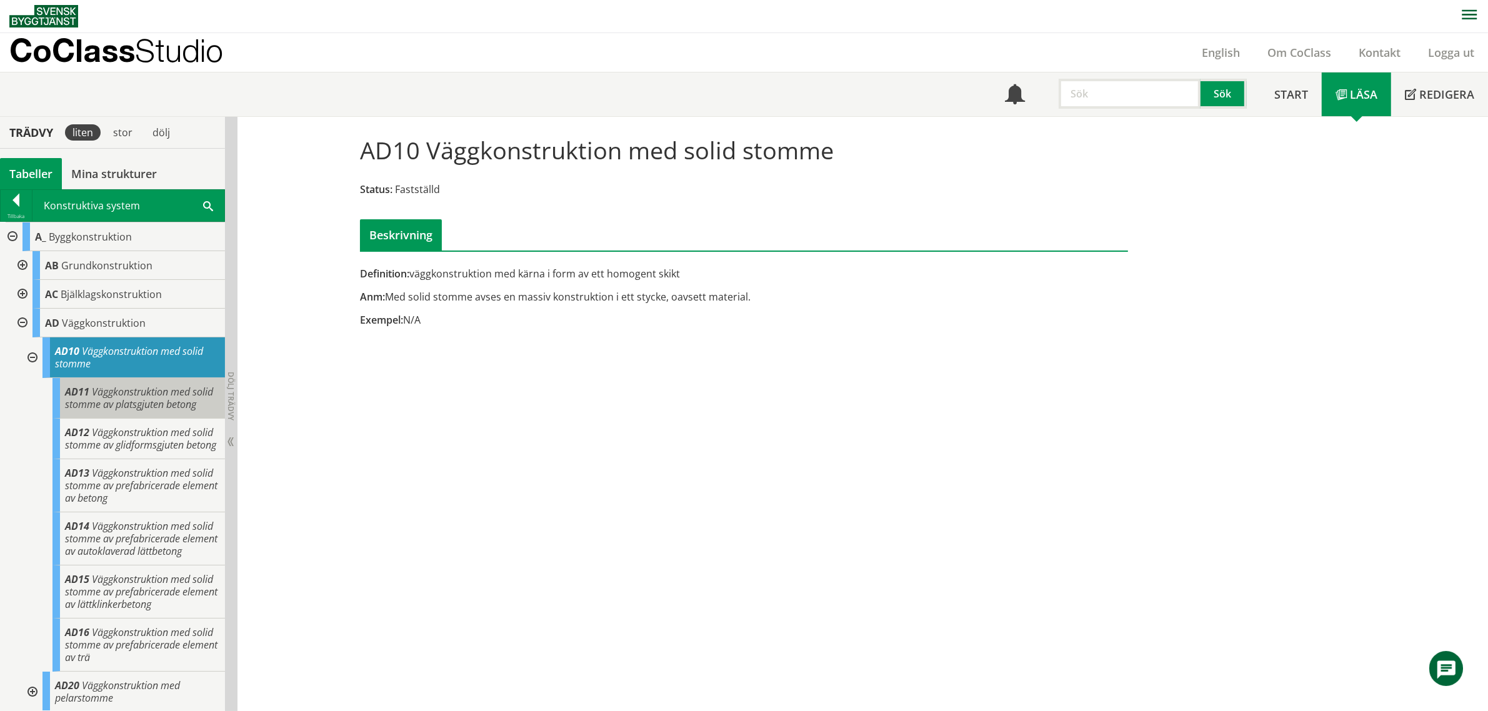
click at [142, 411] on span "Väggkonstruktion med solid stomme av platsgjuten betong" at bounding box center [139, 398] width 148 height 26
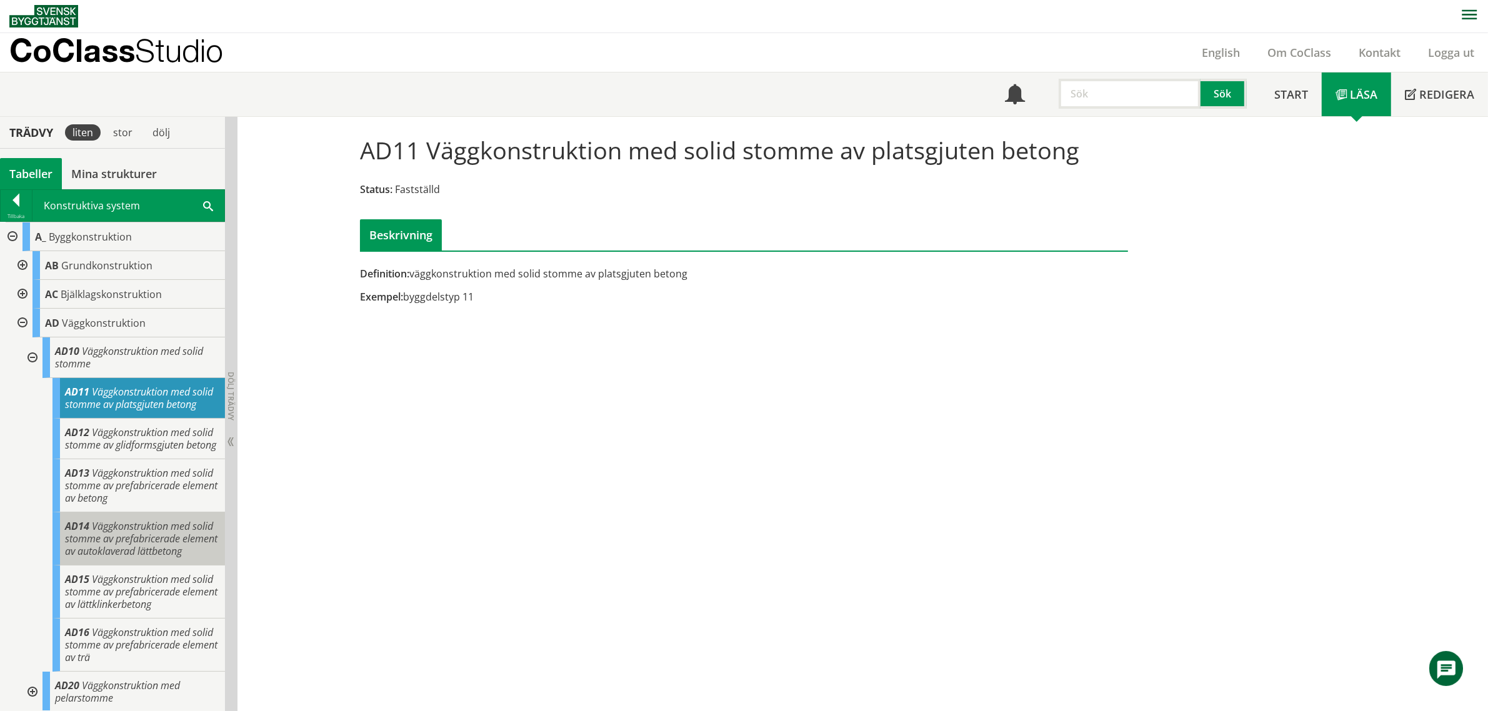
click at [142, 558] on span "Väggkonstruktion med solid stomme av prefabricerade element av autoklaverad lät…" at bounding box center [141, 538] width 152 height 39
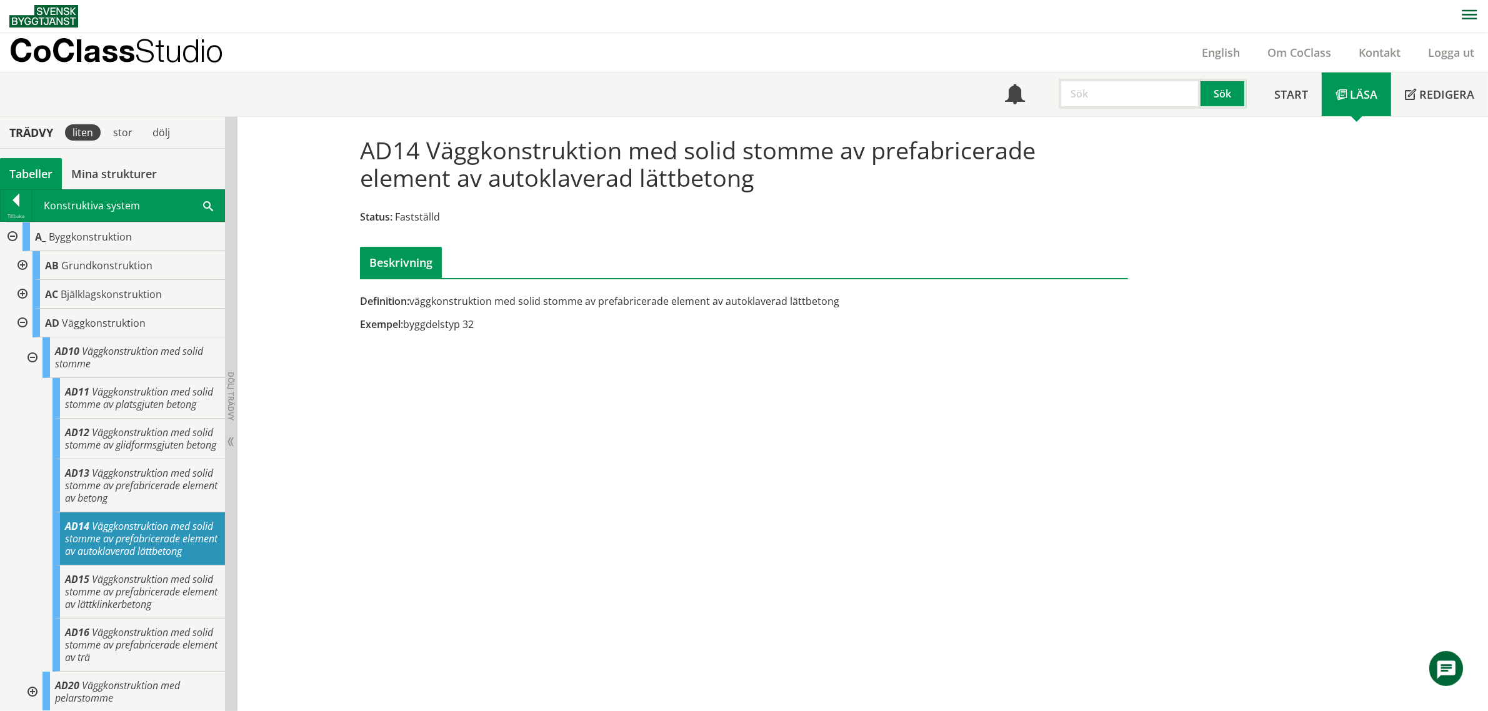
click at [33, 359] on div at bounding box center [31, 357] width 22 height 41
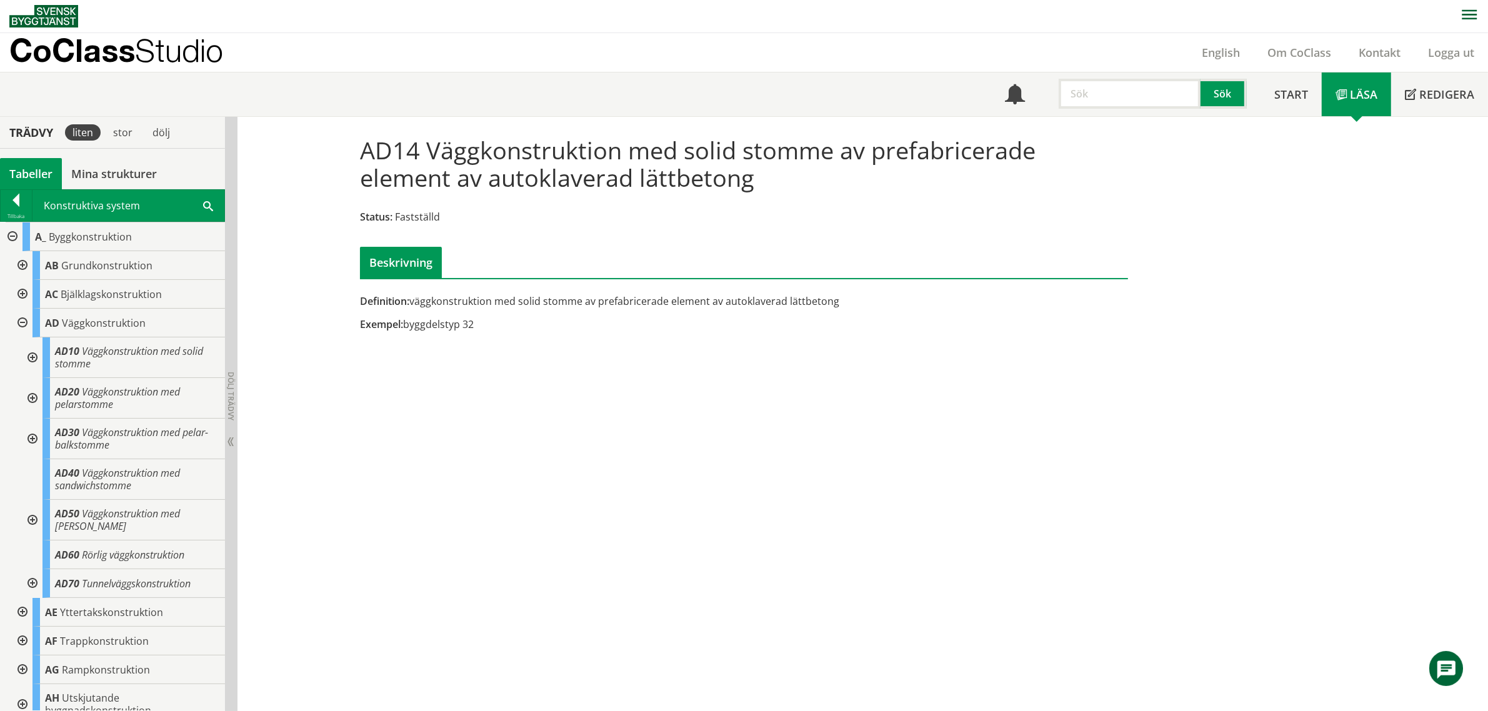
click at [26, 324] on div at bounding box center [21, 323] width 22 height 29
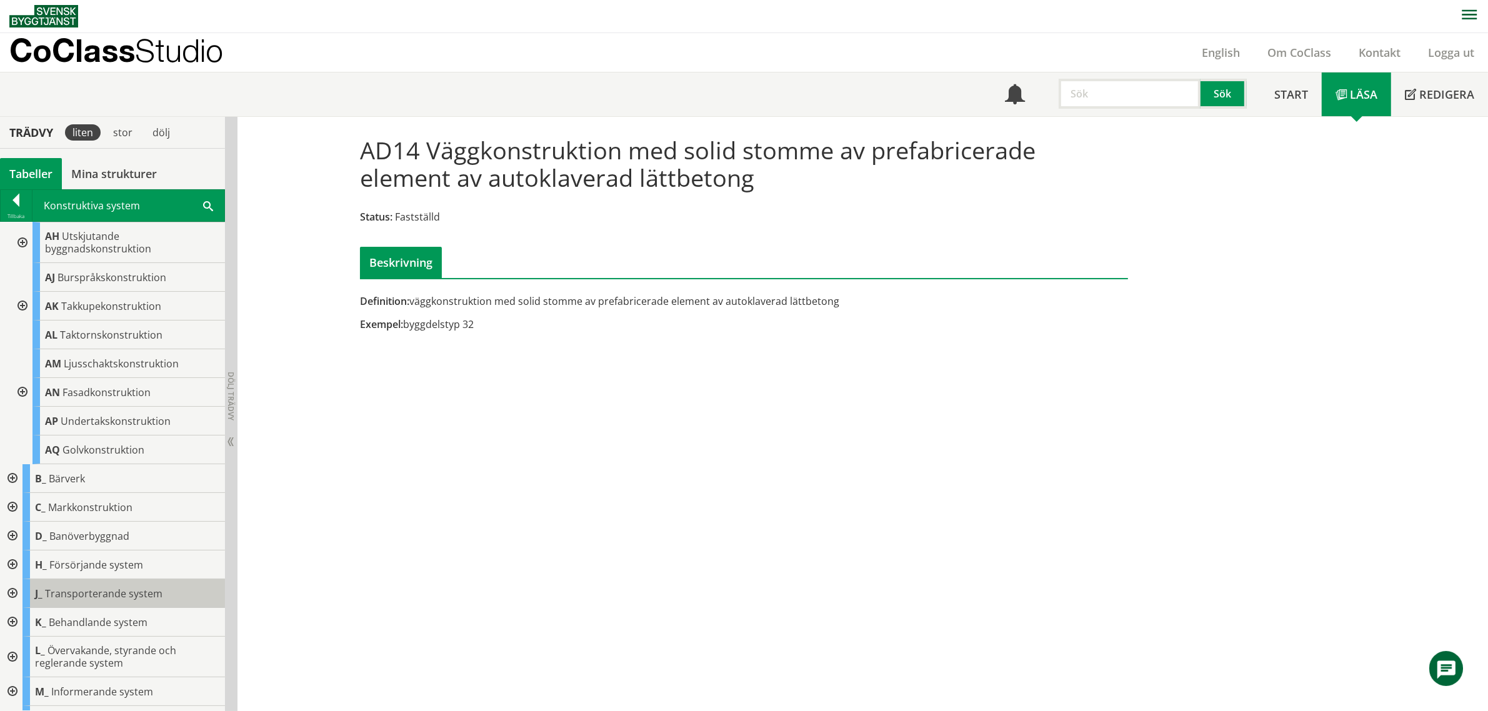
scroll to position [234, 0]
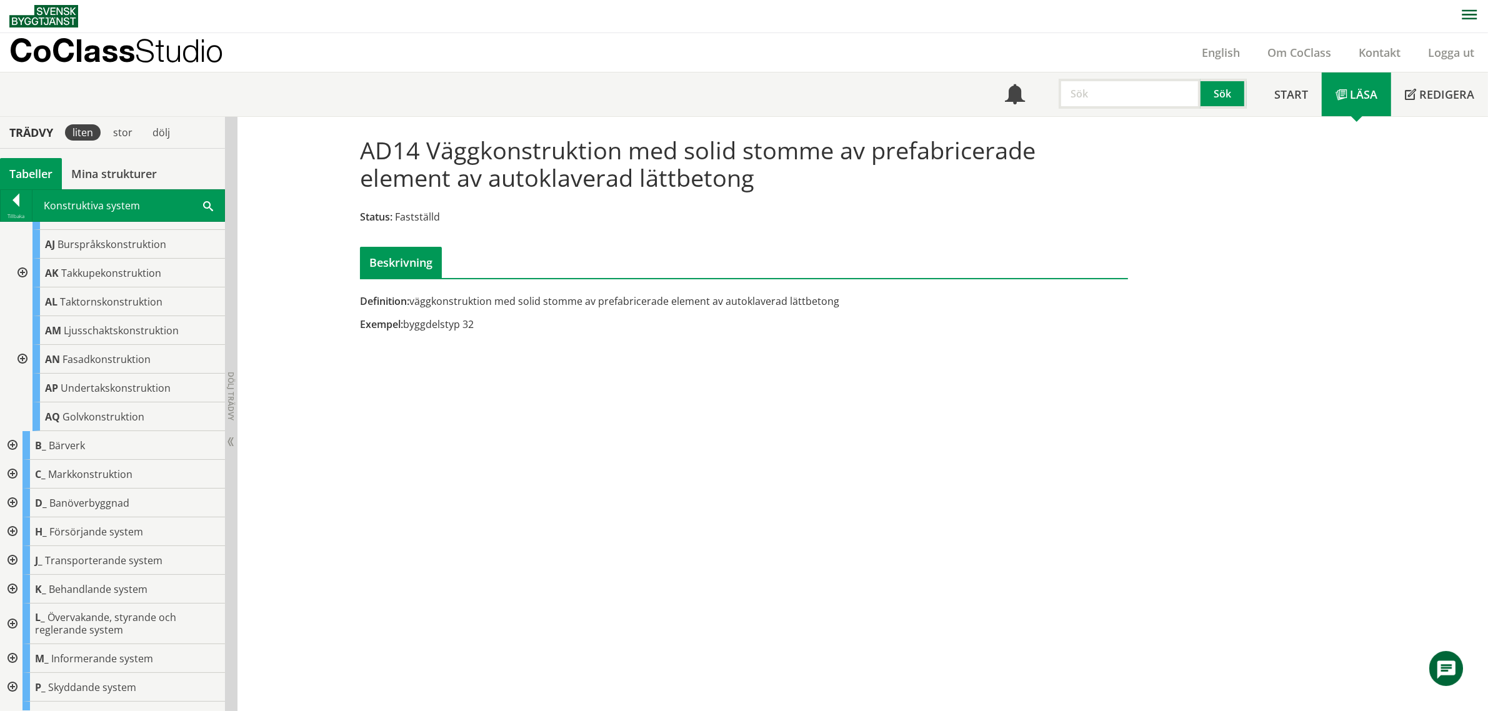
click at [24, 361] on div at bounding box center [21, 359] width 22 height 29
click at [109, 392] on span "Sockelkonstruktion" at bounding box center [123, 388] width 82 height 14
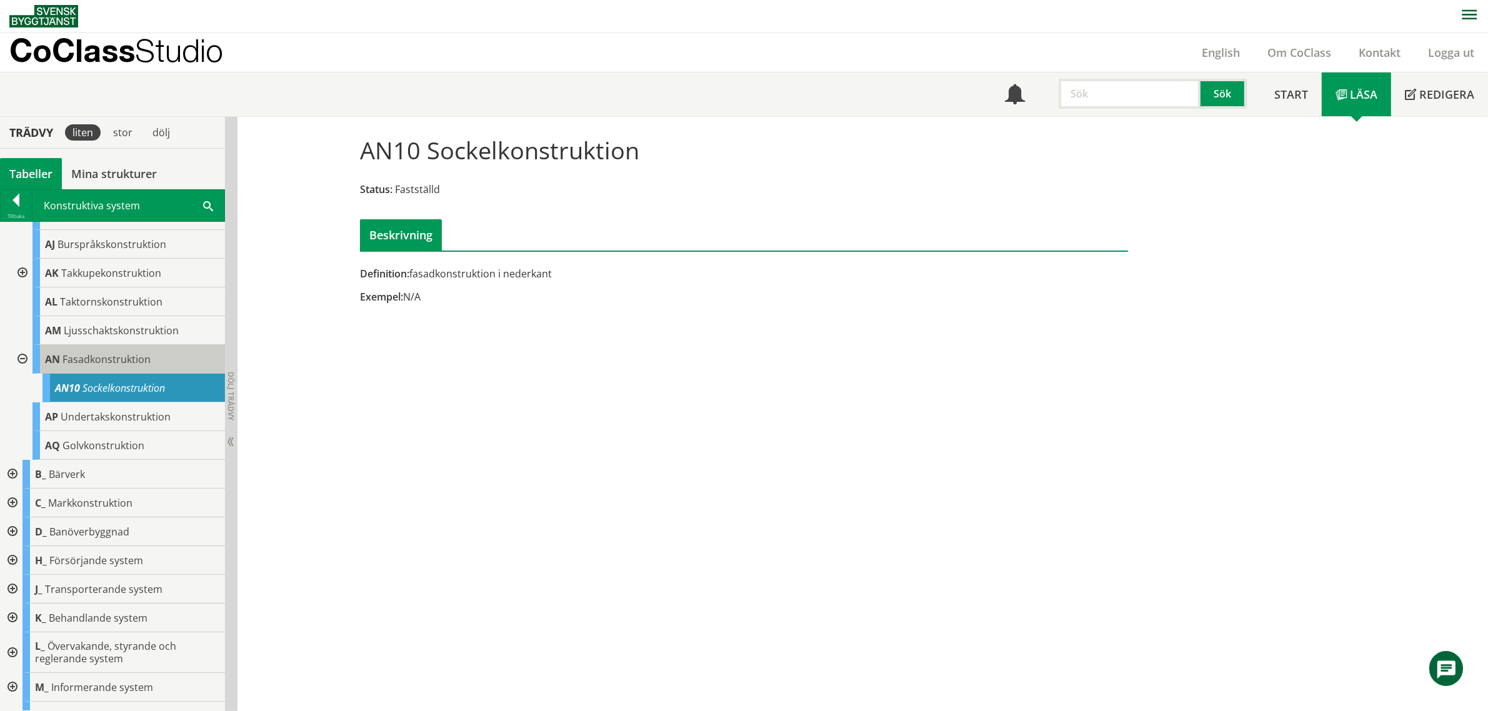
click at [104, 366] on span "Fasadkonstruktion" at bounding box center [106, 359] width 88 height 14
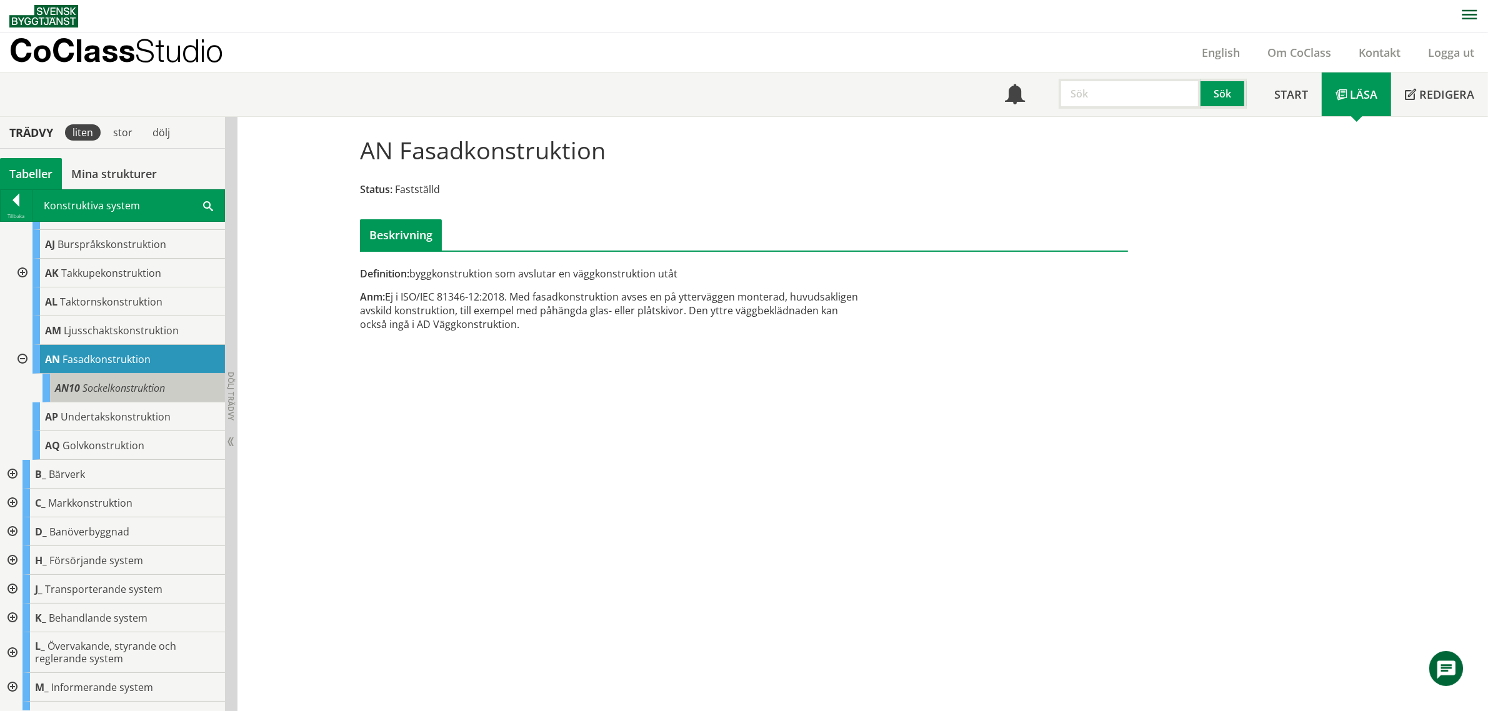
click at [121, 397] on div "AN10 Sockelkonstruktion" at bounding box center [133, 388] width 182 height 29
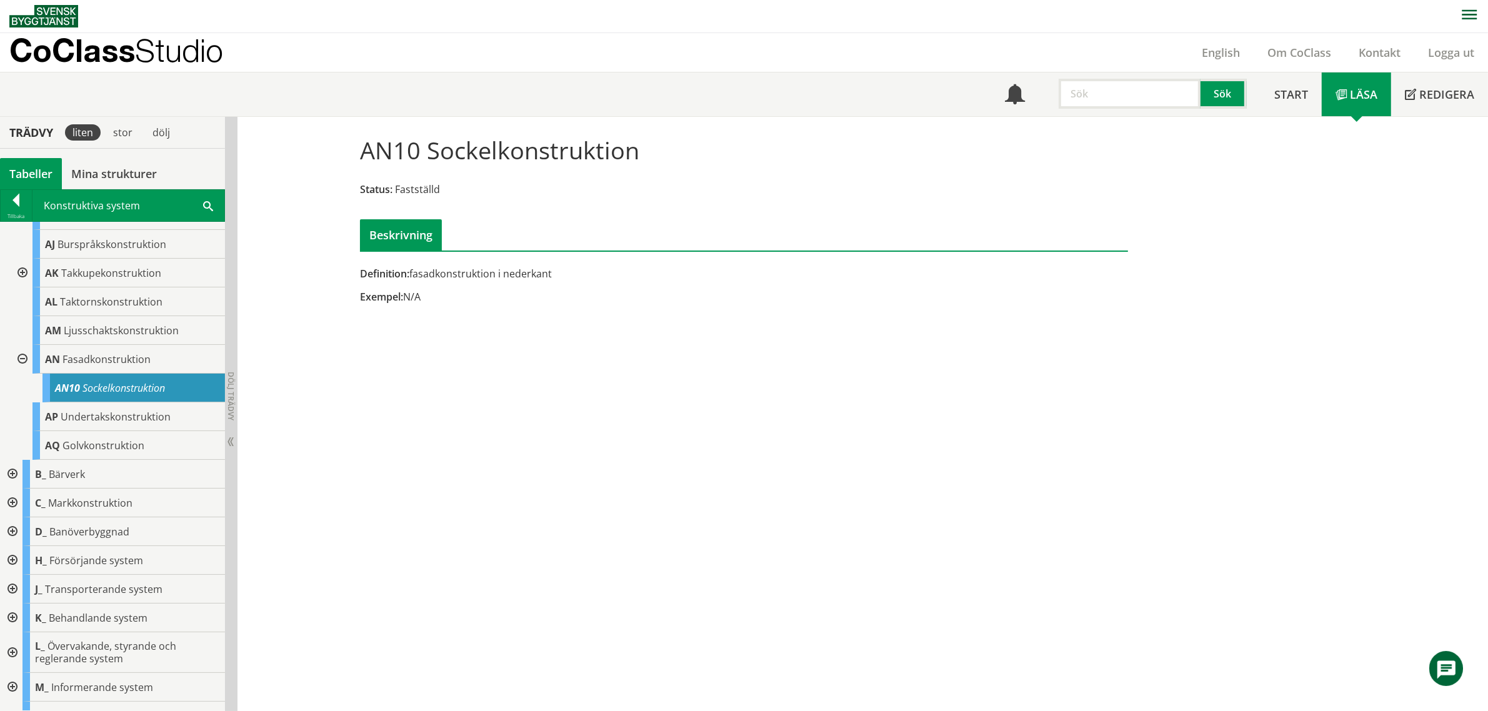
click at [19, 359] on div at bounding box center [21, 359] width 22 height 29
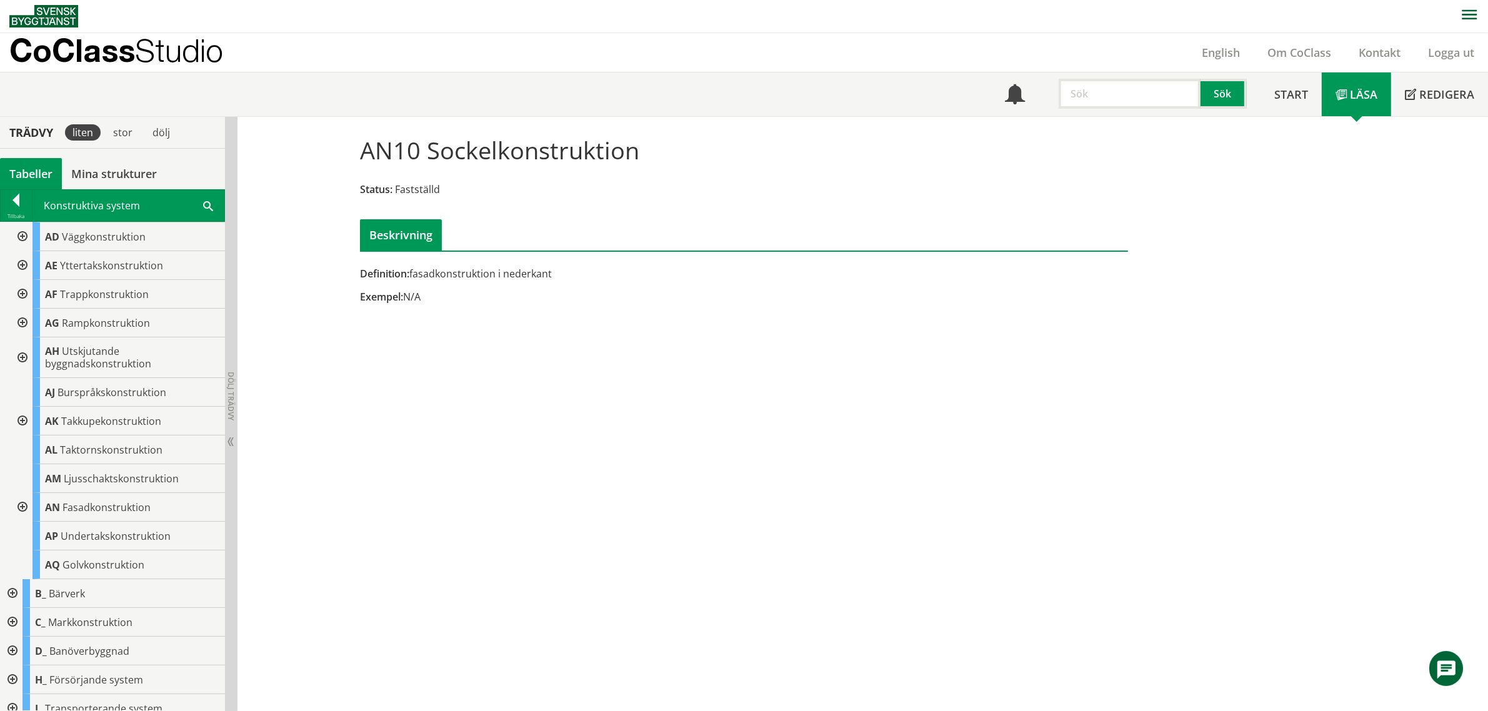
scroll to position [78, 0]
click at [19, 298] on div at bounding box center [21, 302] width 22 height 29
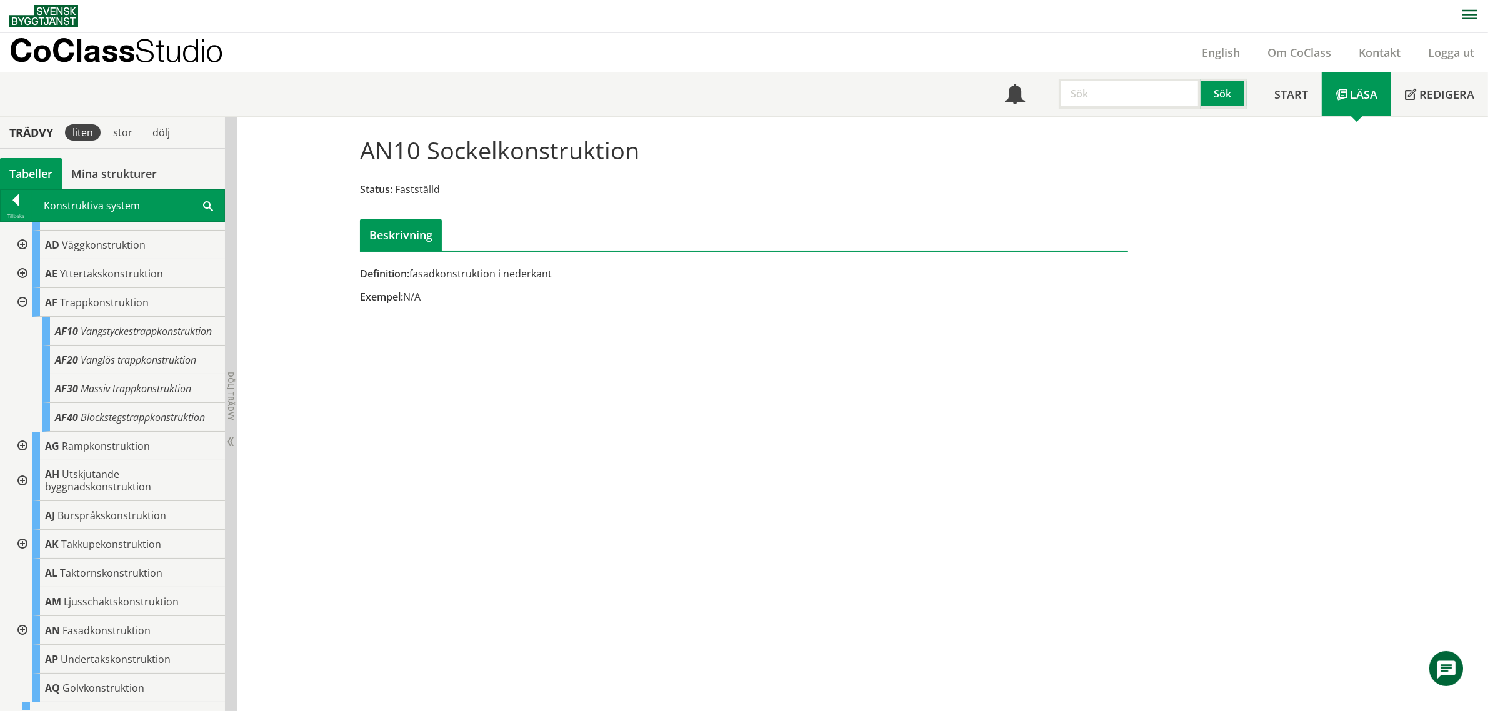
click at [19, 301] on div at bounding box center [21, 302] width 22 height 29
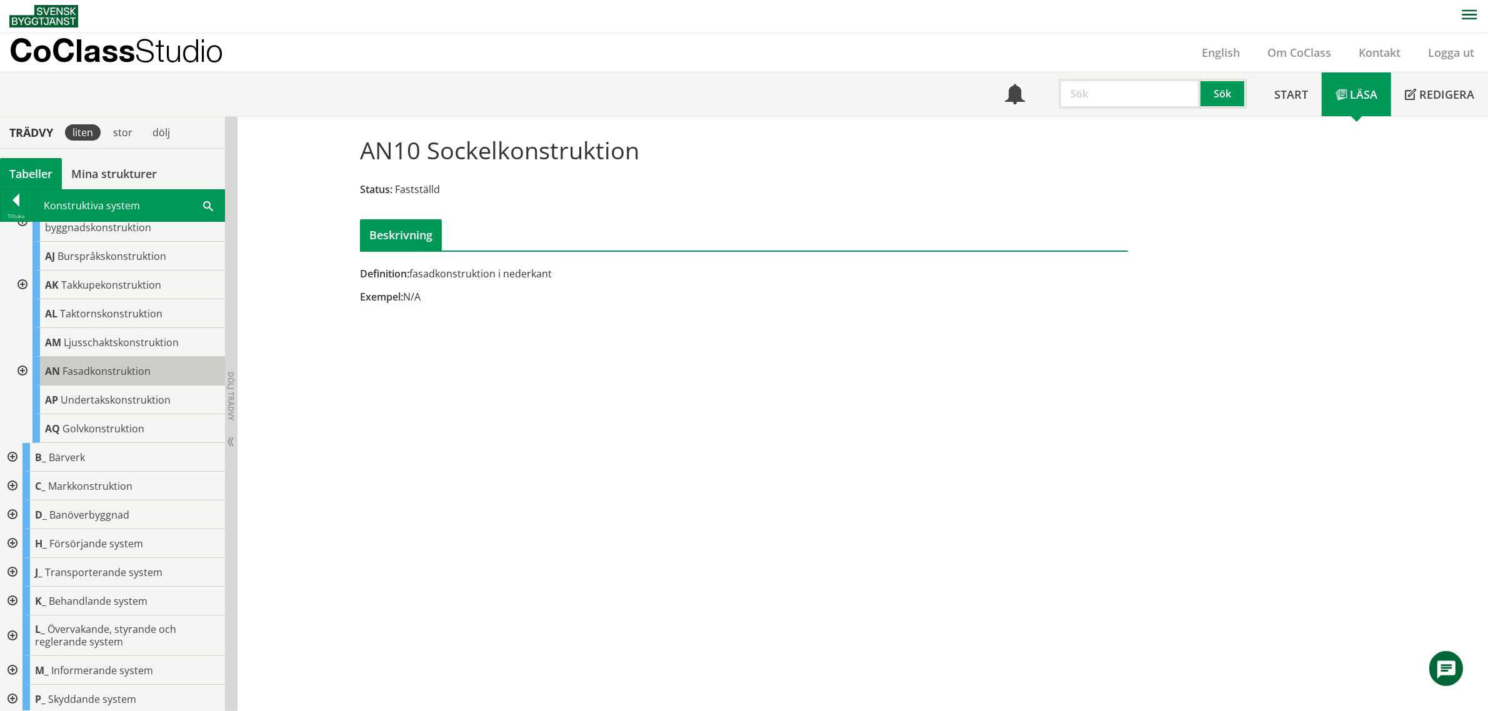
scroll to position [204, 0]
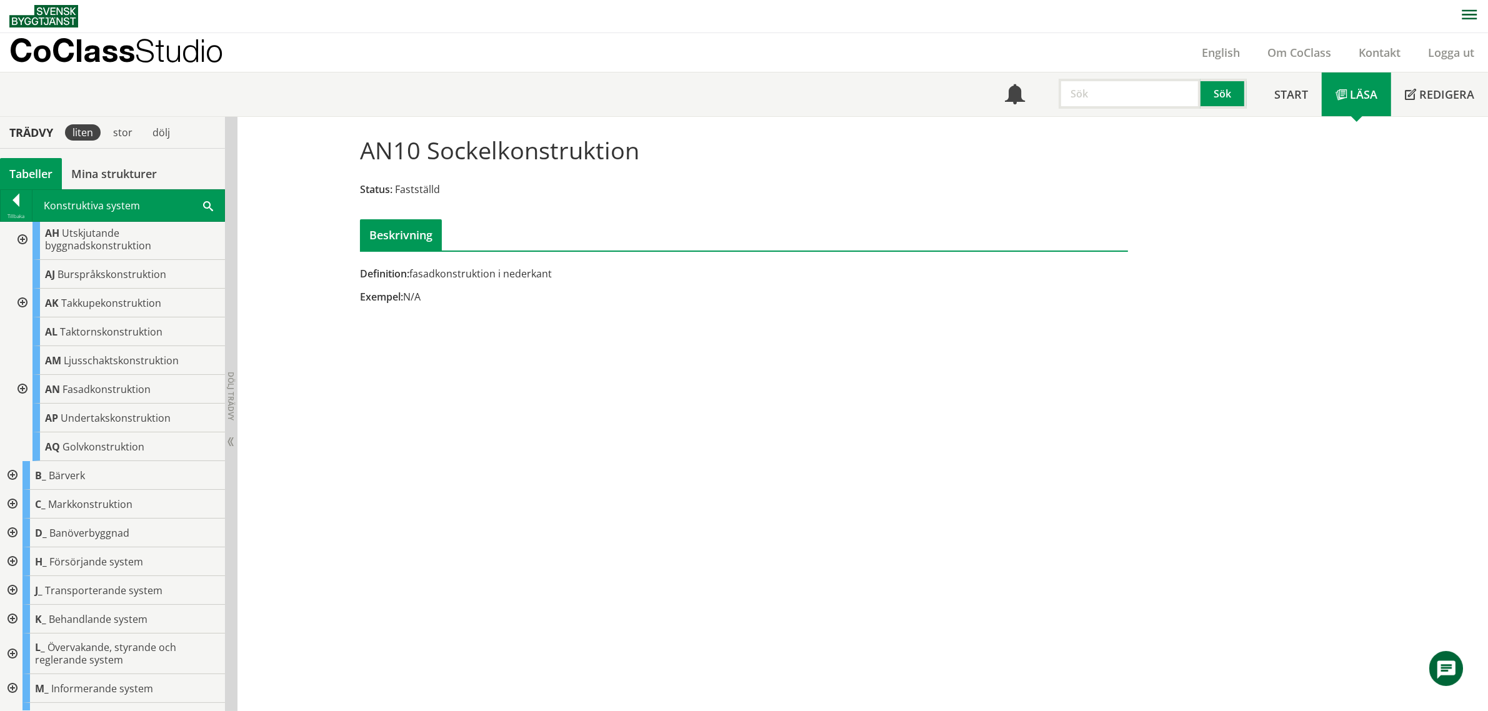
click at [11, 474] on div at bounding box center [11, 475] width 22 height 29
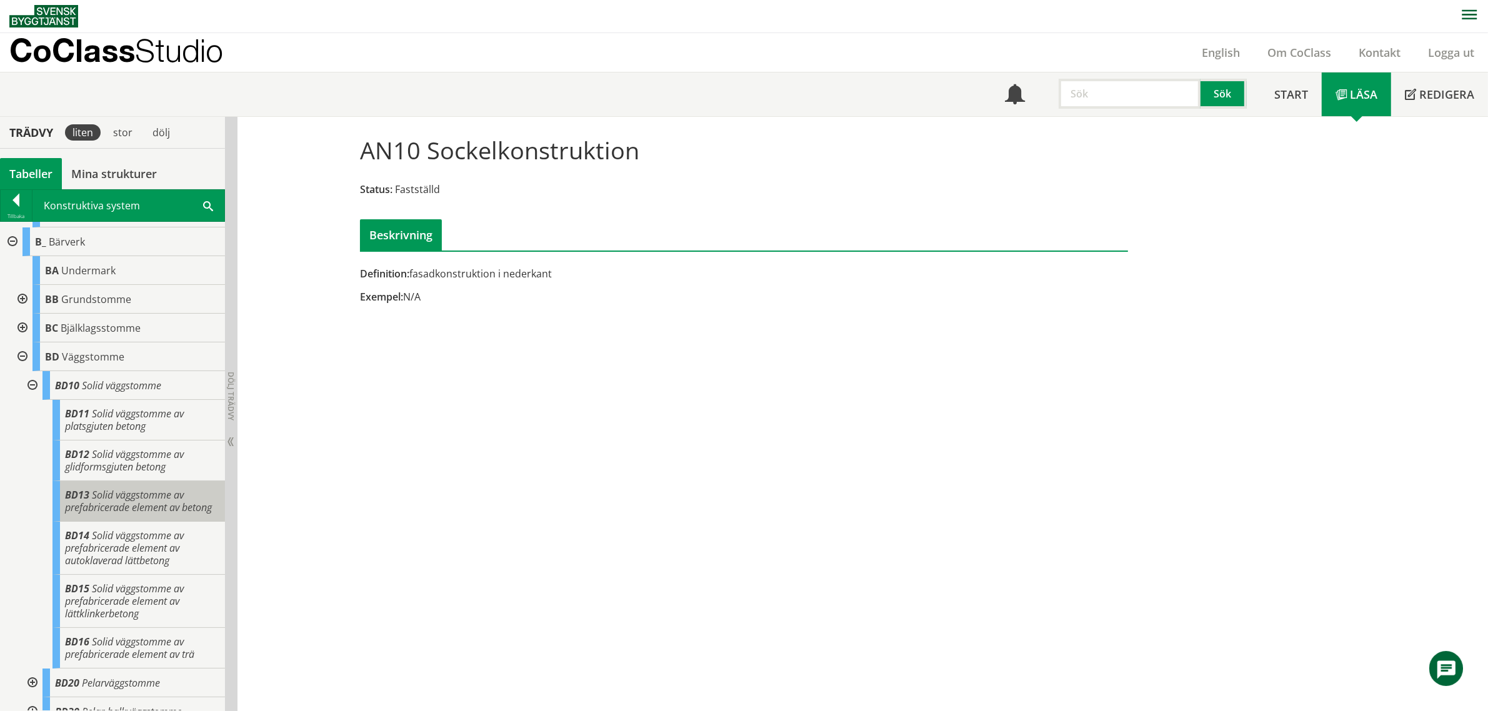
scroll to position [439, 0]
click at [76, 355] on span "Väggstomme" at bounding box center [93, 356] width 62 height 14
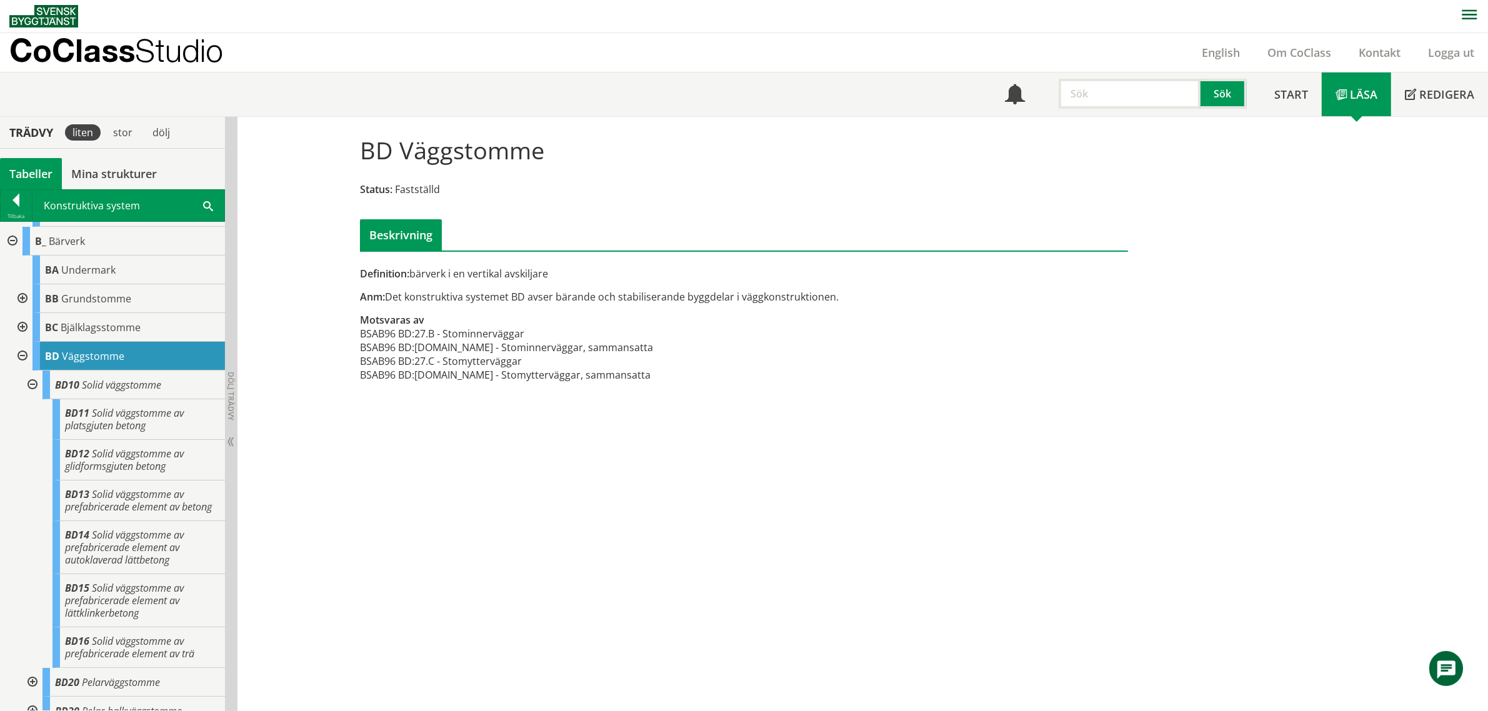
click at [17, 354] on div at bounding box center [21, 356] width 22 height 29
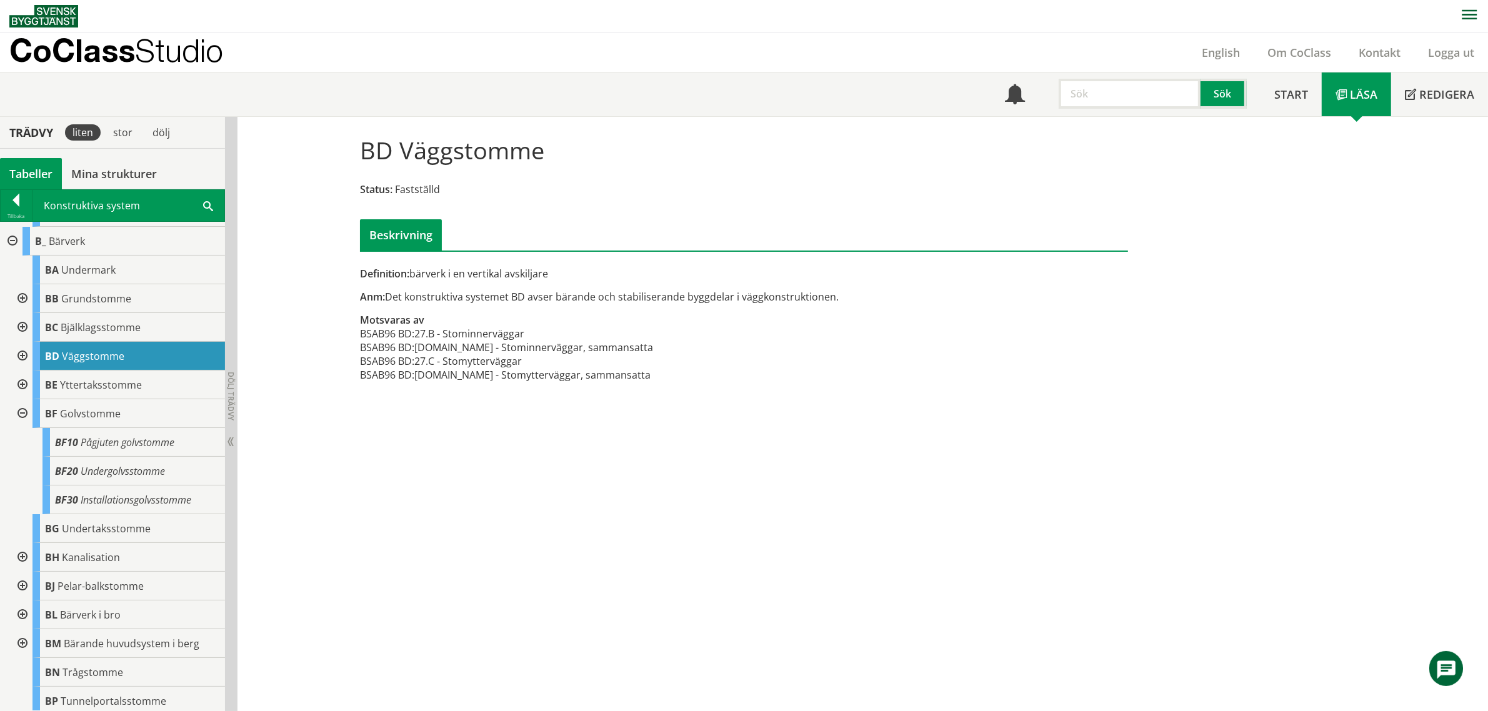
click at [19, 414] on div at bounding box center [21, 413] width 22 height 29
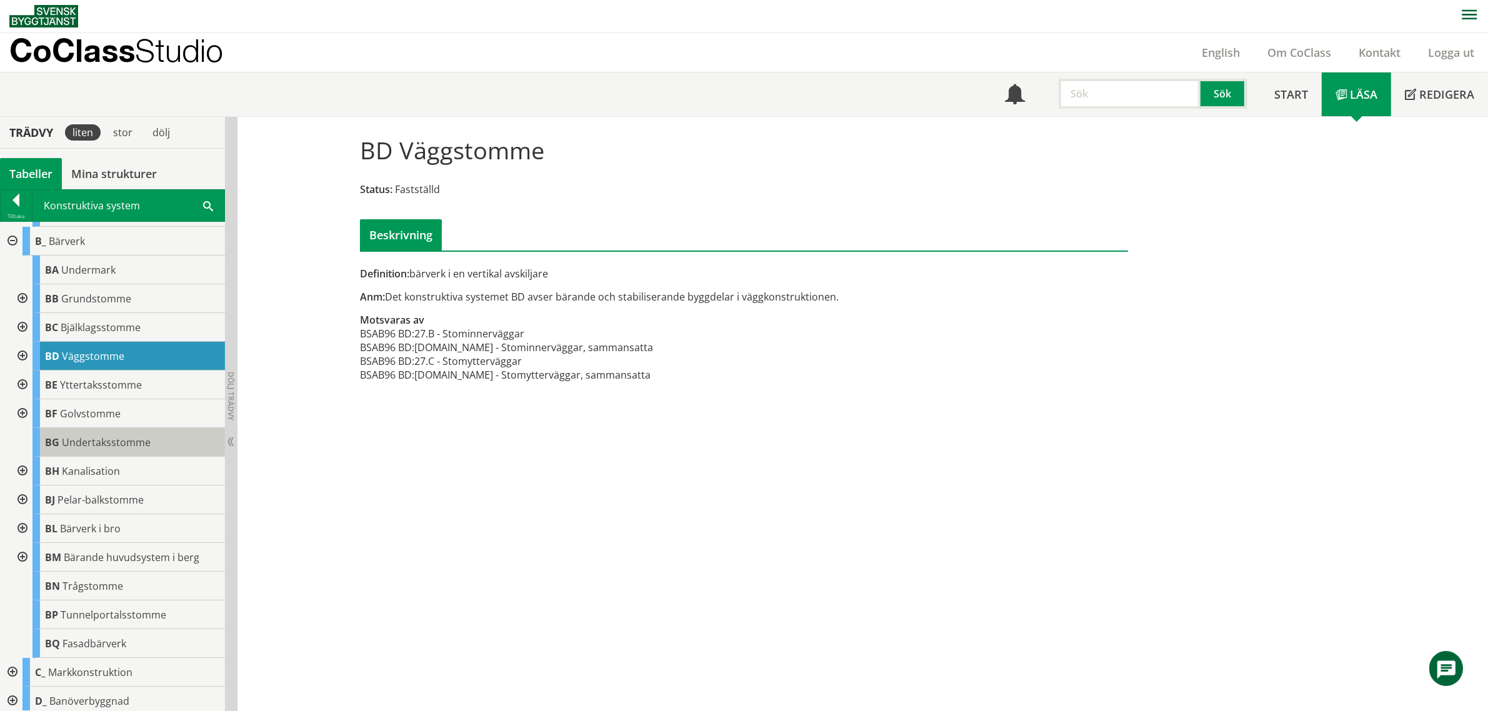
click at [91, 448] on span "Undertaksstomme" at bounding box center [106, 442] width 89 height 14
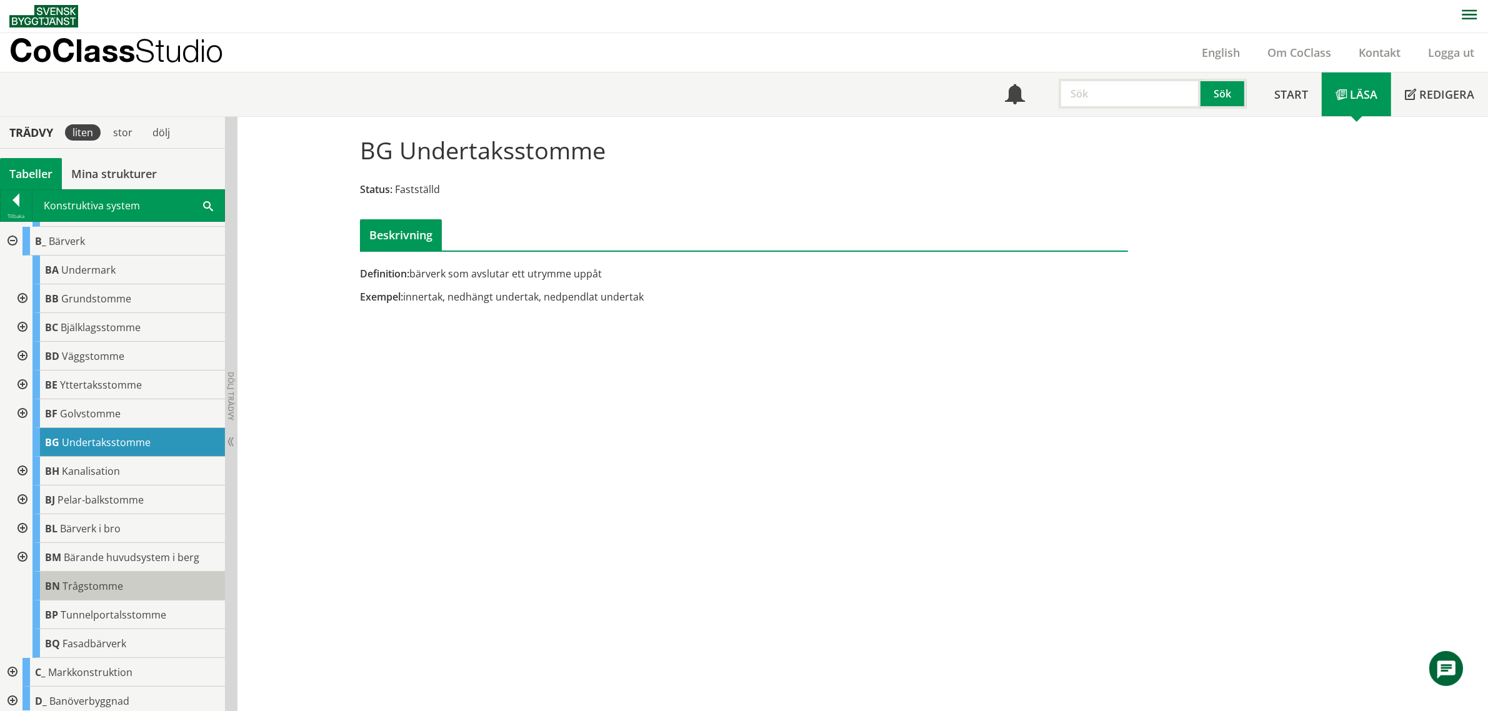
scroll to position [673, 0]
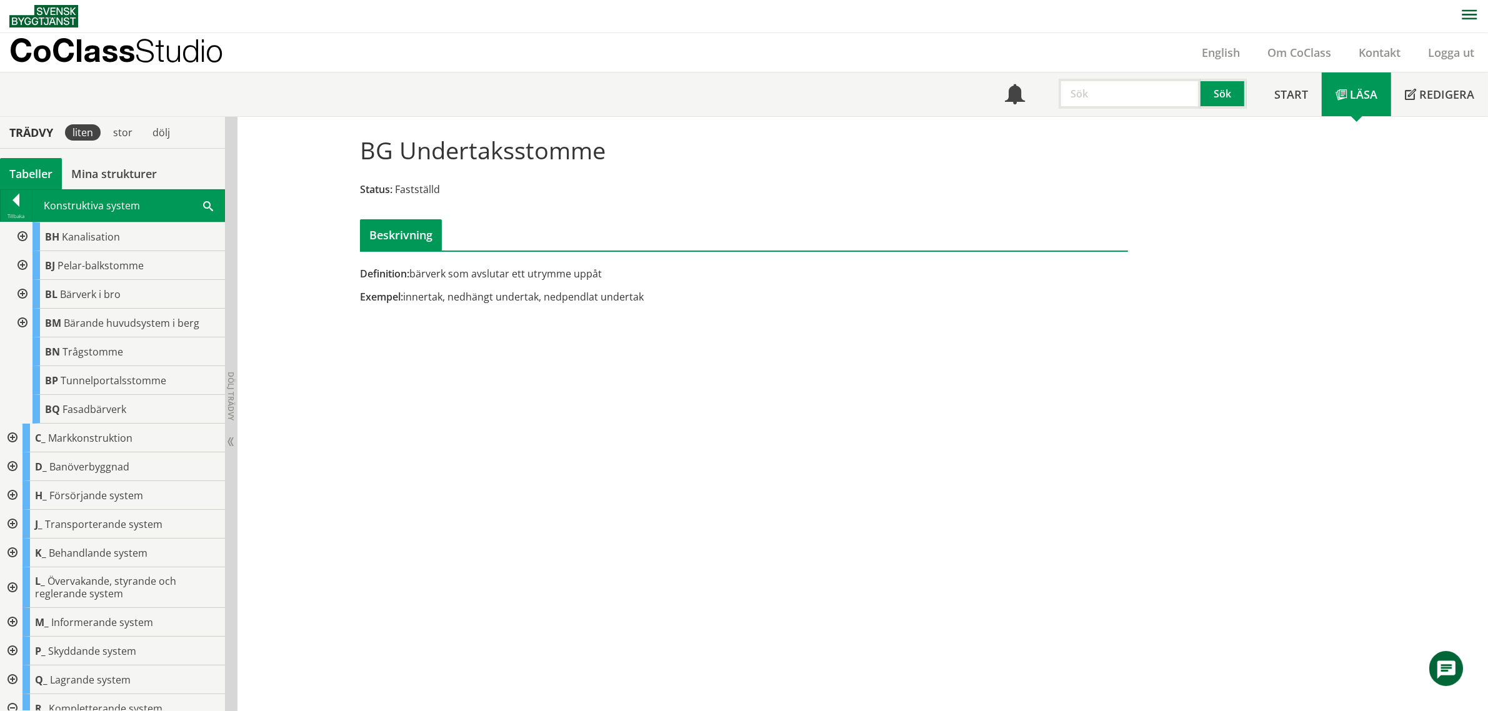
click at [11, 467] on div at bounding box center [11, 466] width 22 height 29
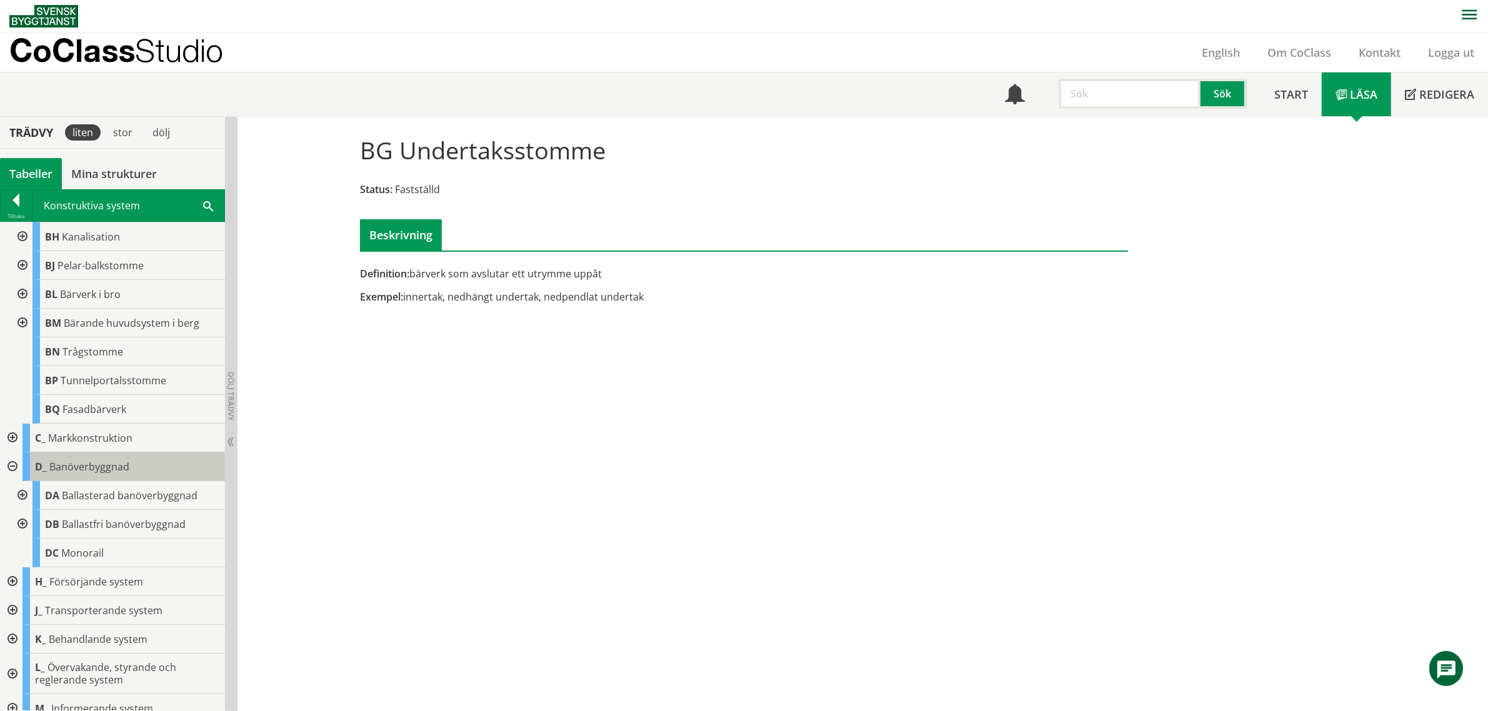
click at [111, 464] on span "Banöverbyggnad" at bounding box center [89, 467] width 80 height 14
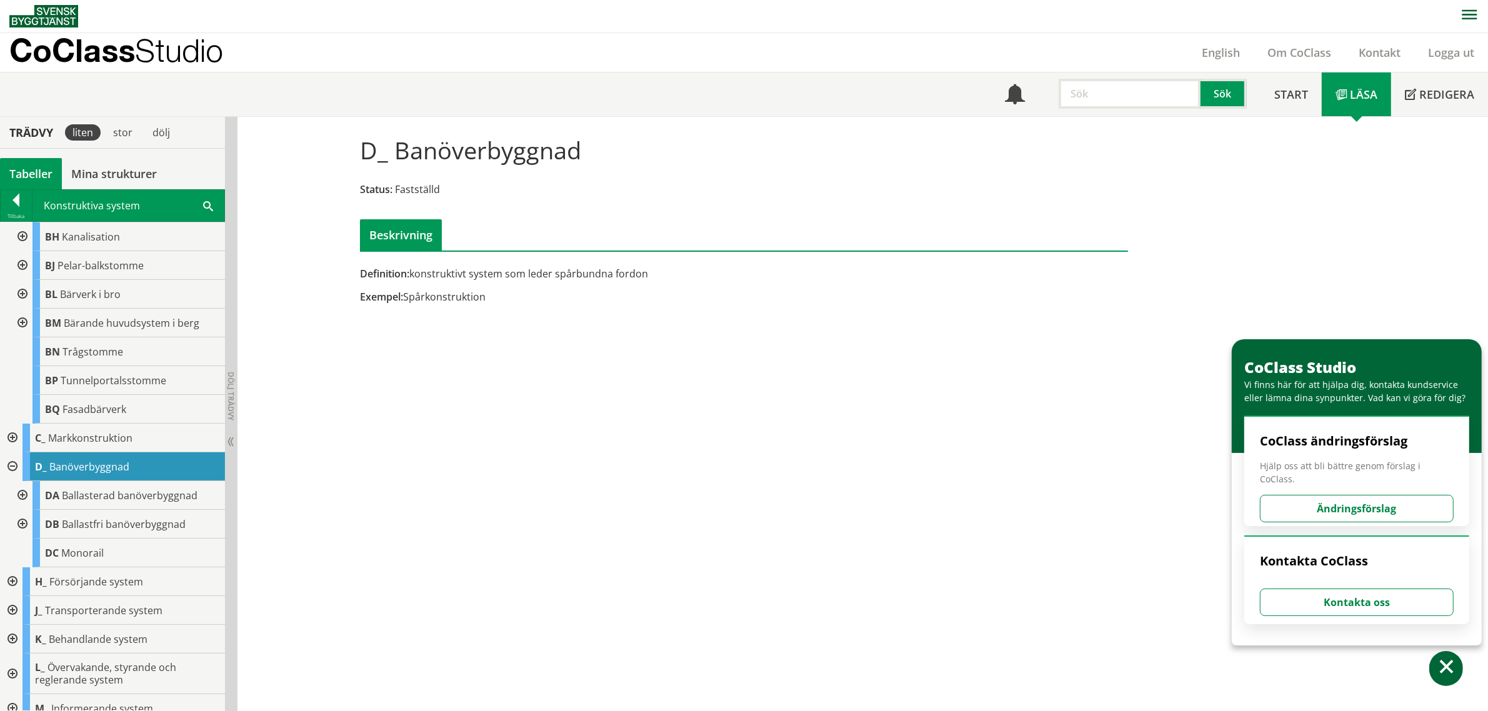
click at [111, 464] on span "Banöverbyggnad" at bounding box center [89, 467] width 80 height 14
click at [7, 462] on div at bounding box center [11, 466] width 22 height 29
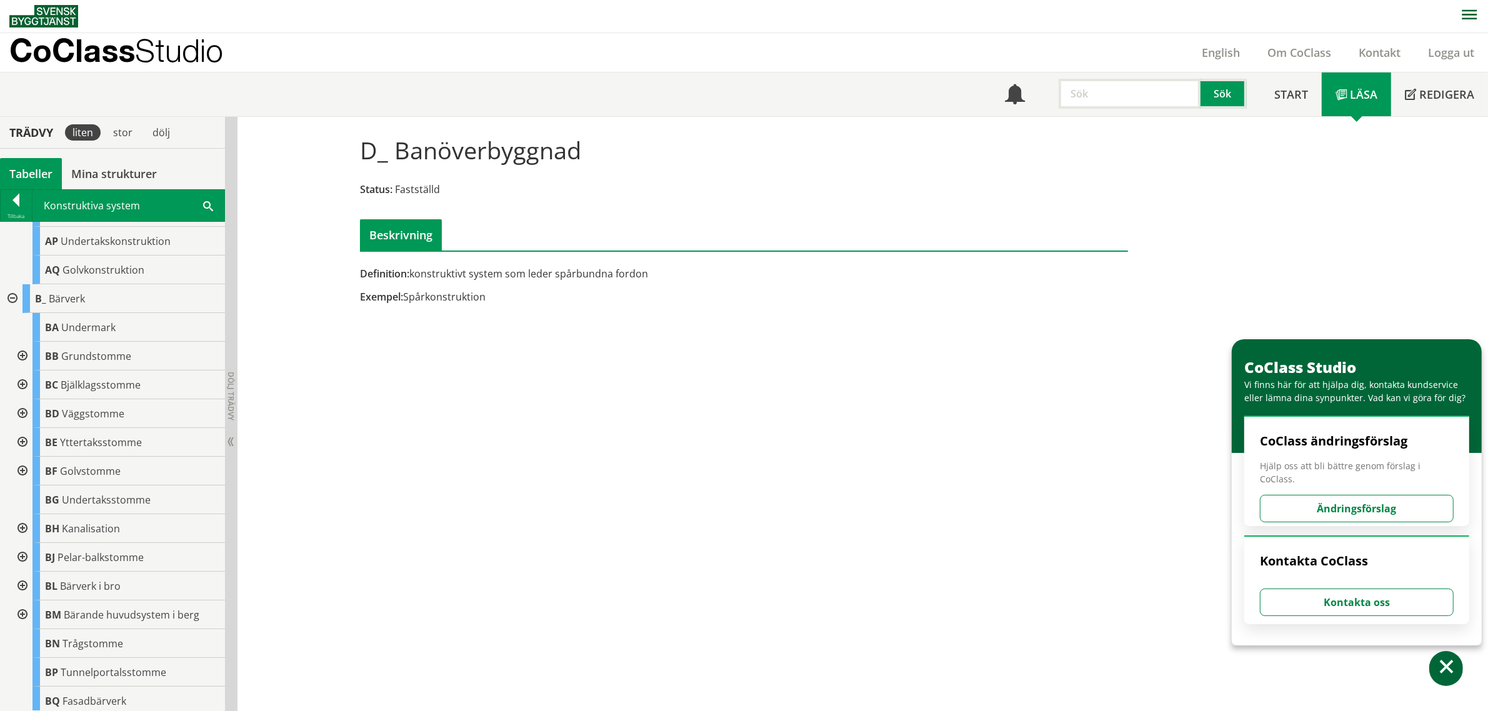
scroll to position [361, 0]
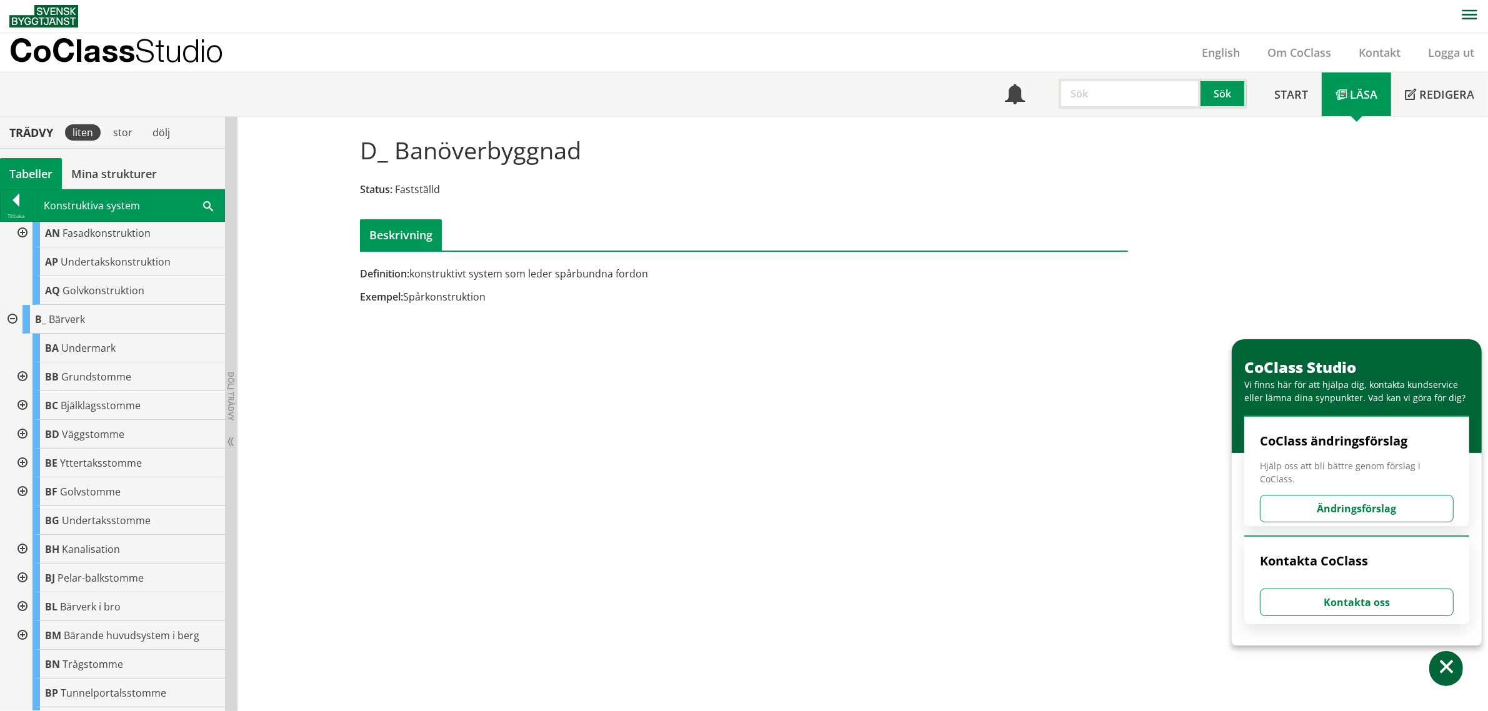
click at [30, 464] on div at bounding box center [21, 463] width 22 height 29
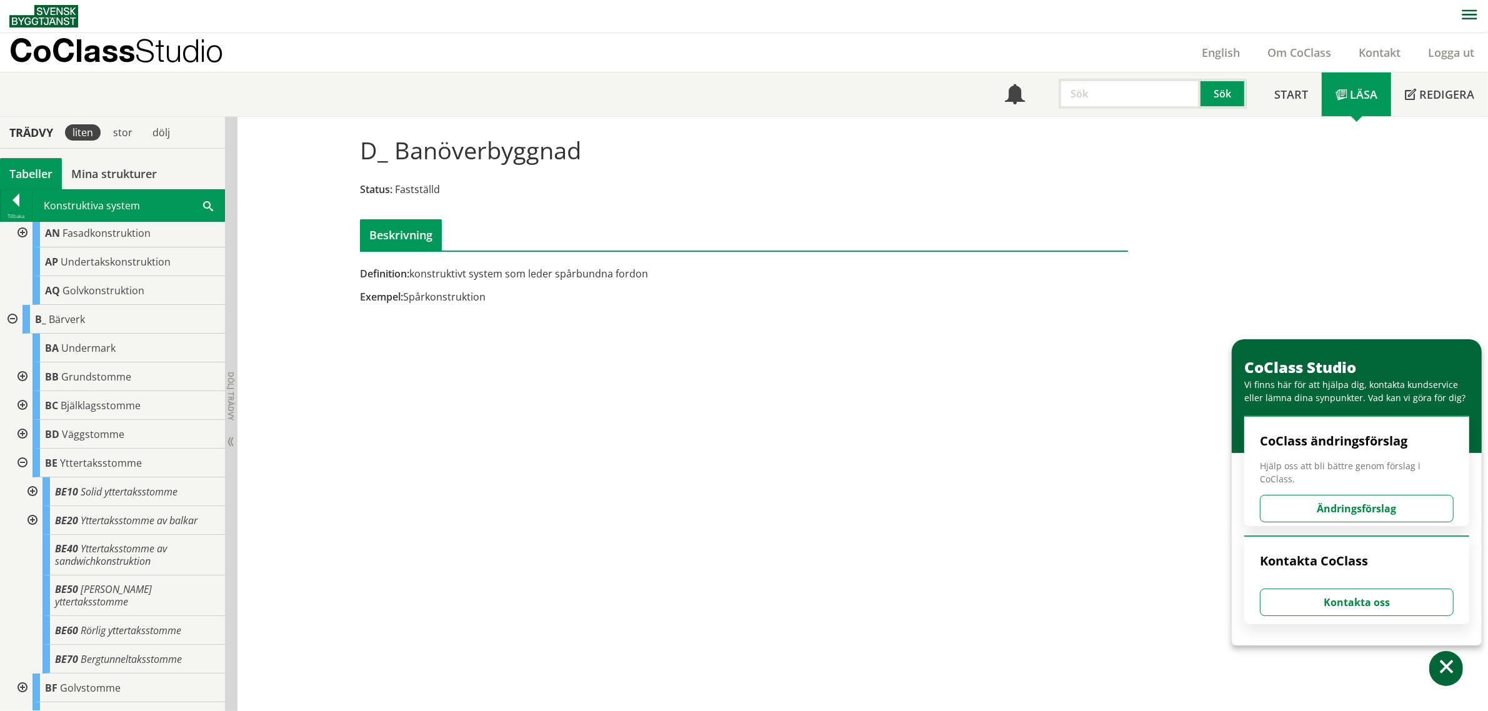
click at [32, 489] on div at bounding box center [31, 491] width 22 height 29
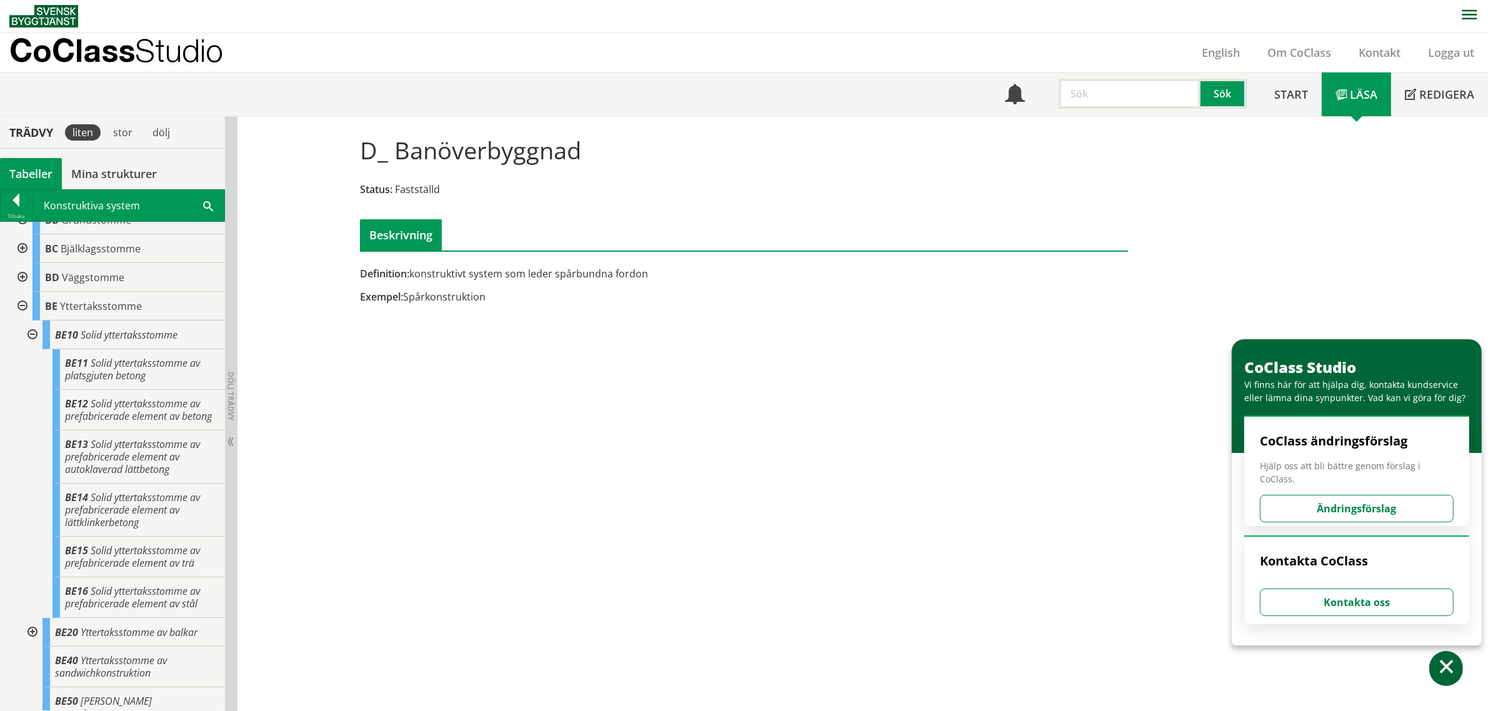
scroll to position [517, 0]
click at [108, 298] on div "BE Yttertaksstomme" at bounding box center [128, 306] width 192 height 29
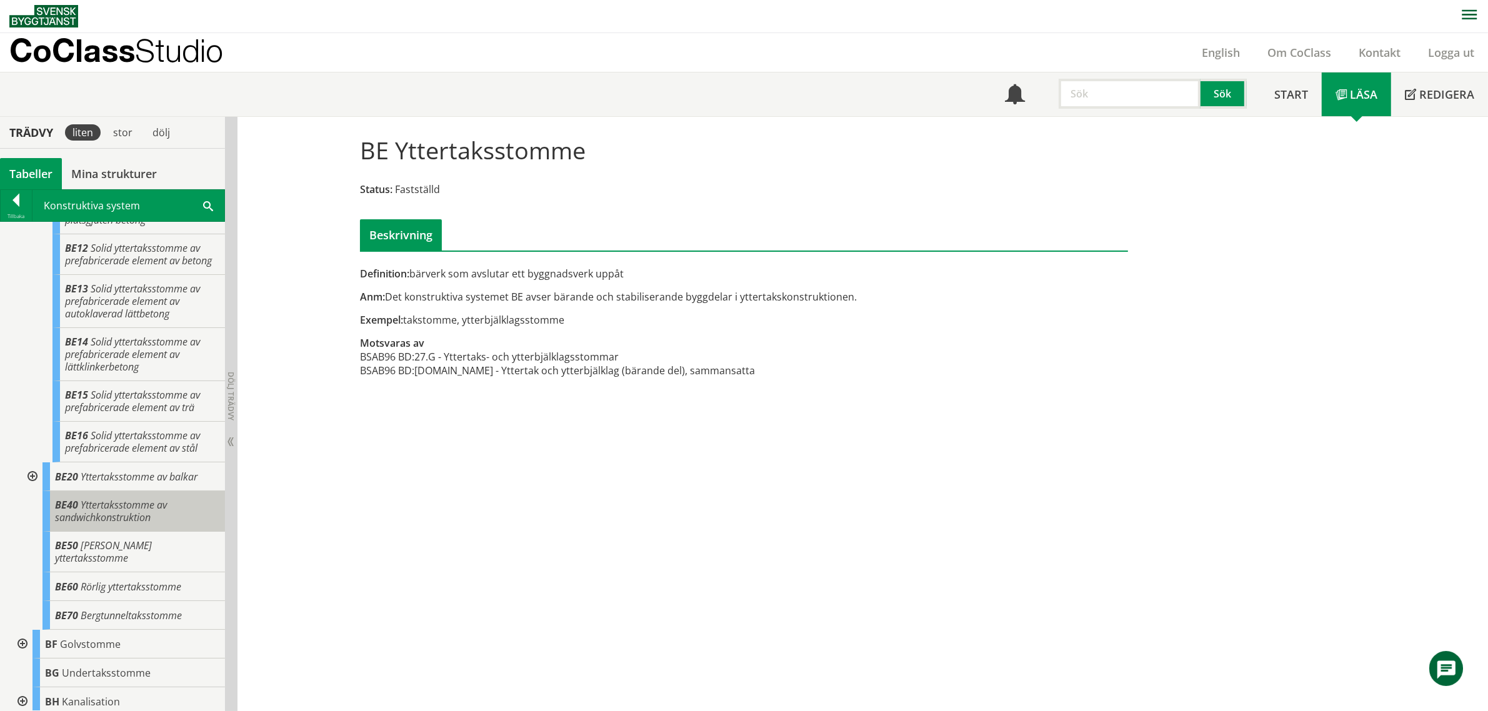
scroll to position [595, 0]
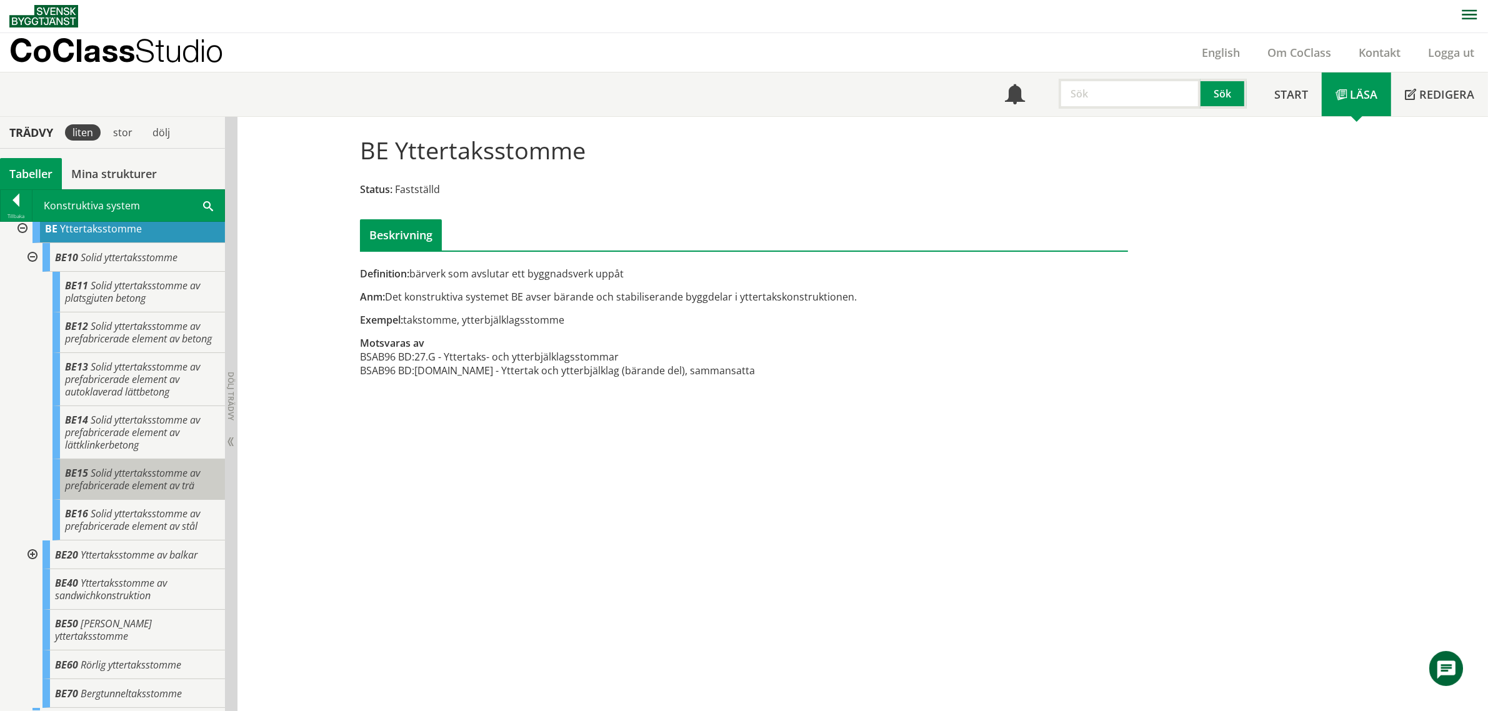
click at [148, 492] on span "Solid yttertaksstomme av prefabricerade element av trä" at bounding box center [132, 479] width 135 height 26
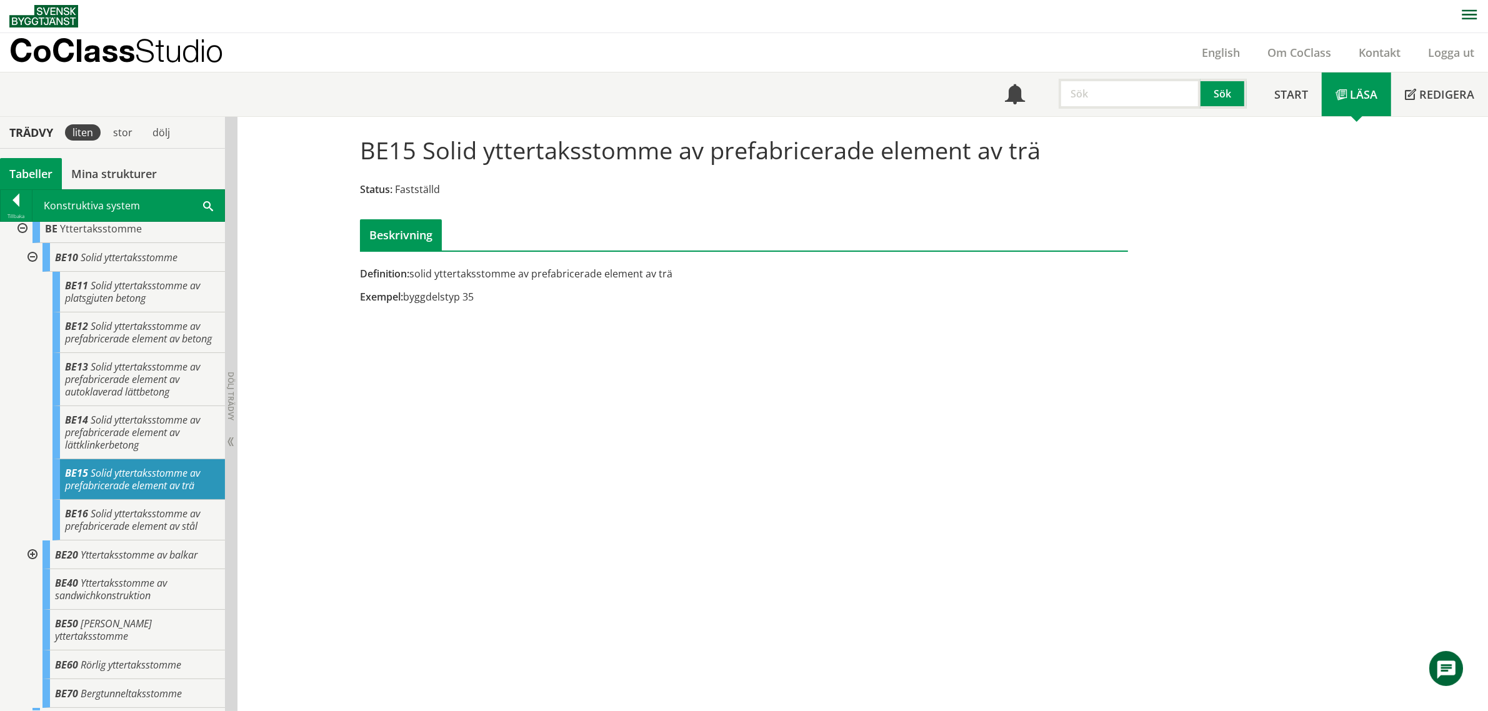
click at [31, 257] on div at bounding box center [31, 257] width 22 height 29
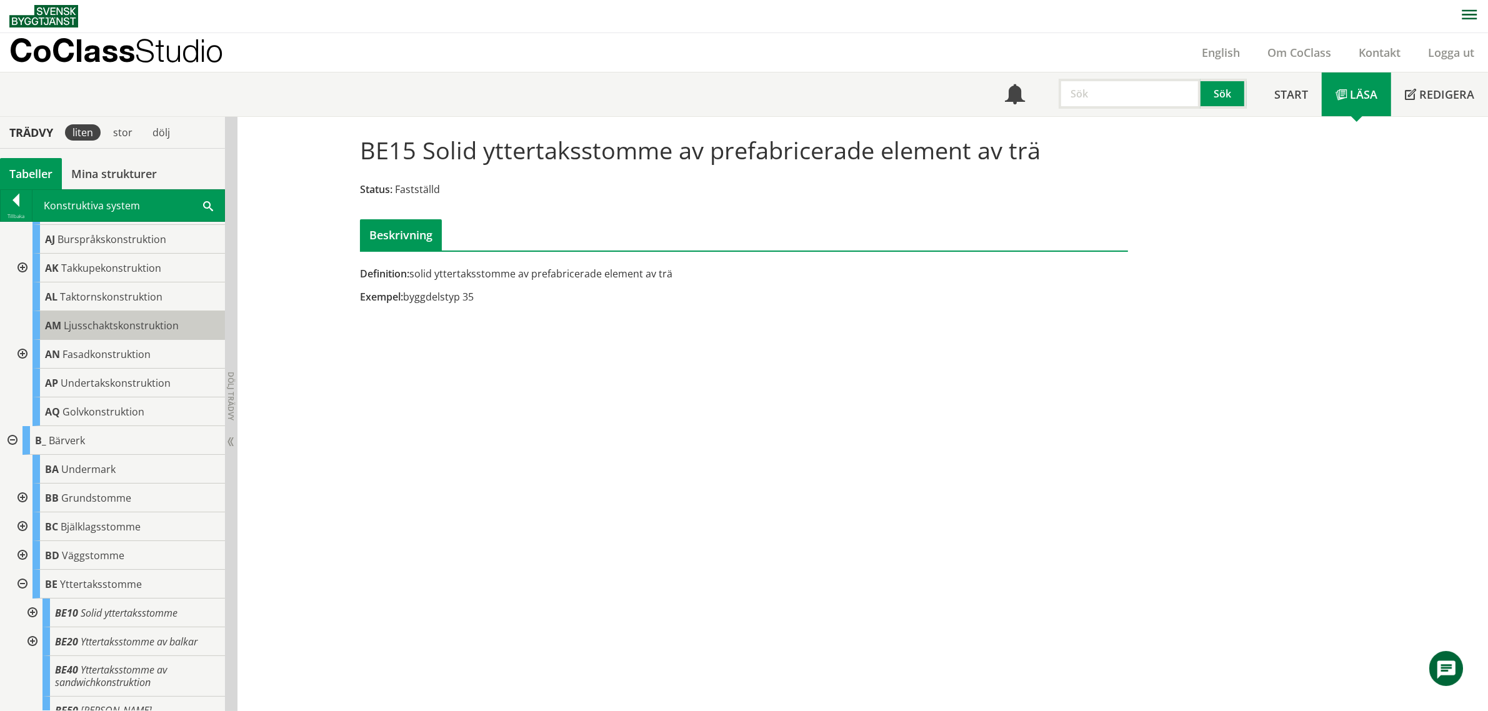
scroll to position [204, 0]
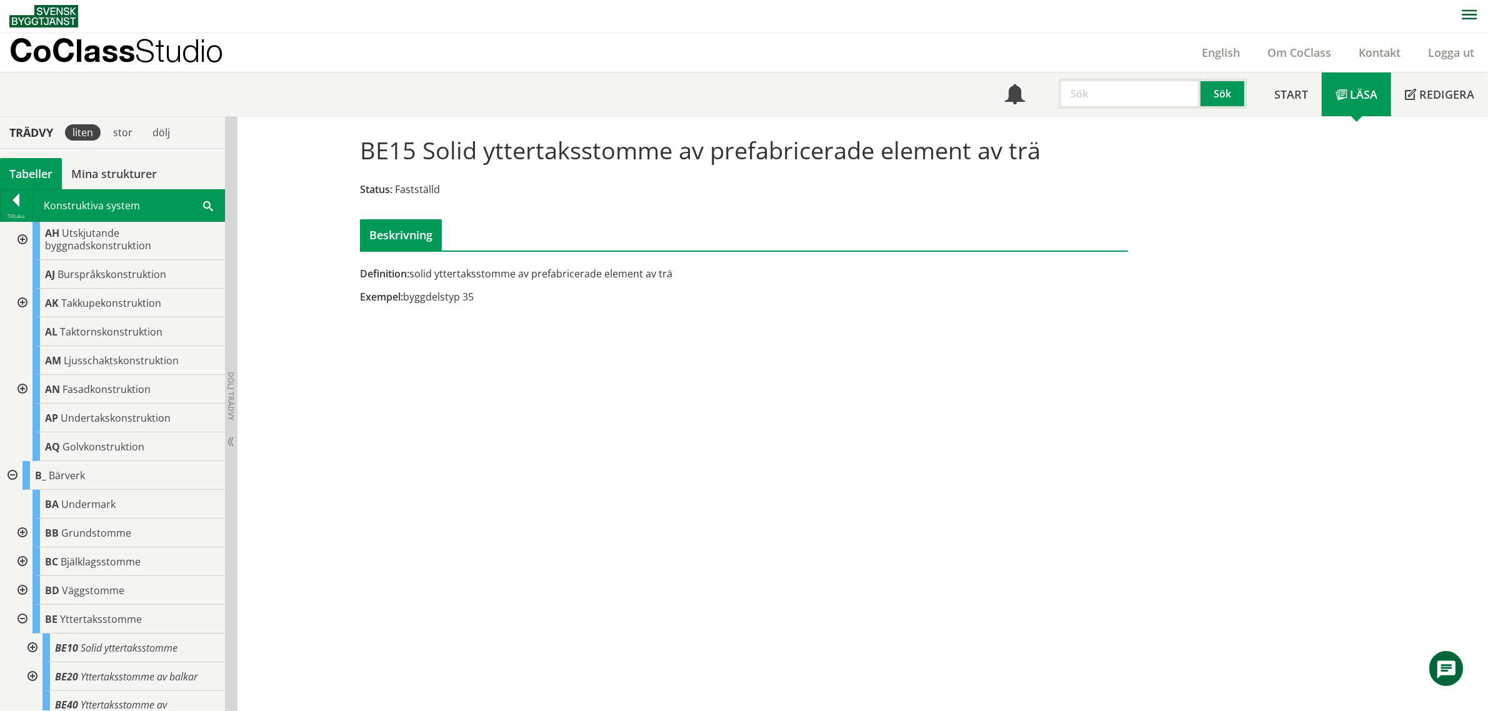
click at [9, 474] on div at bounding box center [11, 475] width 22 height 29
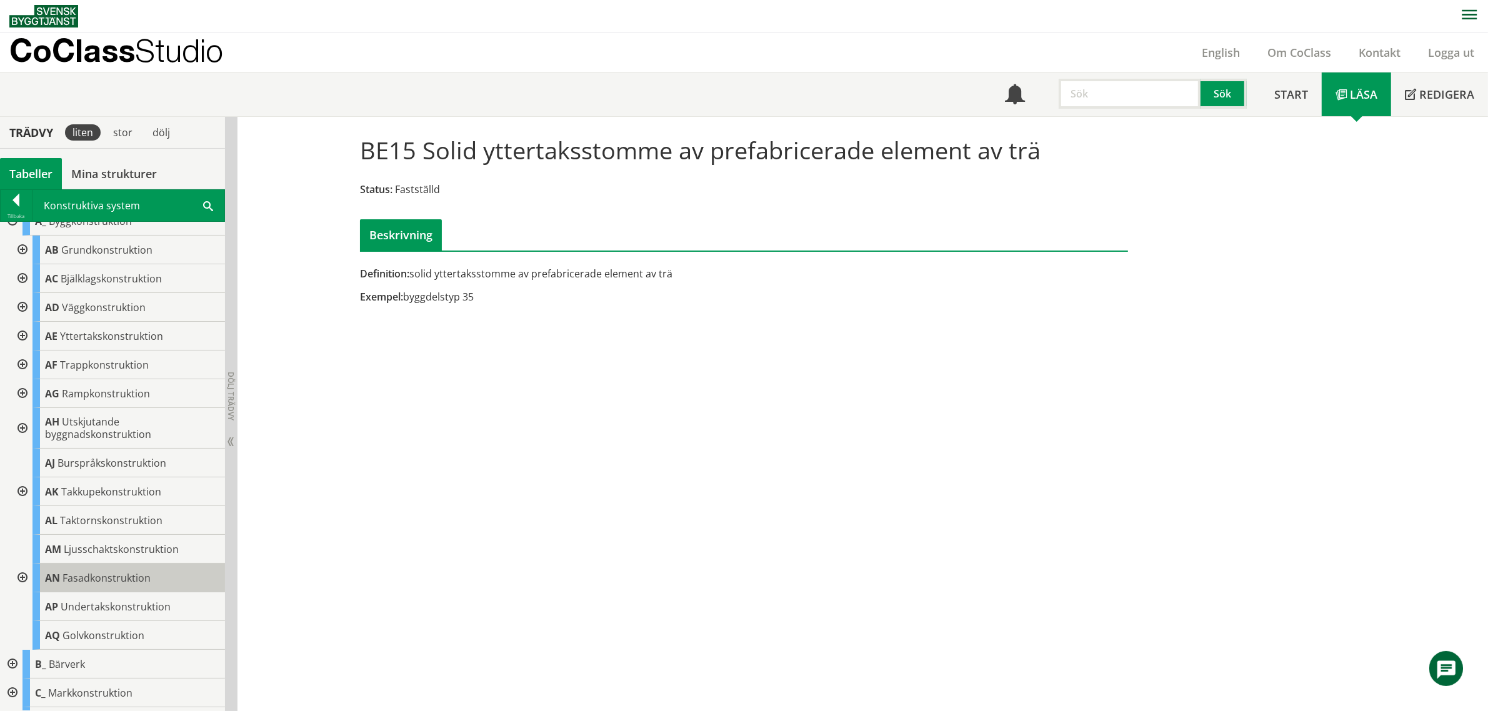
scroll to position [0, 0]
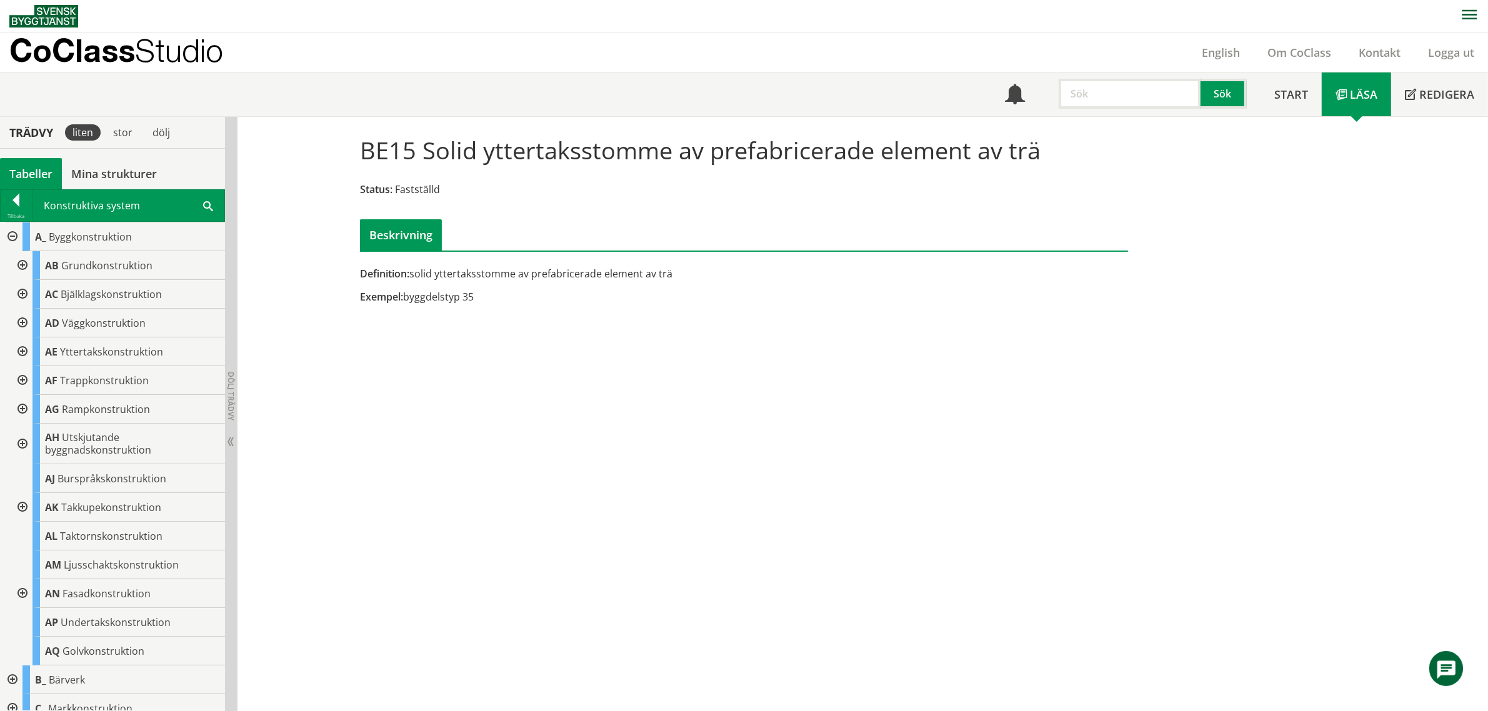
click at [19, 322] on div at bounding box center [21, 323] width 22 height 29
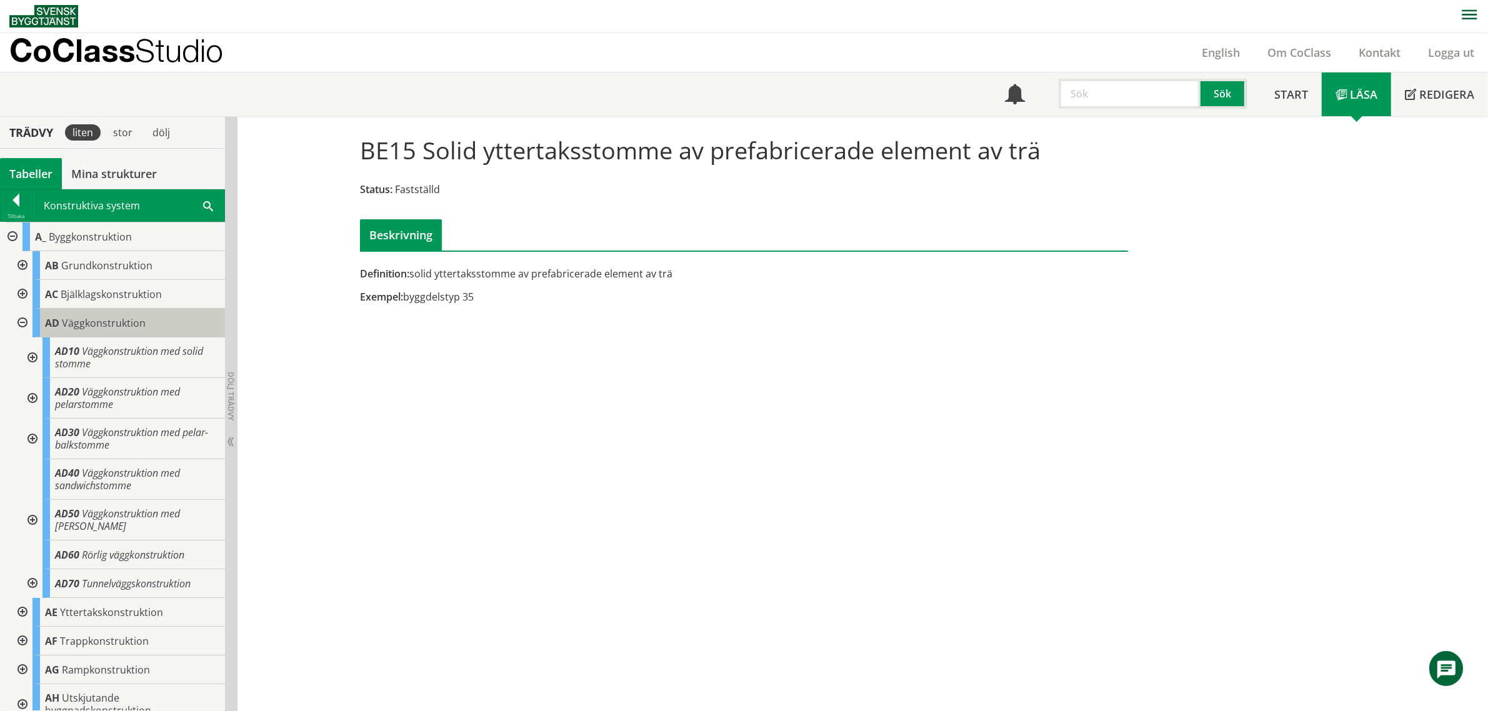
click at [100, 327] on span "Väggkonstruktion" at bounding box center [104, 323] width 84 height 14
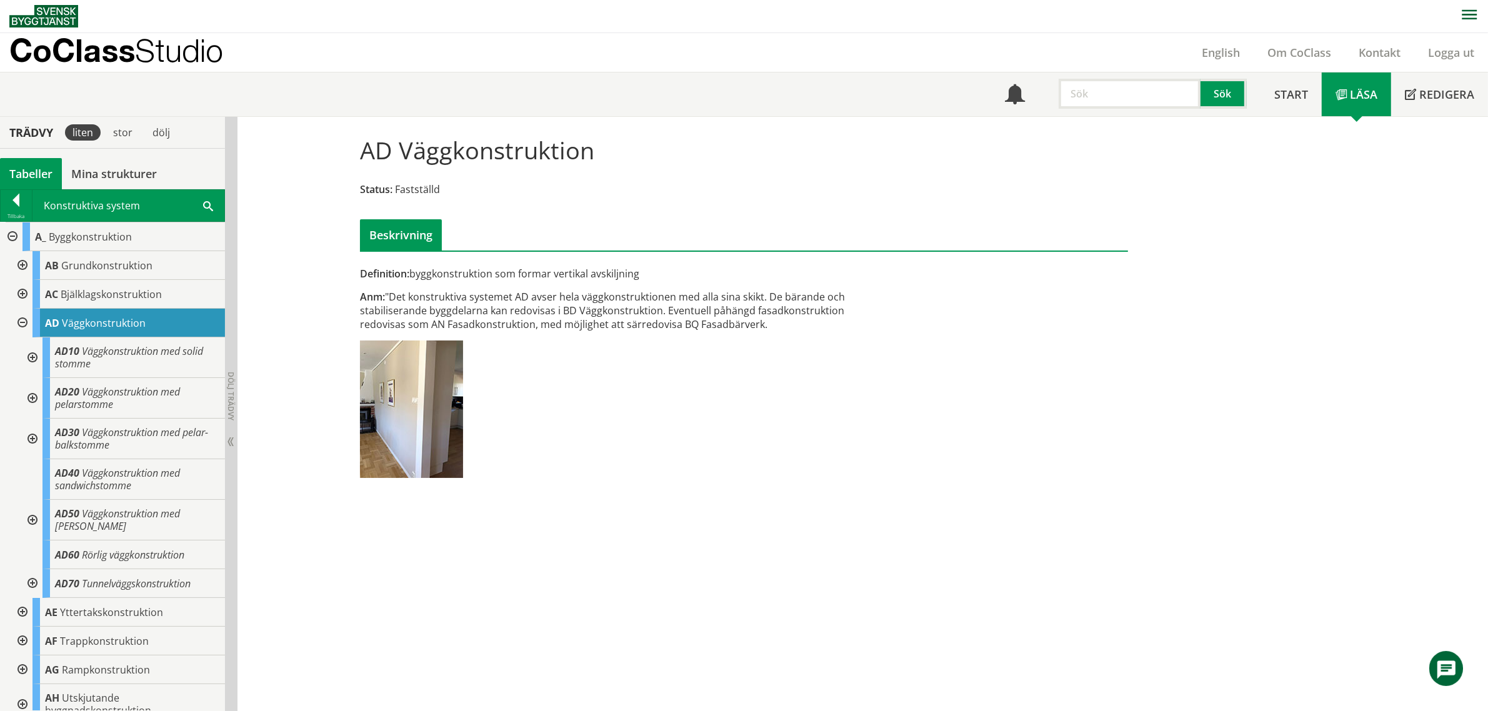
click at [23, 321] on div at bounding box center [21, 323] width 22 height 29
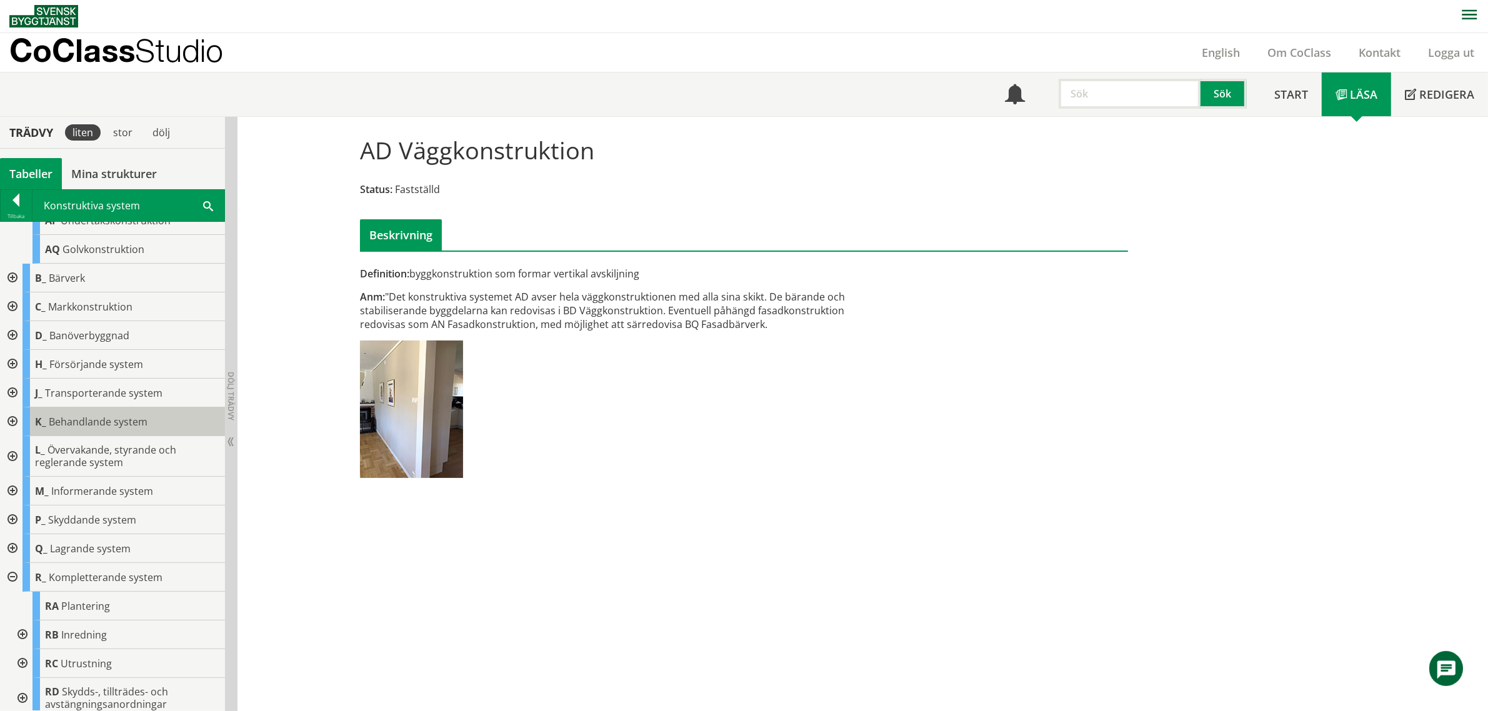
scroll to position [439, 0]
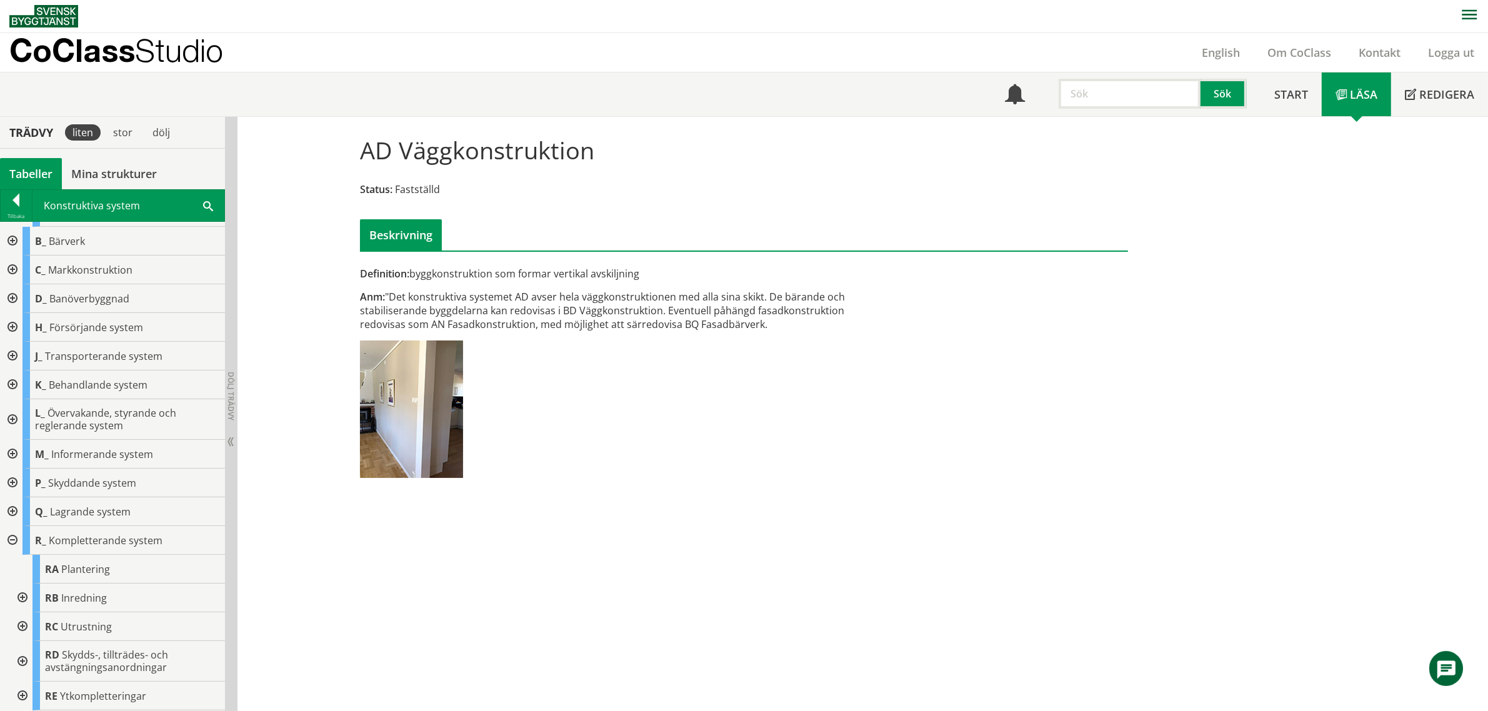
click at [9, 536] on div at bounding box center [11, 540] width 22 height 29
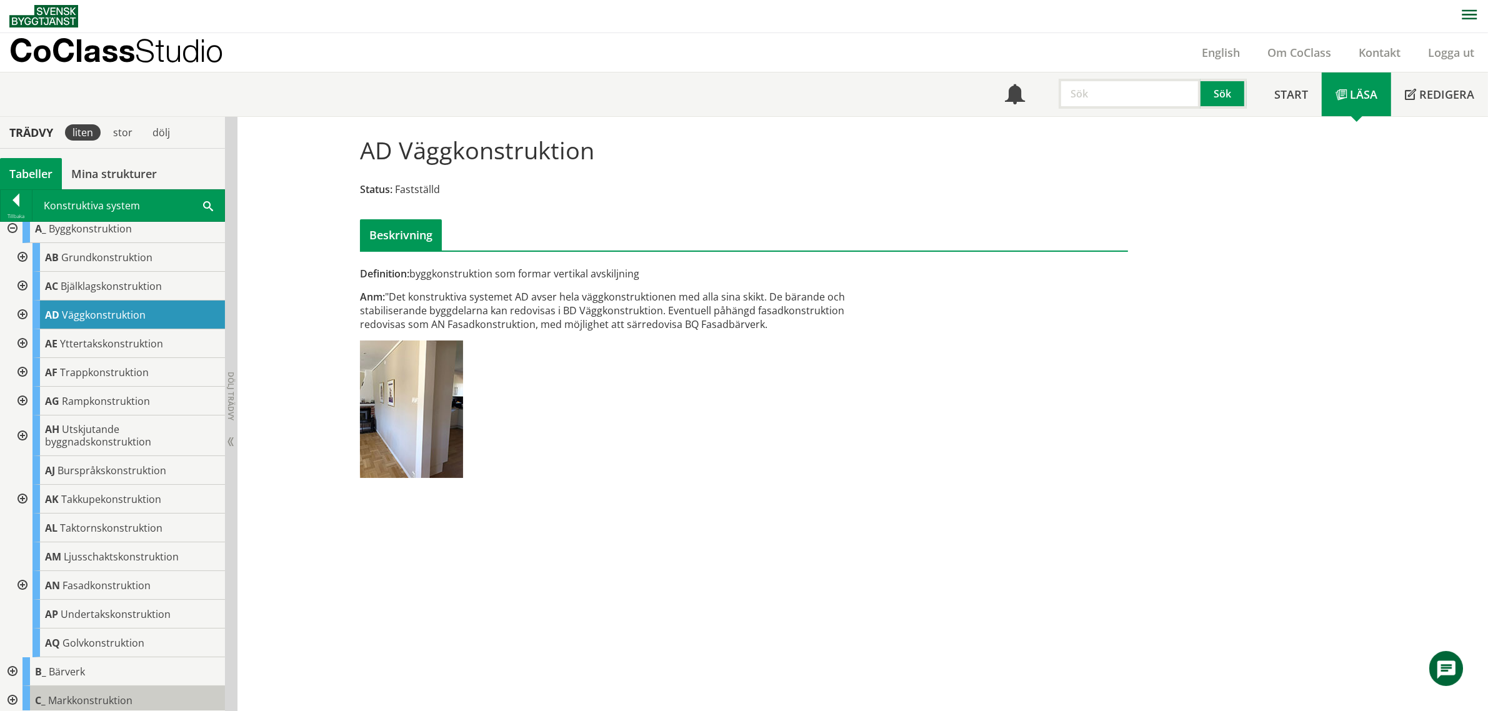
scroll to position [0, 0]
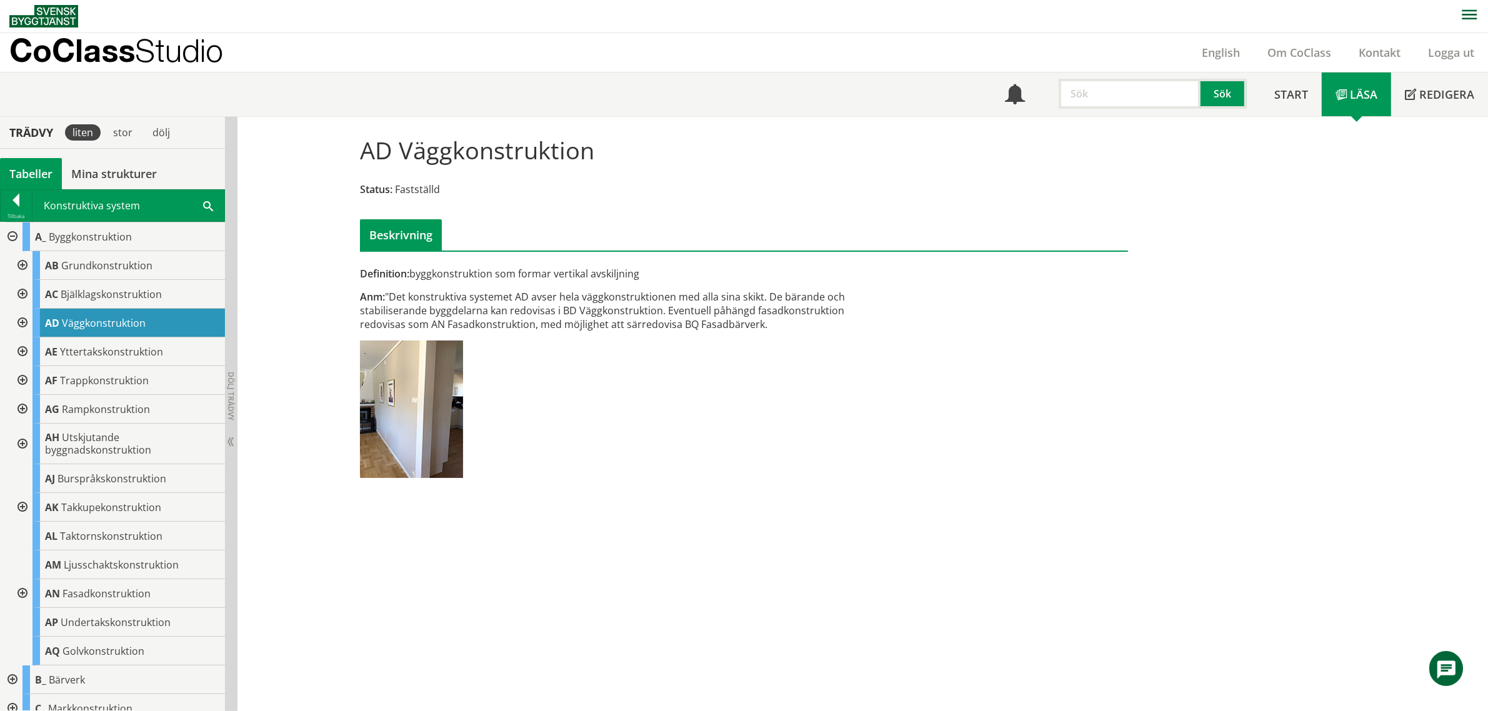
click at [22, 319] on div at bounding box center [21, 323] width 22 height 29
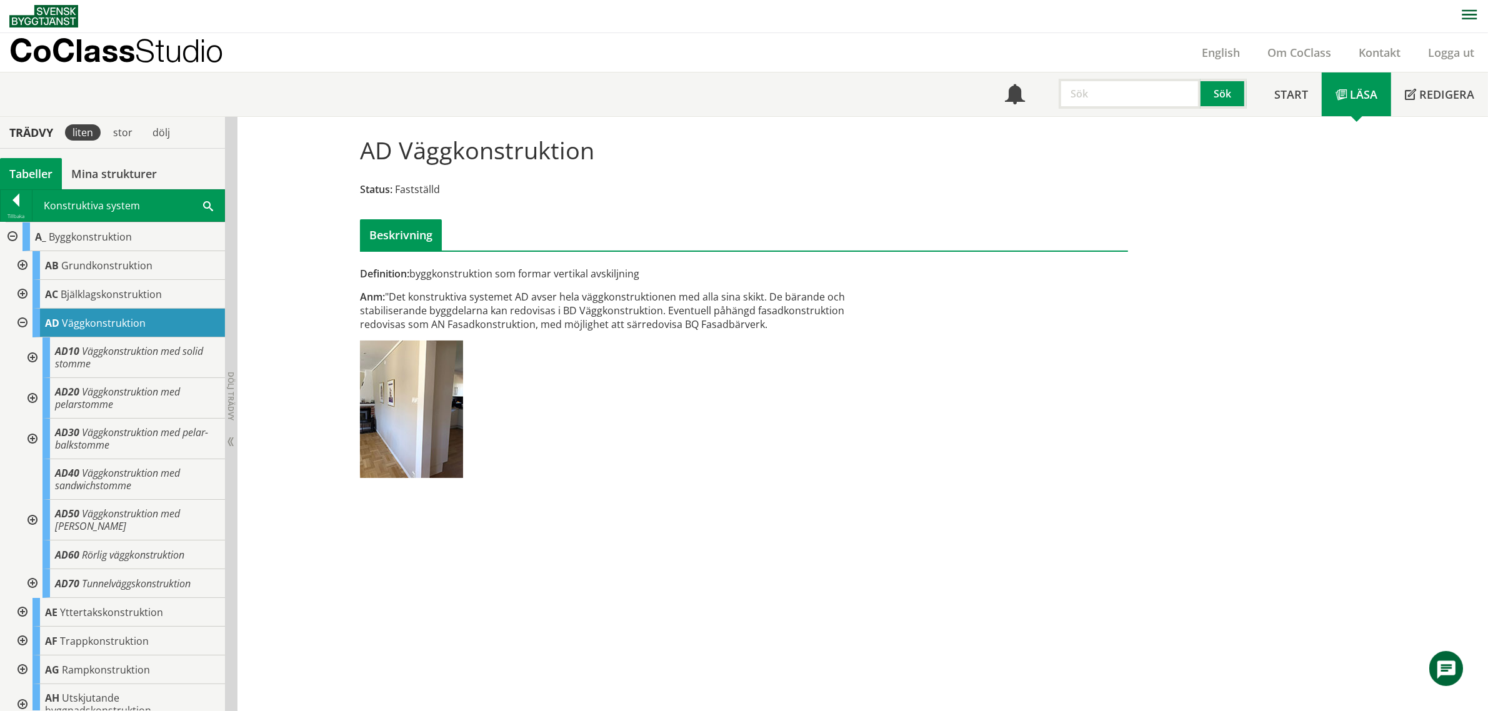
click at [17, 322] on div at bounding box center [21, 323] width 22 height 29
